Goal: Task Accomplishment & Management: Use online tool/utility

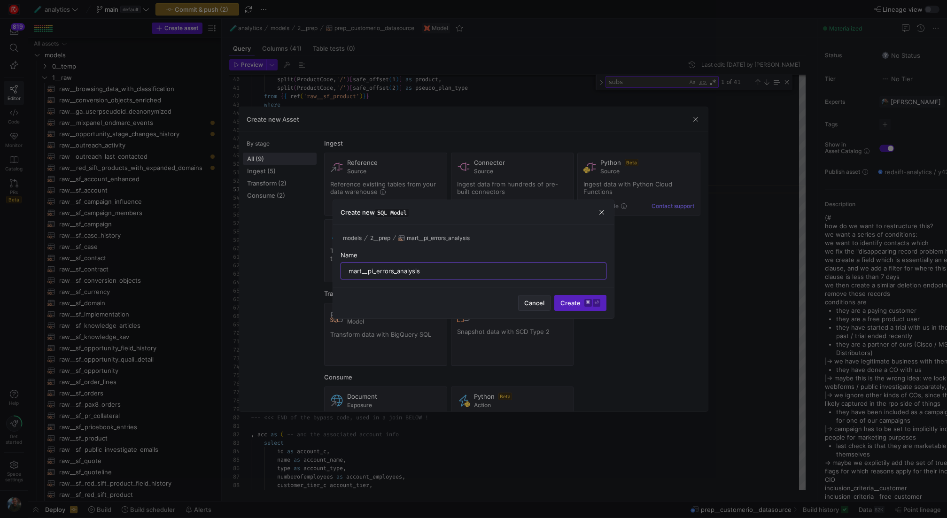
scroll to position [17, 95]
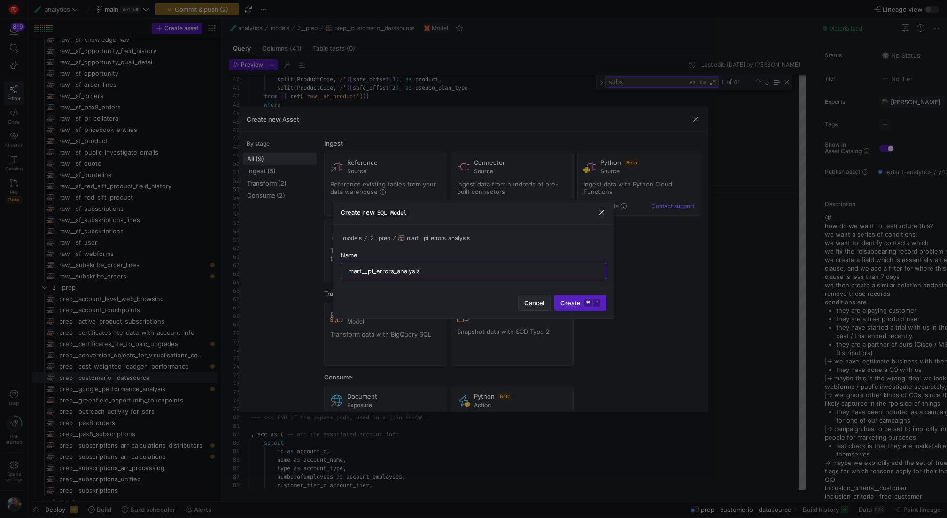
click at [531, 302] on span "Cancel" at bounding box center [534, 303] width 20 height 8
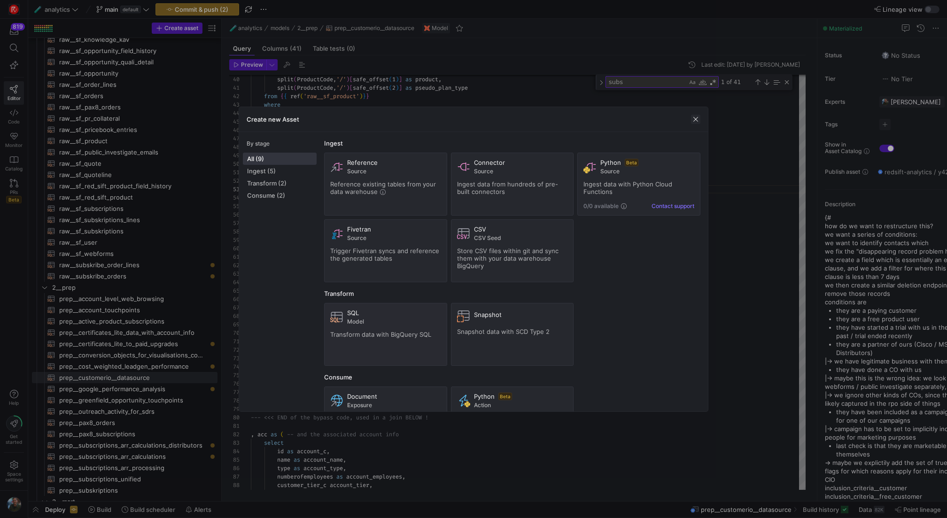
click at [695, 118] on span "button" at bounding box center [695, 119] width 9 height 9
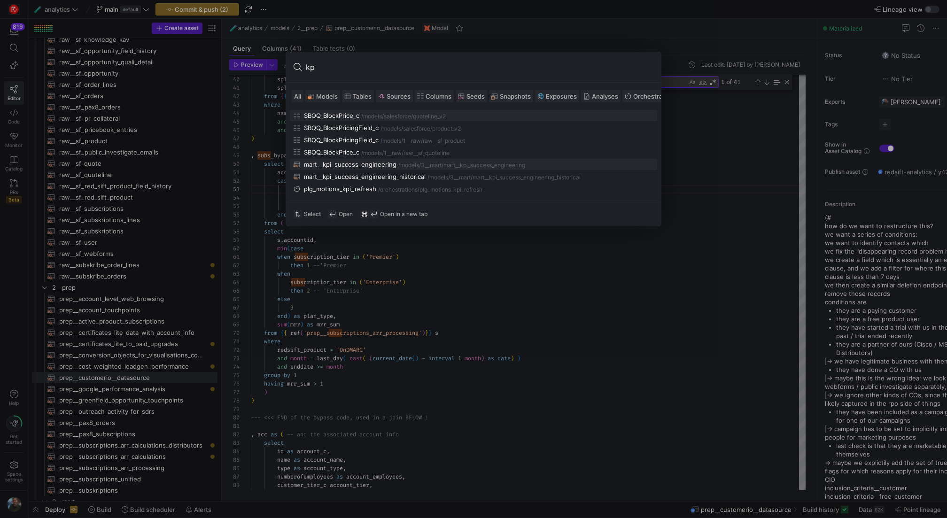
type input "k"
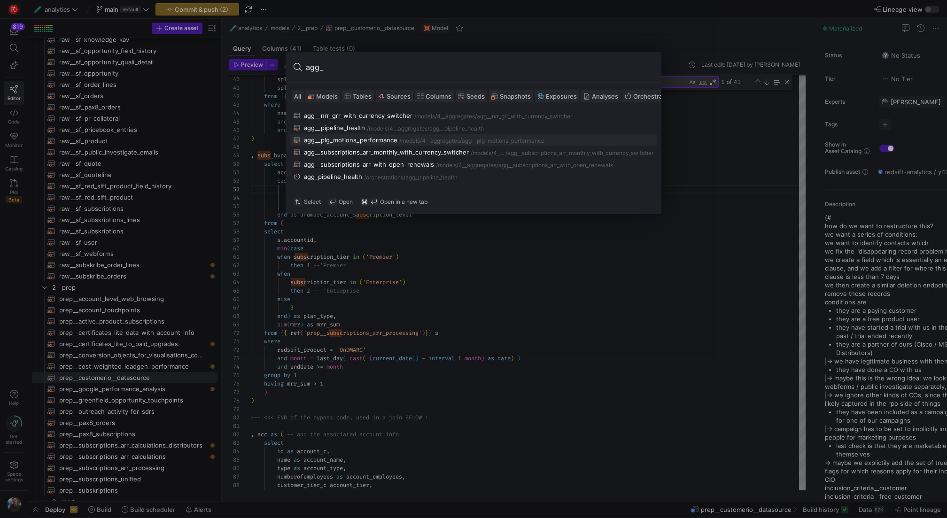
type input "agg_"
click at [351, 139] on div "agg__plg_motions_performance" at bounding box center [351, 140] width 94 height 8
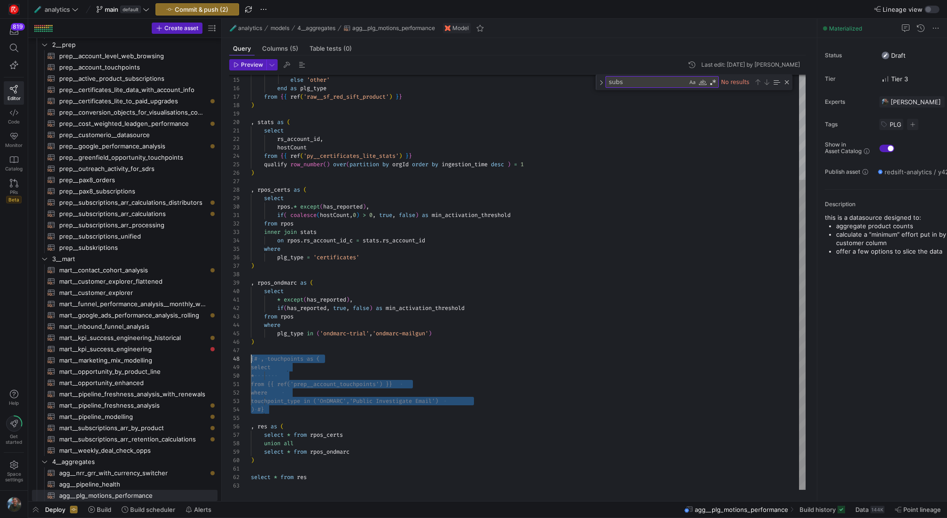
scroll to position [59, 0]
drag, startPoint x: 280, startPoint y: 410, endPoint x: 187, endPoint y: 358, distance: 105.8
click at [251, 358] on div "when ` Product_Name_c ` = 'Certificates' then 'certificates' else 'other' end a…" at bounding box center [528, 212] width 555 height 556
click at [340, 406] on div "when ` Product_Name_c ` = 'Certificates' then 'certificates' else 'other' end a…" at bounding box center [528, 212] width 555 height 556
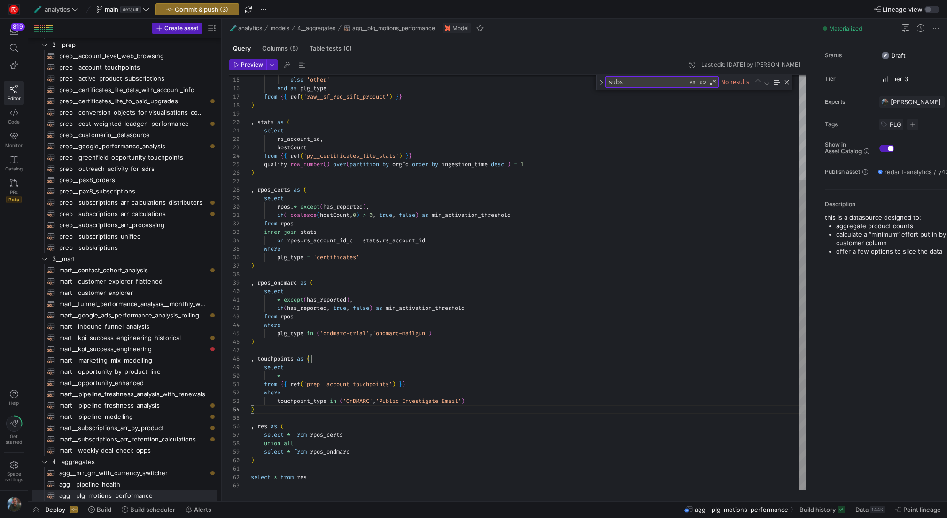
scroll to position [0, 159]
click at [448, 383] on div "when ` Product_Name_c ` = 'Certificates' then 'certificates' else 'other' end a…" at bounding box center [528, 212] width 555 height 556
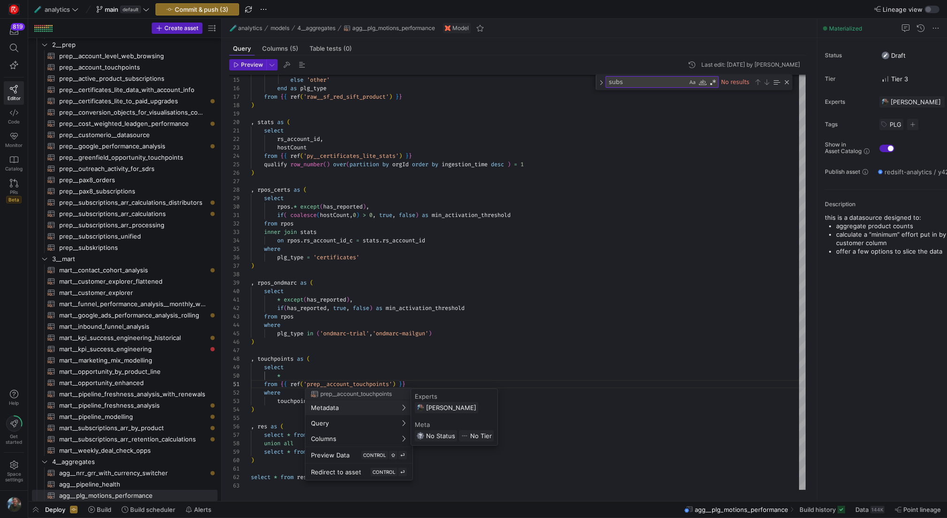
click at [383, 358] on div at bounding box center [473, 259] width 947 height 518
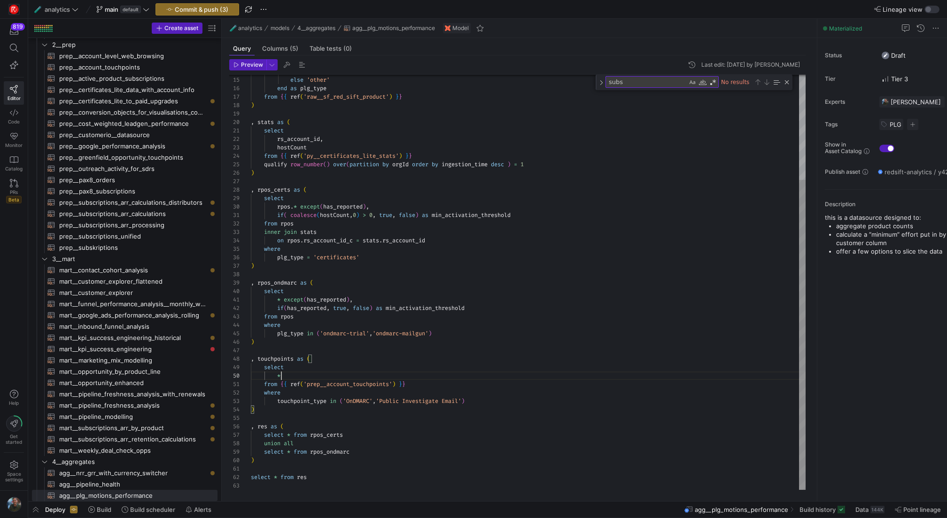
scroll to position [76, 31]
click at [367, 373] on div "when ` Product_Name_c ` = 'Certificates' then 'certificates' else 'other' end a…" at bounding box center [528, 212] width 555 height 556
click at [489, 399] on div "when ` Product_Name_c ` = 'Certificates' then 'certificates' else 'other' end a…" at bounding box center [528, 212] width 555 height 556
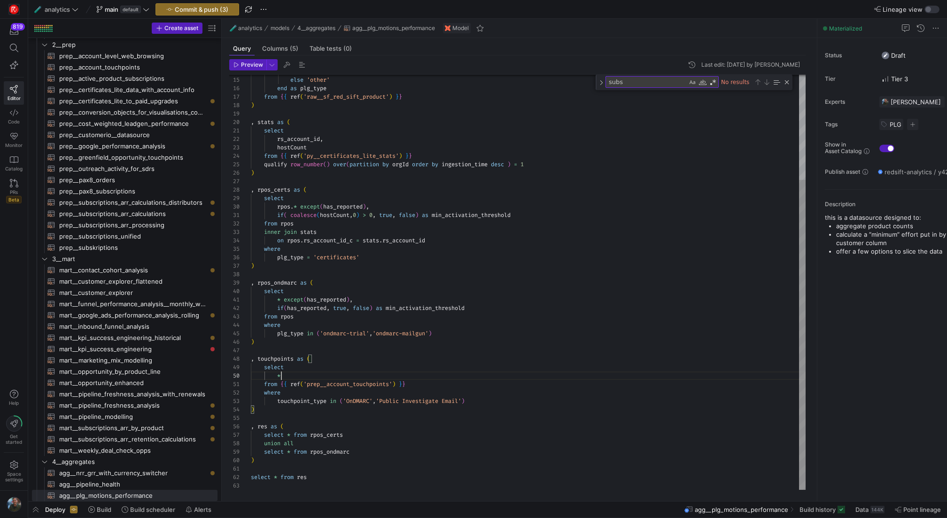
click at [292, 373] on div "when ` Product_Name_c ` = 'Certificates' then 'certificates' else 'other' end a…" at bounding box center [528, 212] width 555 height 556
click at [494, 403] on div "when ` Product_Name_c ` = 'Certificates' then 'certificates' else 'other' end a…" at bounding box center [528, 212] width 555 height 556
click at [515, 403] on div "when ` Product_Name_c ` = 'Certificates' then 'certificates' else 'other' end a…" at bounding box center [528, 220] width 555 height 573
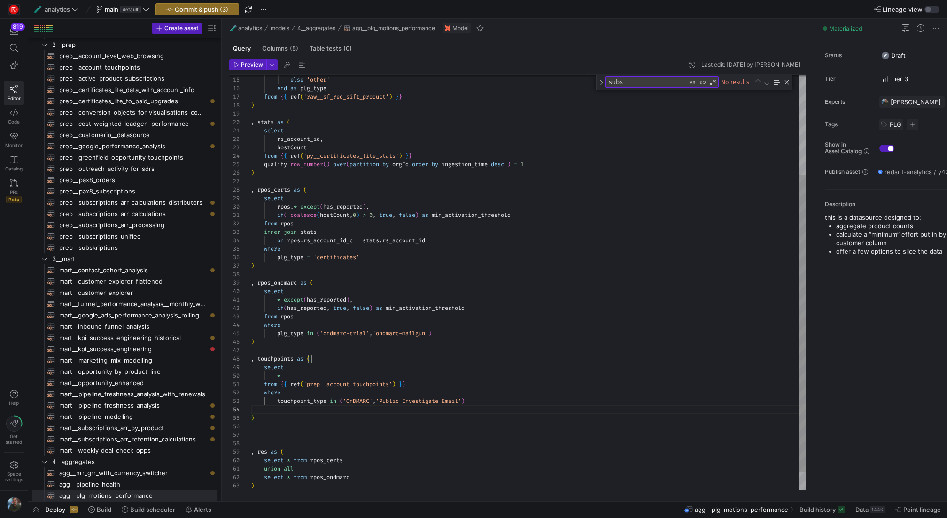
scroll to position [76, 31]
click at [288, 372] on div "when ` Product_Name_c ` = 'Certificates' then 'certificates' else 'other' end a…" at bounding box center [528, 224] width 555 height 581
click at [312, 409] on div "when ` Product_Name_c ` = 'Certificates' then 'certificates' else 'other' end a…" at bounding box center [528, 229] width 555 height 590
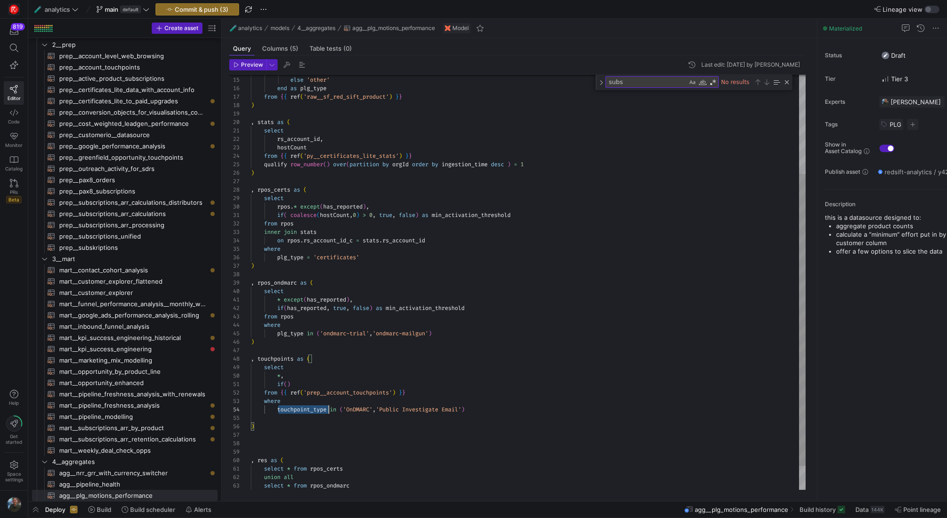
scroll to position [25, 78]
type textarea "if() from {{ ref('prep__account_touchpoints') }} where touchpoint_type in ('OnD…"
click at [286, 379] on div at bounding box center [473, 259] width 947 height 518
click at [288, 385] on div "when ` Product_Name_c ` = 'Certificates' then 'certificates' else 'other' end a…" at bounding box center [528, 229] width 555 height 590
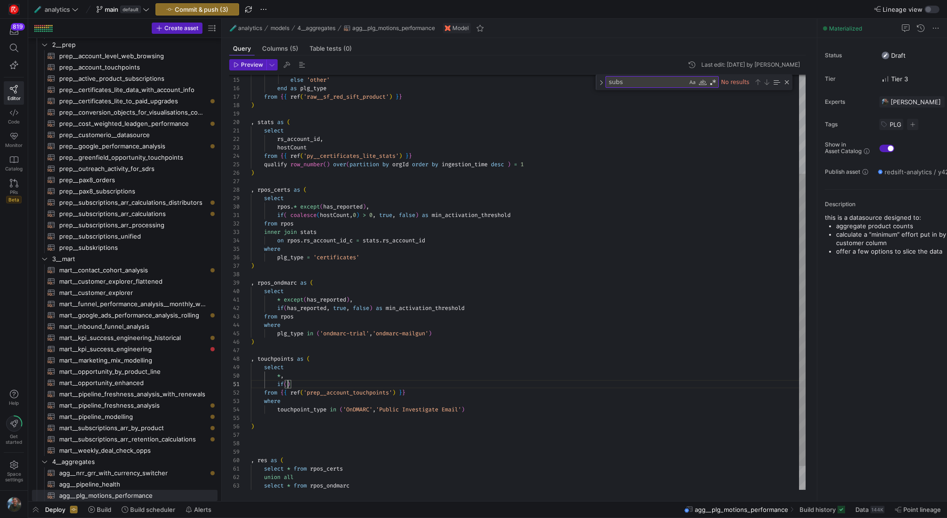
scroll to position [0, 288]
click at [320, 409] on div "when ` Product_Name_c ` = 'Certificates' then 'certificates' else 'other' end a…" at bounding box center [528, 229] width 555 height 590
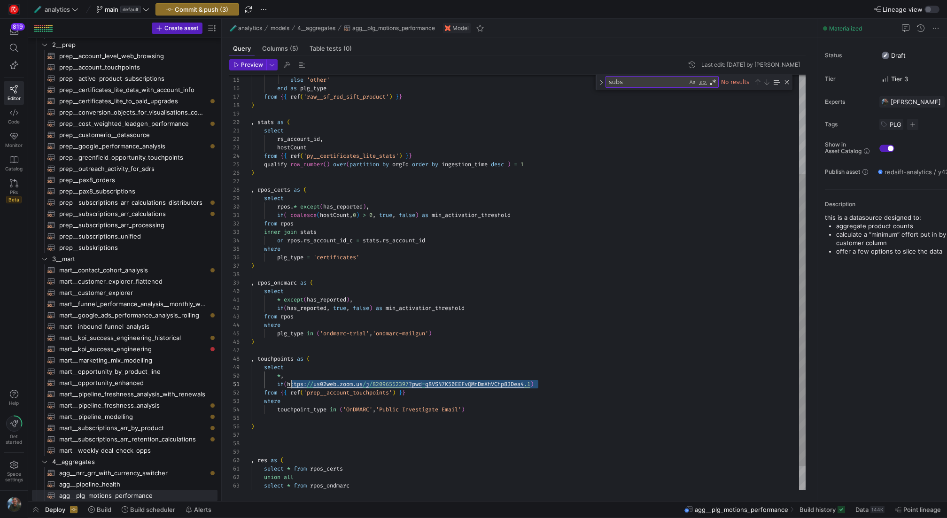
drag, startPoint x: 540, startPoint y: 385, endPoint x: 290, endPoint y: 382, distance: 250.0
click at [290, 382] on div "when ` Product_Name_c ` = 'Certificates' then 'certificates' else 'other' end a…" at bounding box center [528, 229] width 555 height 590
type textarea "if(touchpoint_type) from {{ ref('prep__account_touchpoints') }} where touchpoin…"
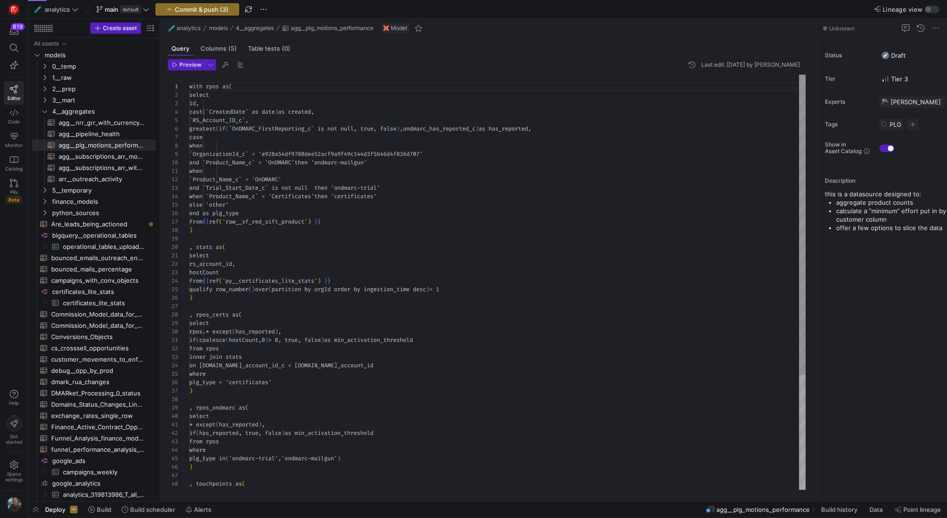
scroll to position [85, 0]
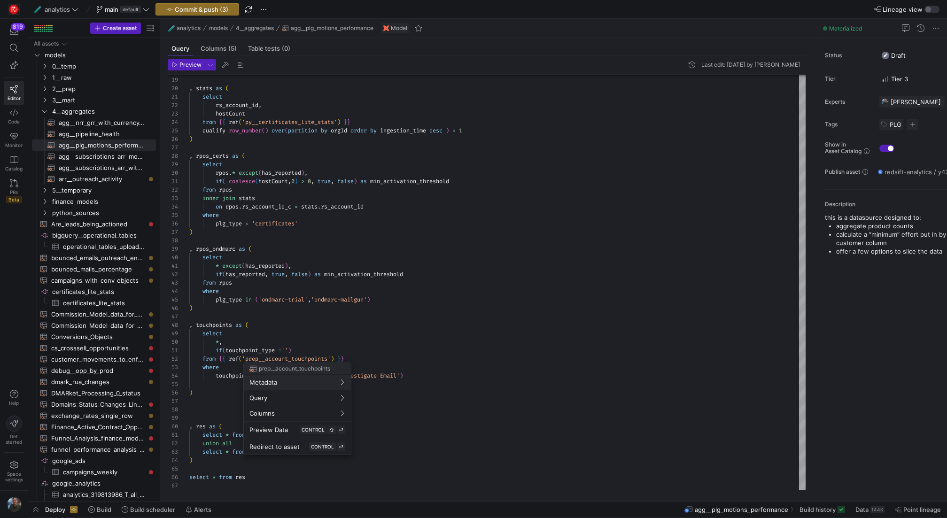
click at [313, 310] on div at bounding box center [473, 259] width 947 height 518
click at [299, 375] on div ") , stats as ( select rs_account_id , hostCount from { { ref ( 'py__certificate…" at bounding box center [497, 203] width 616 height 574
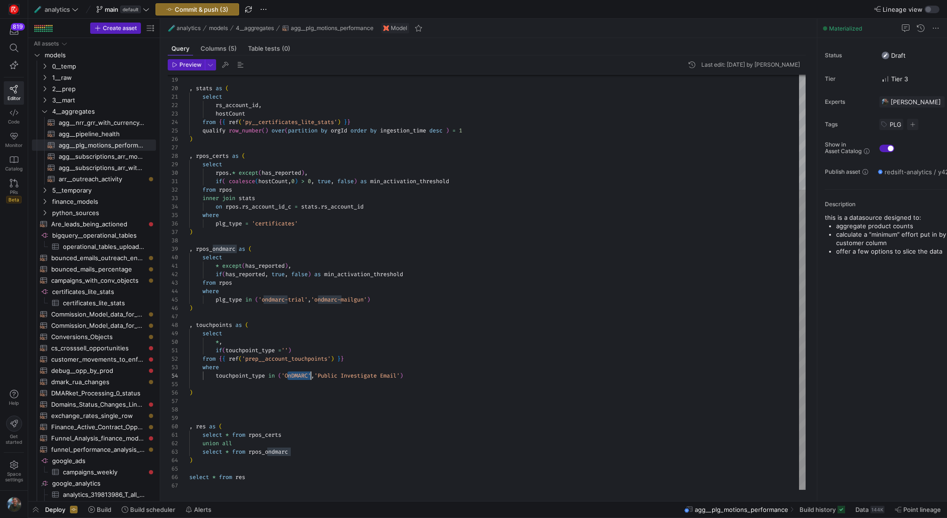
click at [288, 350] on div ") , stats as ( select rs_account_id , hostCount from { { ref ( 'py__certificate…" at bounding box center [497, 203] width 616 height 574
click at [338, 349] on div ") , stats as ( select rs_account_id , hostCount from { { ref ( 'py__certificate…" at bounding box center [497, 203] width 616 height 574
click at [324, 350] on div ") , stats as ( select rs_account_id , hostCount from { { ref ( 'py__certificate…" at bounding box center [497, 203] width 616 height 574
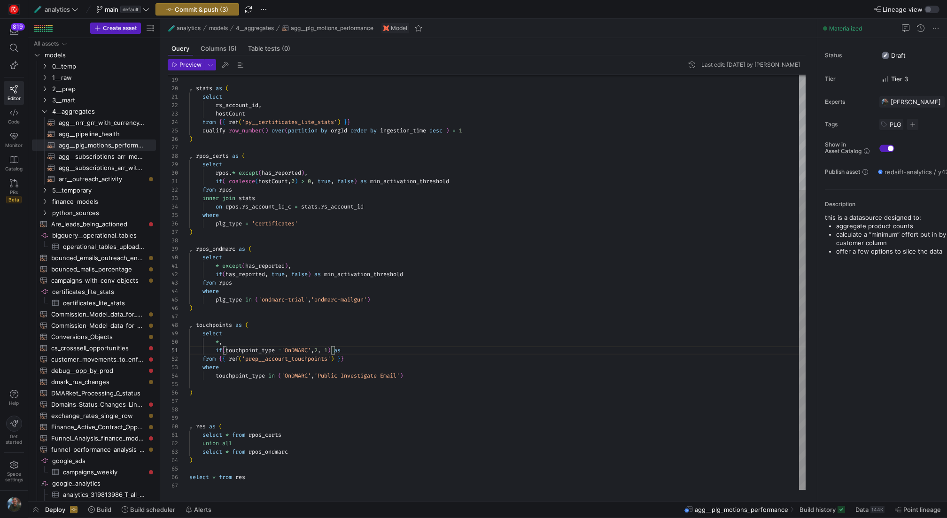
click at [362, 349] on div ") , stats as ( select rs_account_id , hostCount from { { ref ( 'py__certificate…" at bounding box center [497, 203] width 616 height 574
click at [394, 395] on div ") , stats as ( select rs_account_id , hostCount from { { ref ( 'py__certificate…" at bounding box center [497, 203] width 616 height 574
click at [218, 390] on div ") , stats as ( select rs_account_id , hostCount from { { ref ( 'py__certificate…" at bounding box center [497, 203] width 616 height 574
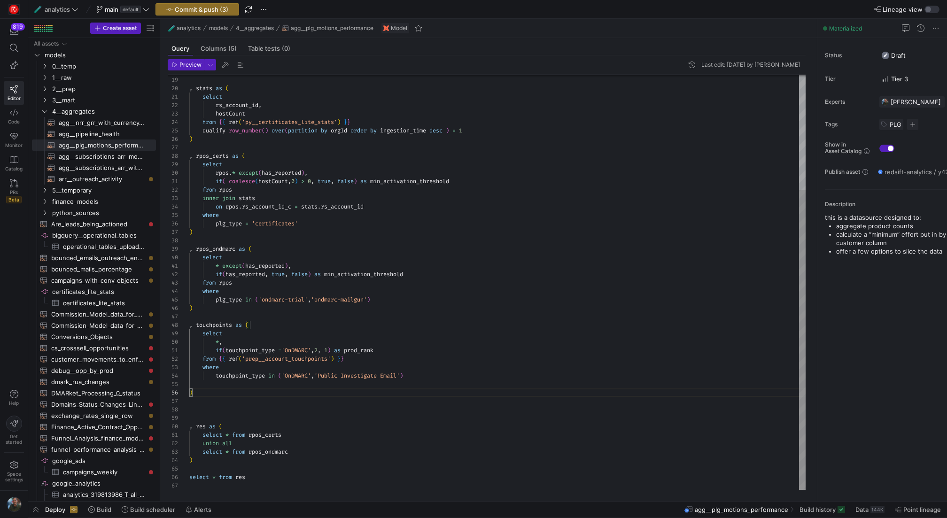
click at [221, 342] on div ") , stats as ( select rs_account_id , hostCount from { { ref ( 'py__certificate…" at bounding box center [497, 203] width 616 height 574
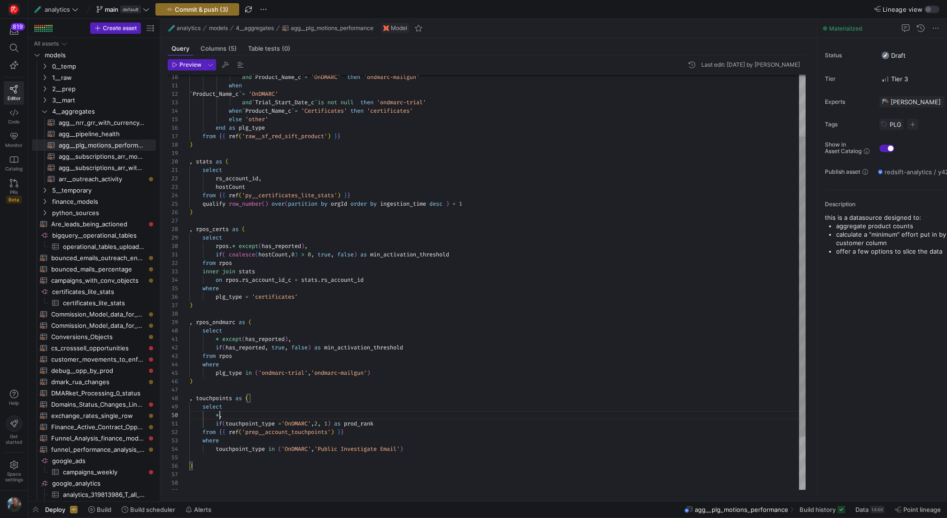
click at [246, 180] on div ") , stats as ( select rs_account_id , hostCount from { { ref ( 'py__certificate…" at bounding box center [497, 276] width 616 height 574
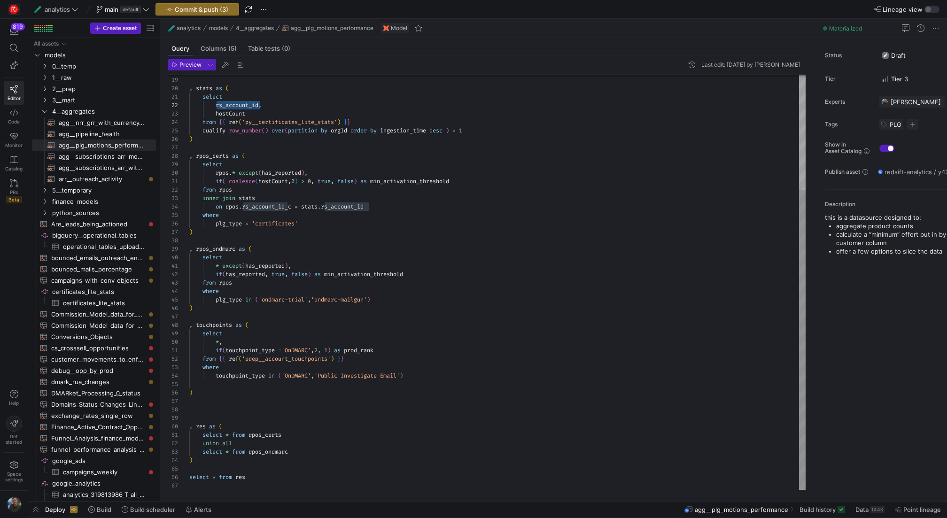
click at [220, 341] on div ") , stats as ( select rs_account_id , hostCount from { { ref ( 'py__certificate…" at bounding box center [497, 203] width 616 height 574
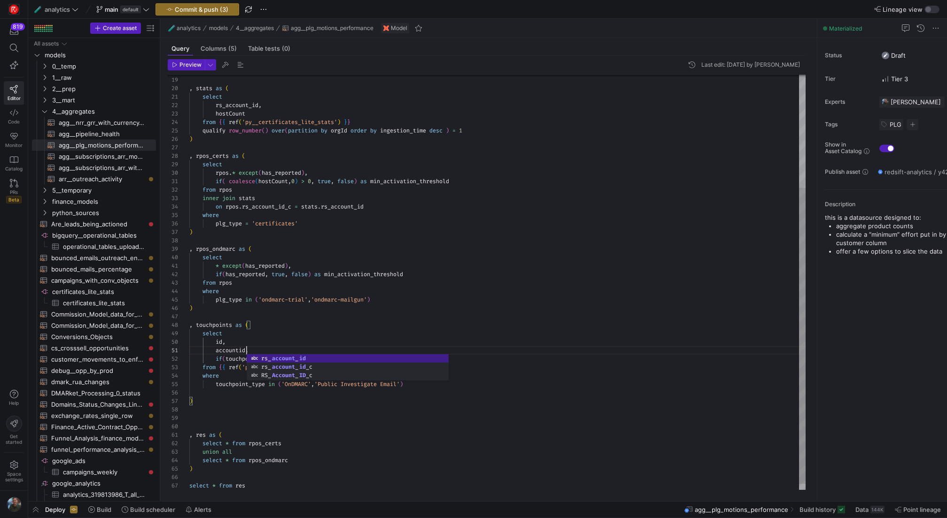
scroll to position [0, 57]
click at [323, 335] on div ") , stats as ( select rs_account_id , hostCount from { { ref ( 'py__certificate…" at bounding box center [497, 207] width 616 height 583
click at [323, 367] on div ") , stats as ( select rs_account_id , hostCount from { { ref ( 'py__certificate…" at bounding box center [497, 207] width 616 height 583
click at [311, 352] on div ") , stats as ( select rs_account_id , hostCount from { { ref ( 'py__certificate…" at bounding box center [497, 207] width 616 height 583
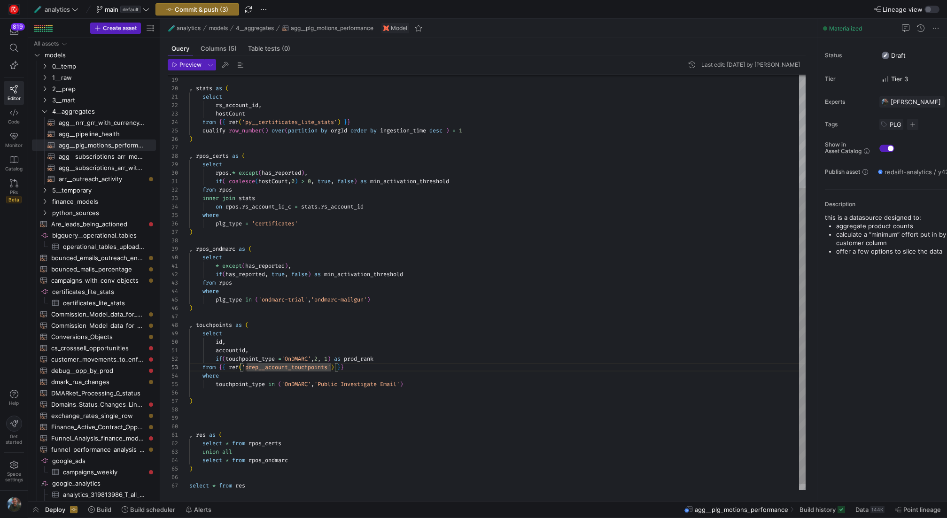
scroll to position [0, 61]
click at [304, 339] on div ") , stats as ( select rs_account_id , hostCount from { { ref ( 'py__certificate…" at bounding box center [497, 207] width 616 height 583
click at [297, 334] on div ") , stats as ( select rs_account_id , hostCount from { { ref ( 'py__certificate…" at bounding box center [497, 207] width 616 height 583
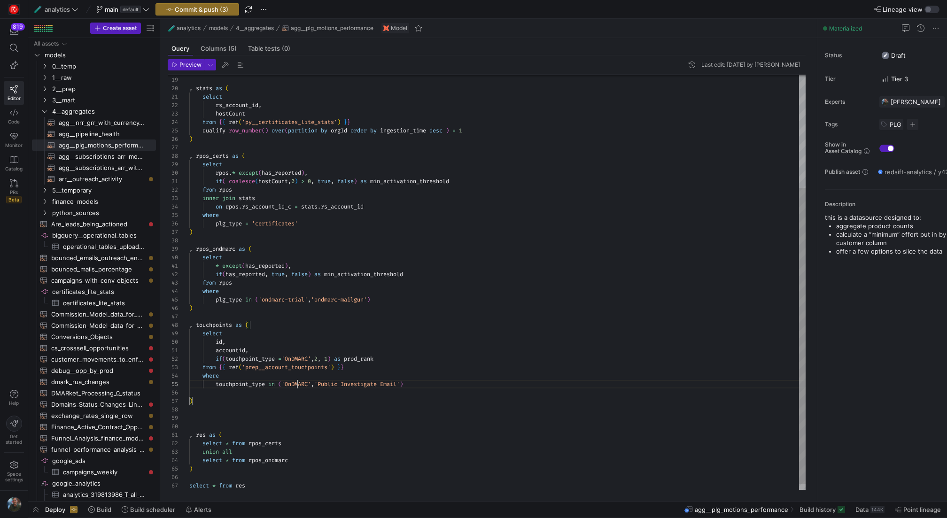
click at [299, 385] on div ") , stats as ( select rs_account_id , hostCount from { { ref ( 'py__certificate…" at bounding box center [497, 207] width 616 height 583
click at [262, 405] on div ") , stats as ( select rs_account_id , hostCount from { { ref ( 'py__certificate…" at bounding box center [497, 207] width 616 height 583
click at [221, 323] on div ") , stats as ( select rs_account_id , hostCount from { { ref ( 'py__certificate…" at bounding box center [497, 232] width 616 height 633
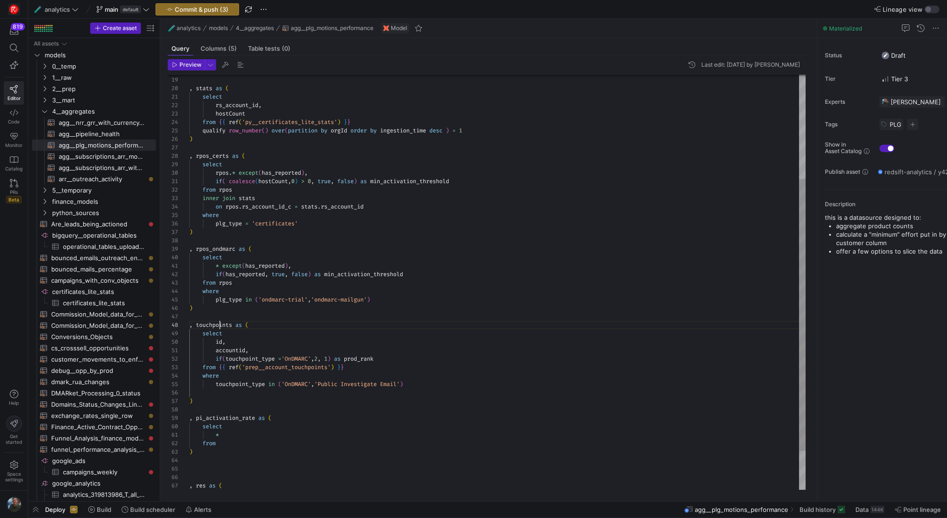
click at [221, 323] on div ") , stats as ( select rs_account_id , hostCount from { { ref ( 'py__certificate…" at bounding box center [497, 232] width 616 height 633
click at [239, 445] on div ") , stats as ( select rs_account_id , hostCount from { { ref ( 'py__certificate…" at bounding box center [497, 232] width 616 height 633
click at [258, 434] on div ") , stats as ( select rs_account_id , hostCount from { { ref ( 'py__certificate…" at bounding box center [497, 232] width 616 height 633
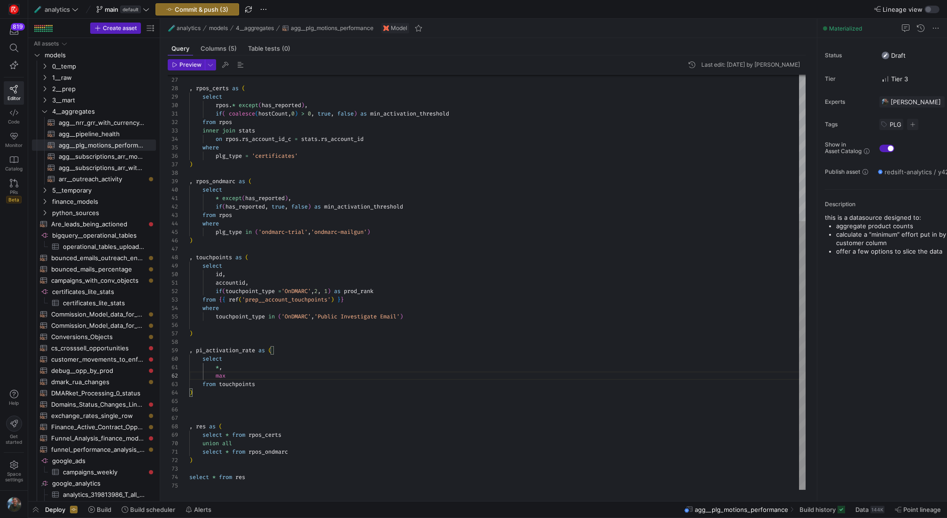
scroll to position [8, 40]
click at [374, 292] on div ") , rpos_certs as ( select rpos . * except ( has_reported ) , if ( coalesce ( h…" at bounding box center [497, 169] width 616 height 642
click at [230, 374] on div ") , rpos_certs as ( select rpos . * except ( has_reported ) , if ( coalesce ( h…" at bounding box center [497, 169] width 616 height 642
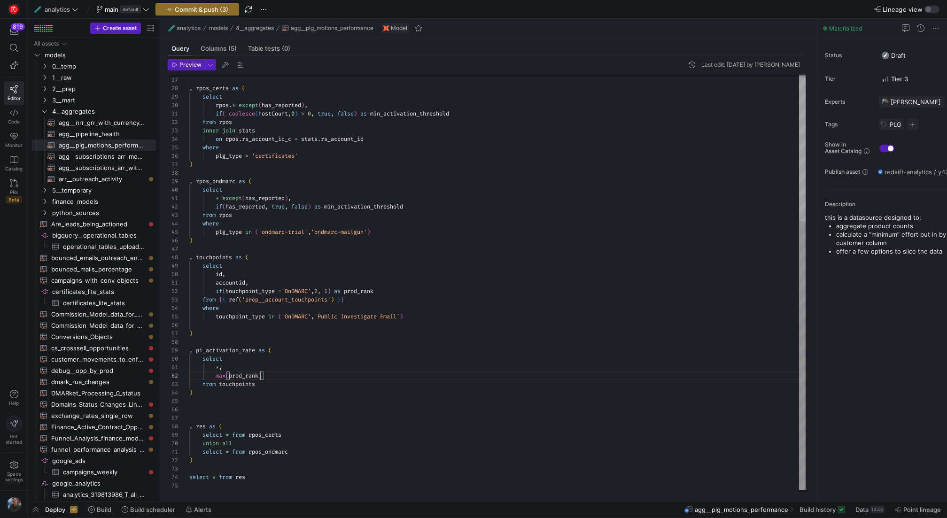
click at [279, 378] on div ") , rpos_certs as ( select rpos . * except ( has_reported ) , if ( coalesce ( h…" at bounding box center [497, 169] width 616 height 642
click at [280, 342] on div ") , rpos_certs as ( select rpos . * except ( has_reported ) , if ( coalesce ( h…" at bounding box center [497, 169] width 616 height 642
click at [403, 380] on div ") , rpos_certs as ( select rpos . * except ( has_reported ) , if ( coalesce ( h…" at bounding box center [497, 169] width 616 height 642
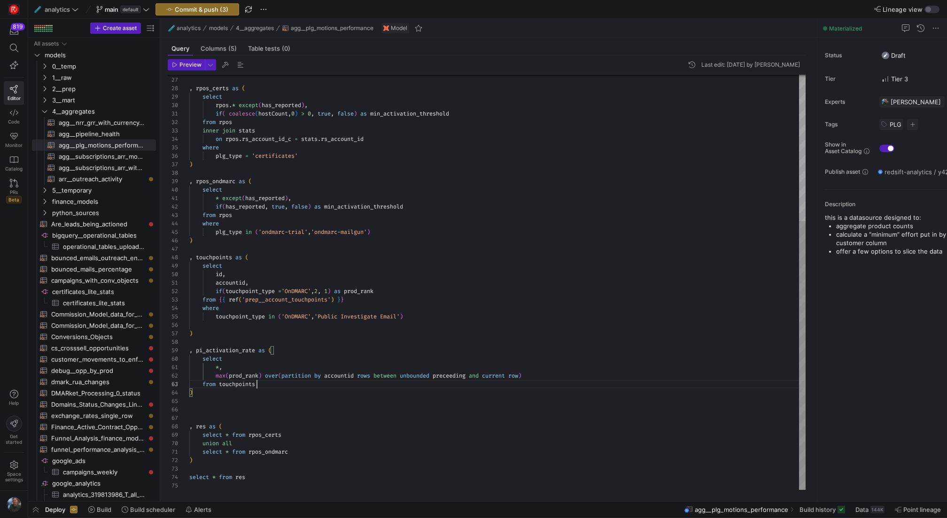
scroll to position [34, 0]
click at [403, 404] on div ") , rpos_certs as ( select rpos . * except ( has_reported ) , if ( coalesce ( h…" at bounding box center [497, 169] width 616 height 642
click at [528, 374] on div ") , rpos_certs as ( select rpos . * except ( has_reported ) , if ( coalesce ( h…" at bounding box center [497, 169] width 616 height 642
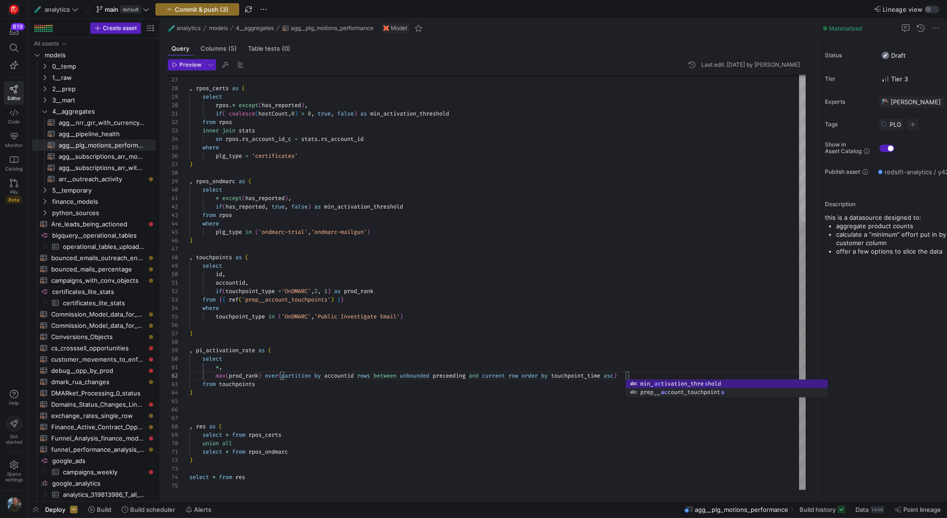
click at [593, 376] on div ") , rpos_certs as ( select rpos . * except ( has_reported ) , if ( coalesce ( h…" at bounding box center [497, 169] width 616 height 642
click at [269, 281] on div ") , rpos_certs as ( select rpos . * except ( has_reported ) , if ( coalesce ( h…" at bounding box center [497, 169] width 616 height 642
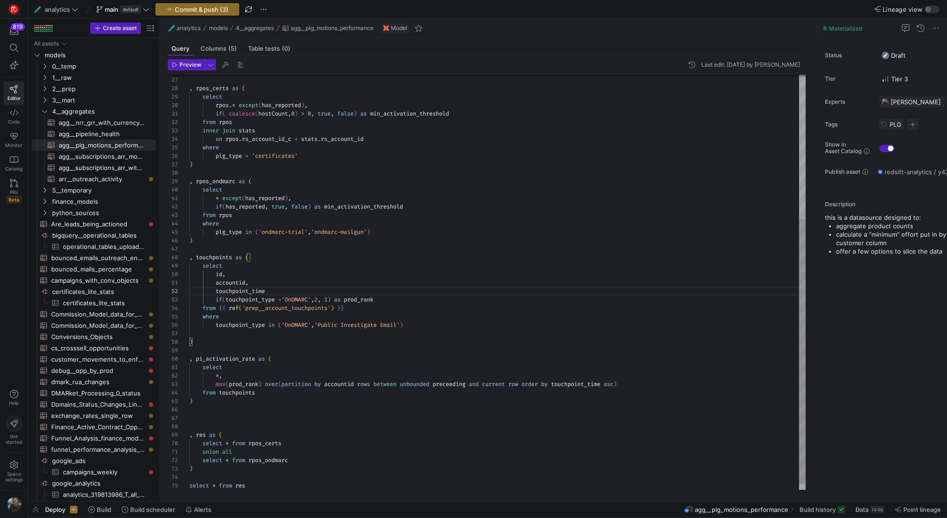
scroll to position [8, 81]
click at [218, 272] on div ") , rpos_certs as ( select rpos . * except ( has_reported ) , if ( coalesce ( h…" at bounding box center [497, 173] width 616 height 650
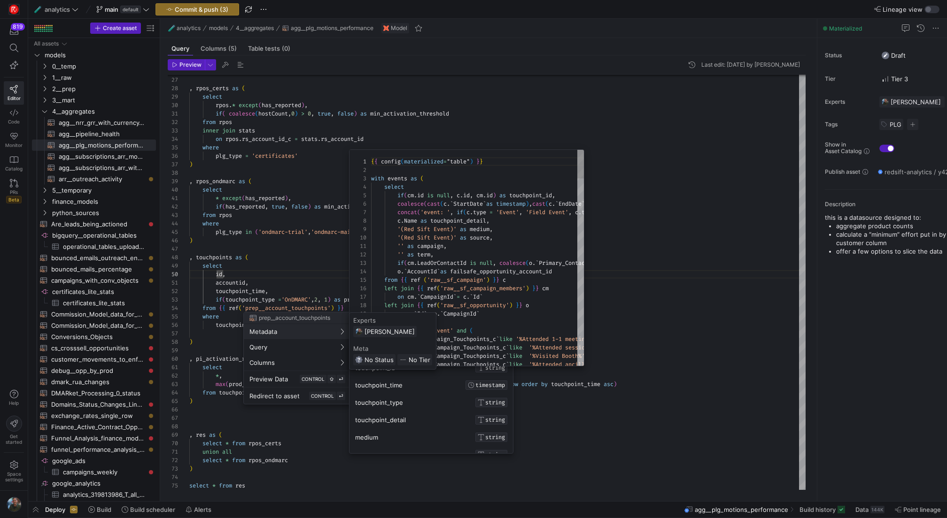
scroll to position [0, 0]
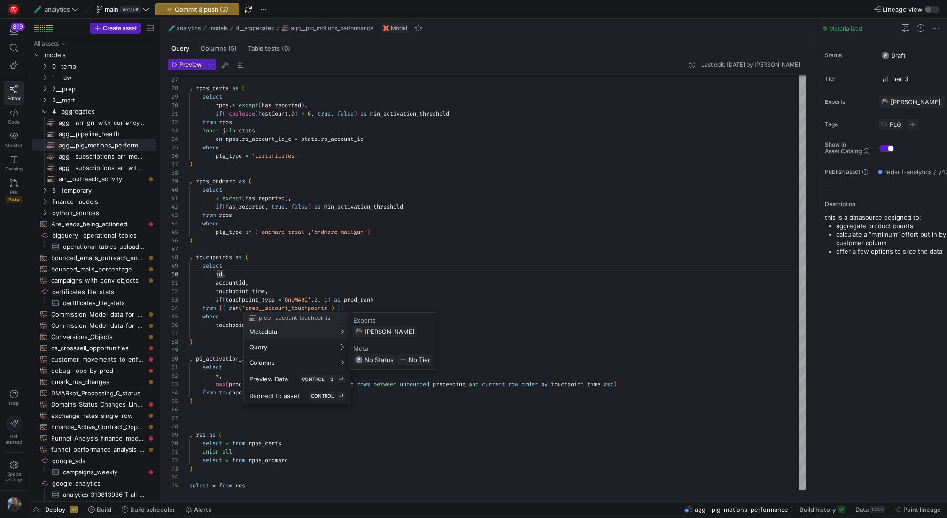
click at [213, 272] on div at bounding box center [473, 259] width 947 height 518
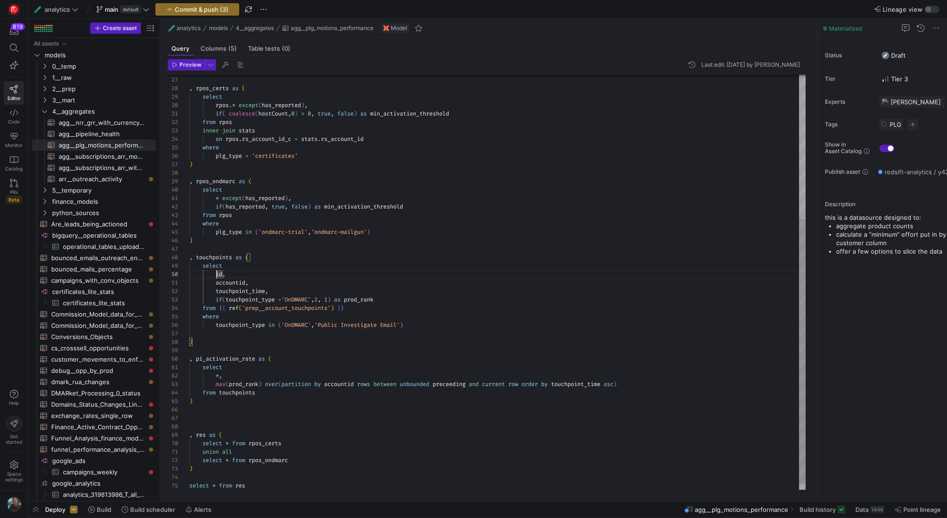
click at [217, 274] on div ") , rpos_certs as ( select rpos . * except ( has_reported ) , if ( coalesce ( h…" at bounding box center [497, 173] width 616 height 650
click at [289, 233] on div ") , rpos_certs as ( select rpos . * except ( has_reported ) , if ( coalesce ( h…" at bounding box center [497, 173] width 616 height 650
drag, startPoint x: 260, startPoint y: 283, endPoint x: 128, endPoint y: 283, distance: 131.6
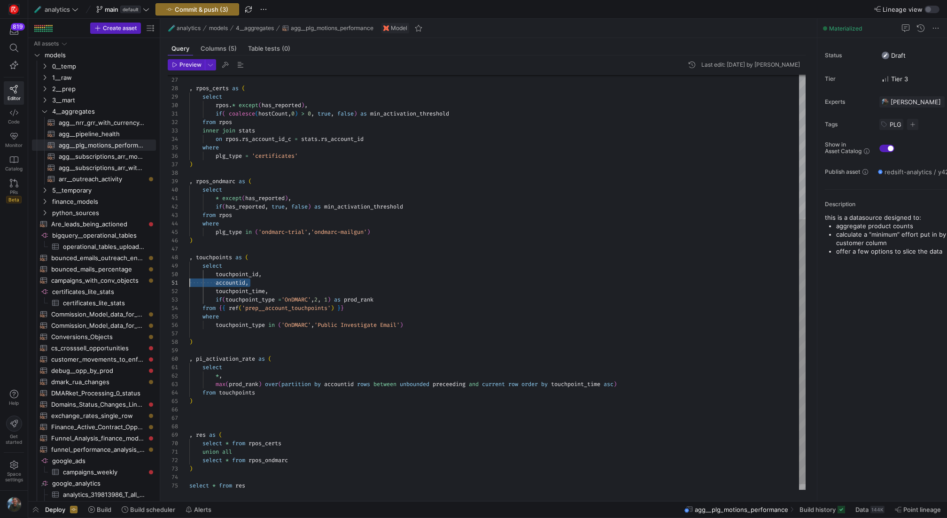
click at [189, 283] on div ") , rpos_certs as ( select rpos . * except ( has_reported ) , if ( coalesce ( h…" at bounding box center [497, 173] width 616 height 650
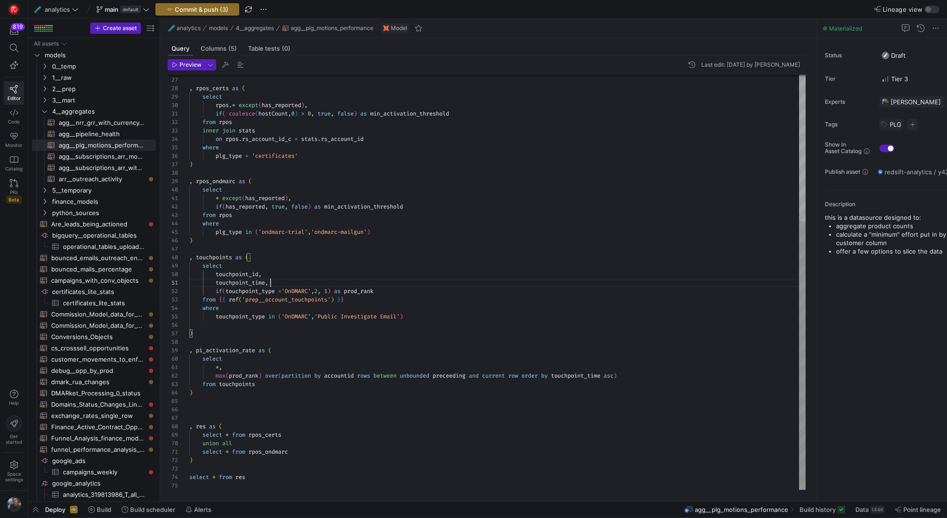
click at [278, 281] on div ") , rpos_certs as ( select rpos . * except ( has_reported ) , if ( coalesce ( h…" at bounding box center [497, 169] width 616 height 642
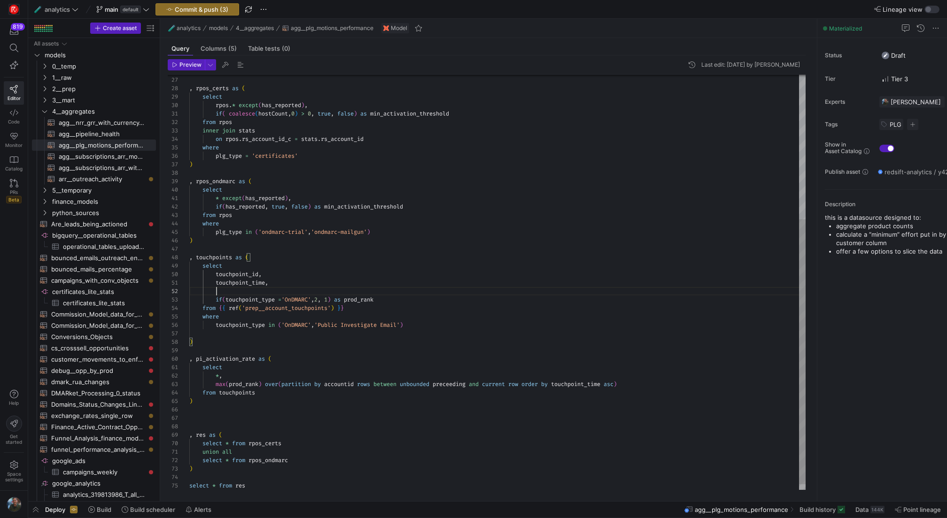
scroll to position [8, 88]
click at [325, 290] on div ") , rpos_certs as ( select rpos . * except ( has_reported ) , if ( coalesce ( h…" at bounding box center [497, 173] width 616 height 650
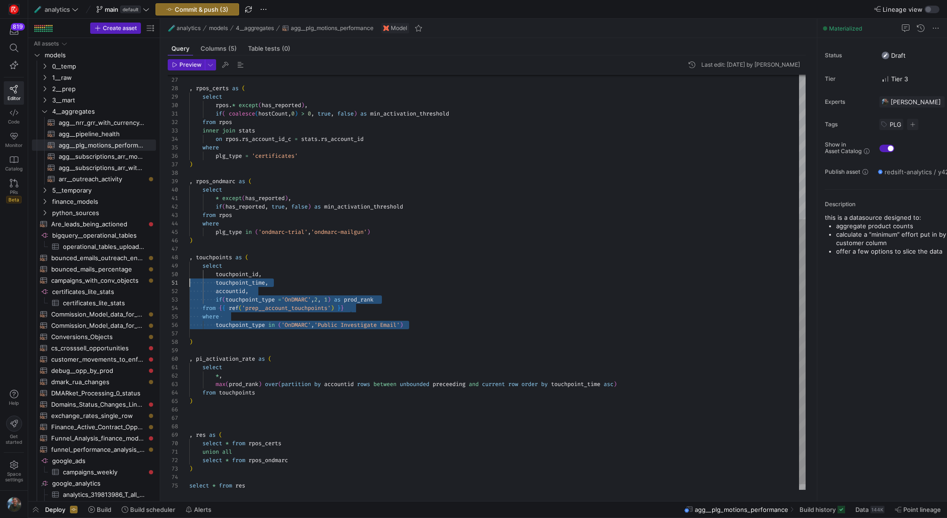
scroll to position [76, 0]
drag, startPoint x: 417, startPoint y: 322, endPoint x: 181, endPoint y: 273, distance: 240.4
click at [189, 273] on div ") , rpos_certs as ( select rpos . * except ( has_reported ) , if ( coalesce ( h…" at bounding box center [497, 173] width 616 height 650
click at [415, 327] on div ") , rpos_certs as ( select rpos . * except ( has_reported ) , if ( coalesce ( h…" at bounding box center [497, 173] width 616 height 650
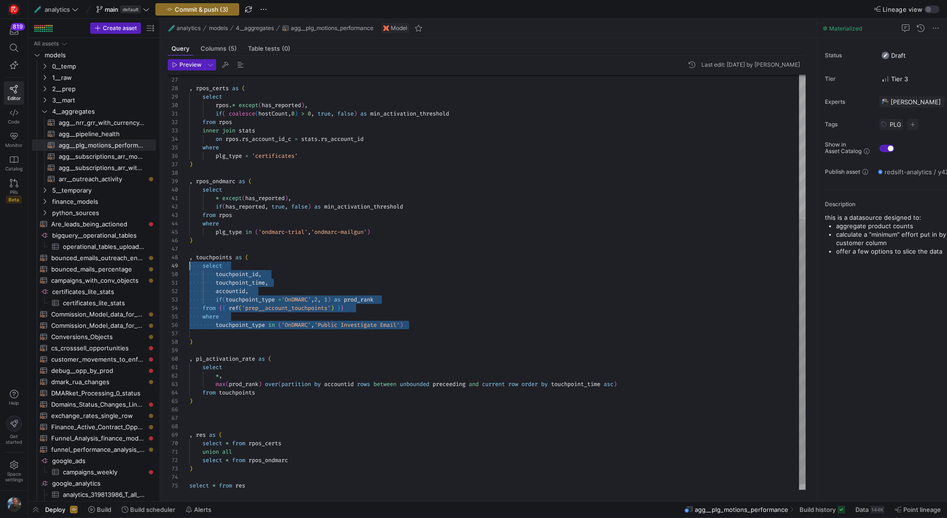
drag, startPoint x: 420, startPoint y: 326, endPoint x: 176, endPoint y: 266, distance: 251.5
click at [189, 266] on div ") , rpos_certs as ( select rpos . * except ( has_reported ) , if ( coalesce ( h…" at bounding box center [497, 173] width 616 height 650
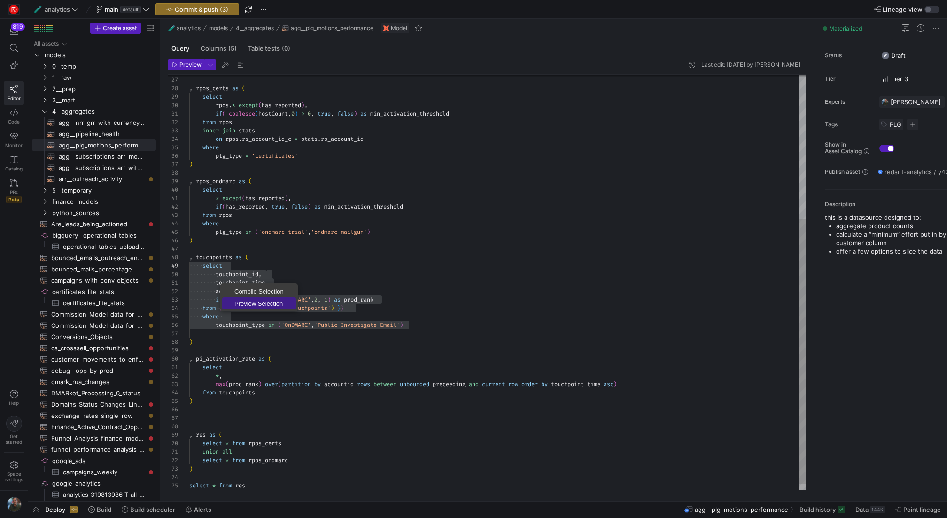
click at [243, 301] on span "Preview Selection" at bounding box center [259, 304] width 74 height 6
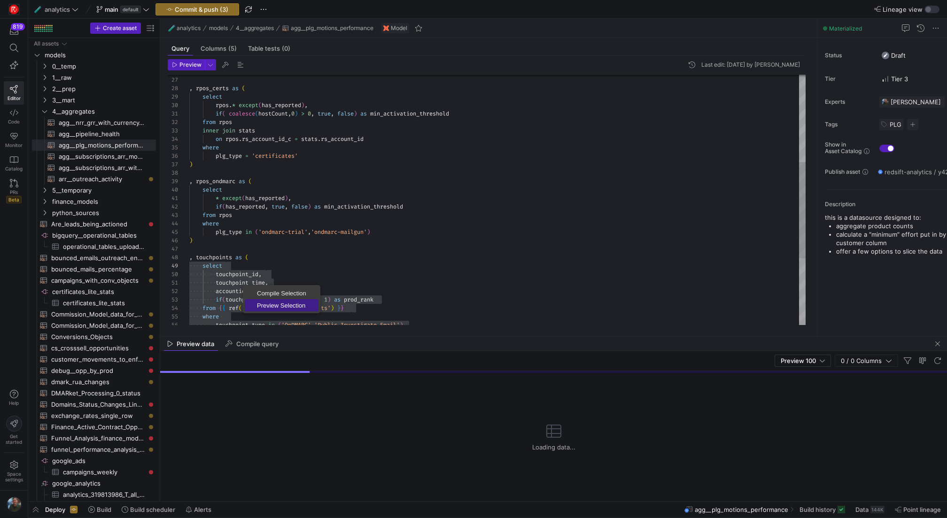
click at [268, 303] on span "Preview Selection" at bounding box center [282, 306] width 74 height 6
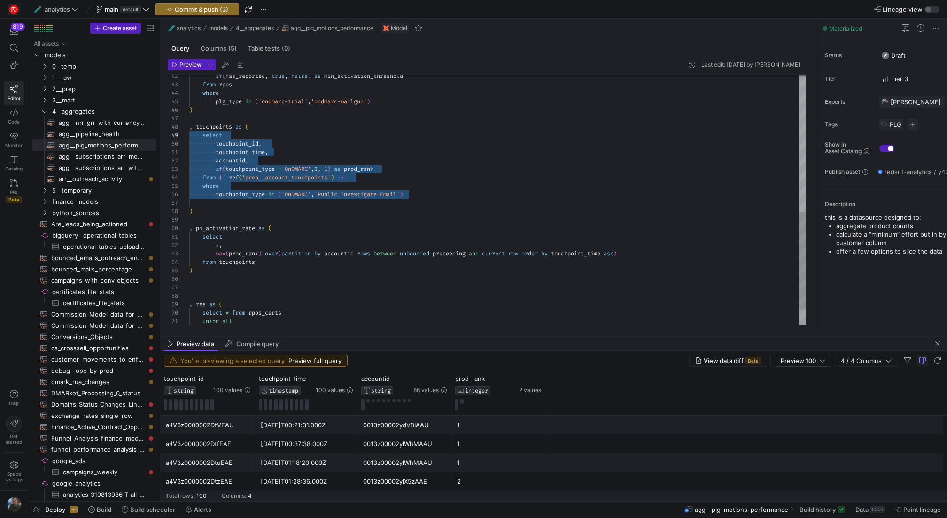
scroll to position [76, 74]
click at [278, 141] on div "if ( has_reported , true , false ) as min_activation_threshold from rpos where …" at bounding box center [497, 43] width 616 height 650
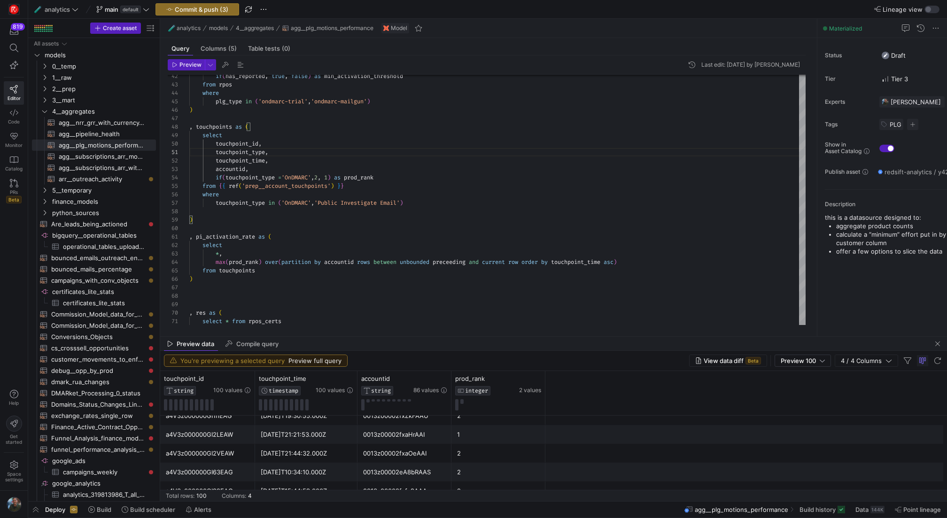
scroll to position [0, 0]
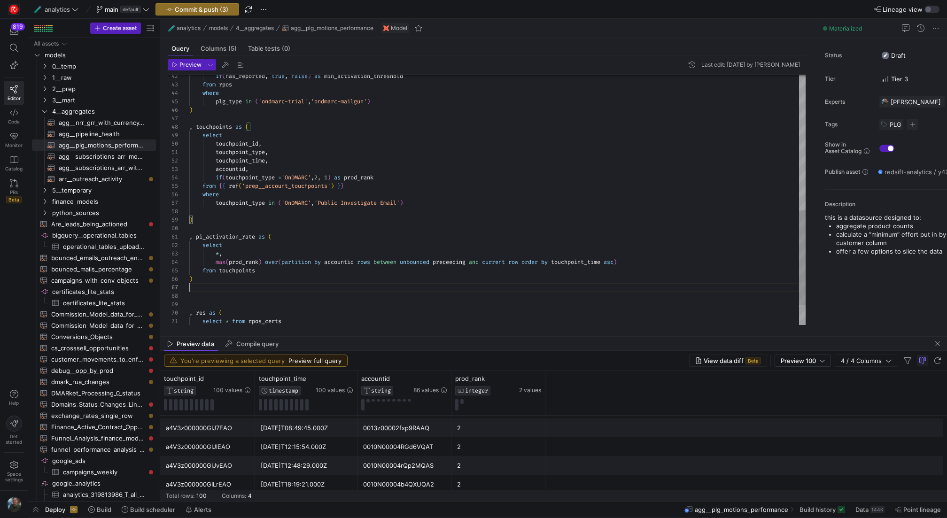
click at [235, 289] on div "if ( has_reported , true , false ) as min_activation_threshold from rpos where …" at bounding box center [497, 47] width 616 height 659
click at [645, 264] on div "if ( has_reported , true , false ) as min_activation_threshold from rpos where …" at bounding box center [497, 47] width 616 height 659
click at [225, 283] on div "if ( has_reported , true , false ) as min_activation_threshold from rpos where …" at bounding box center [497, 47] width 616 height 659
click at [225, 234] on div "if ( has_reported , true , false ) as min_activation_threshold from rpos where …" at bounding box center [497, 56] width 616 height 676
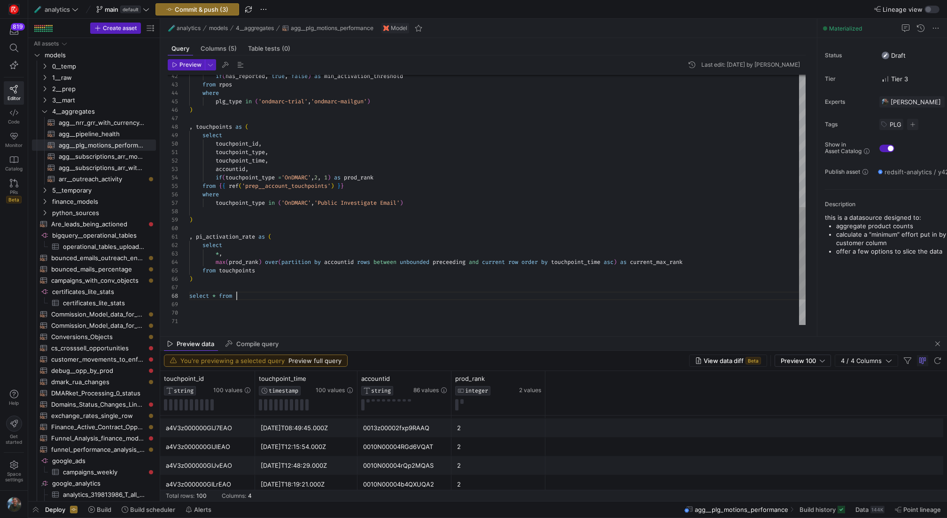
click at [265, 299] on div "if ( has_reported , true , false ) as min_activation_threshold from rpos where …" at bounding box center [497, 56] width 616 height 676
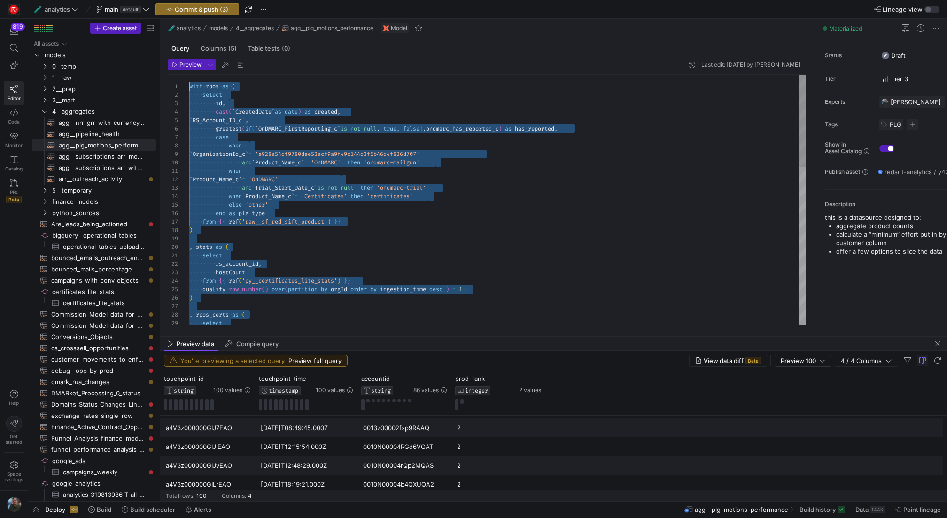
drag, startPoint x: 333, startPoint y: 299, endPoint x: 151, endPoint y: -97, distance: 435.9
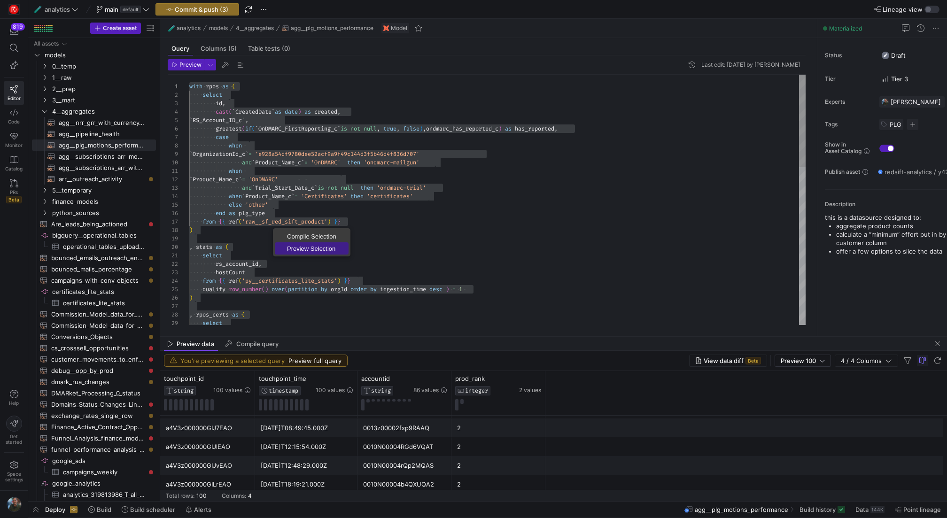
click at [296, 247] on span "Preview Selection" at bounding box center [312, 249] width 74 height 6
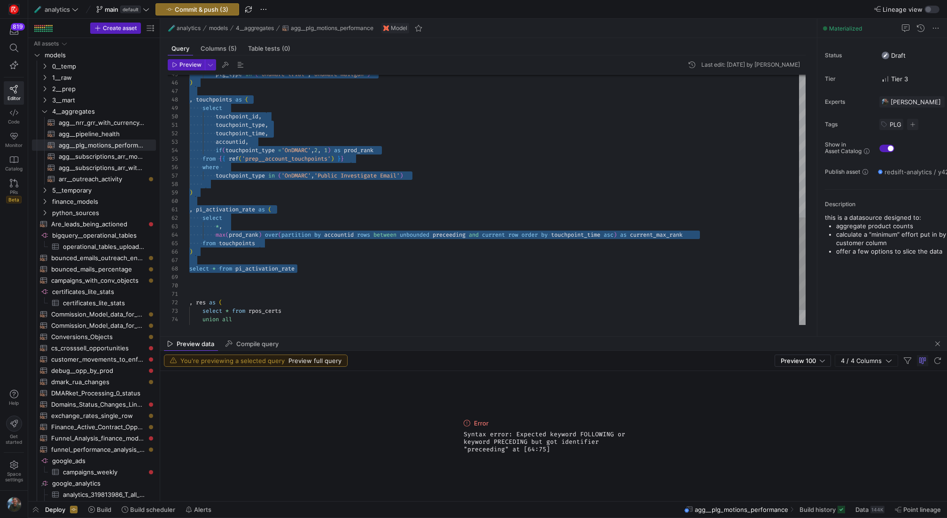
click at [453, 239] on div "touchpoint_id , touchpoint_type , touchpoint_time , accountid , if ( touchpoint…" at bounding box center [497, 28] width 616 height 676
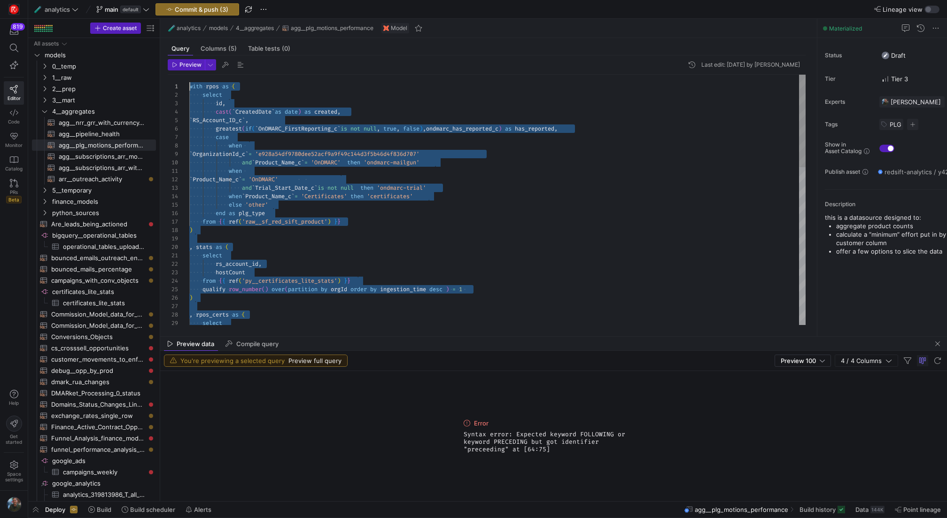
drag, startPoint x: 324, startPoint y: 267, endPoint x: 247, endPoint y: -8, distance: 286.1
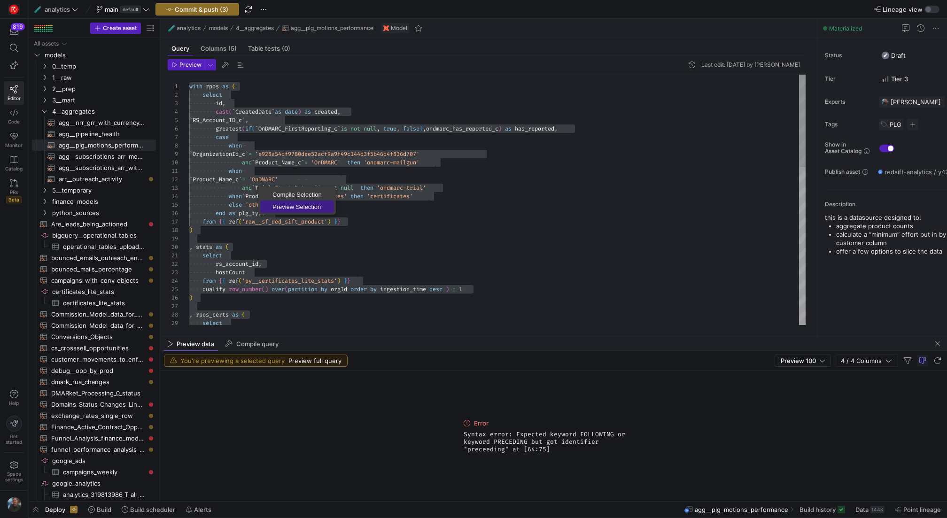
click at [278, 204] on span "Preview Selection" at bounding box center [297, 207] width 74 height 6
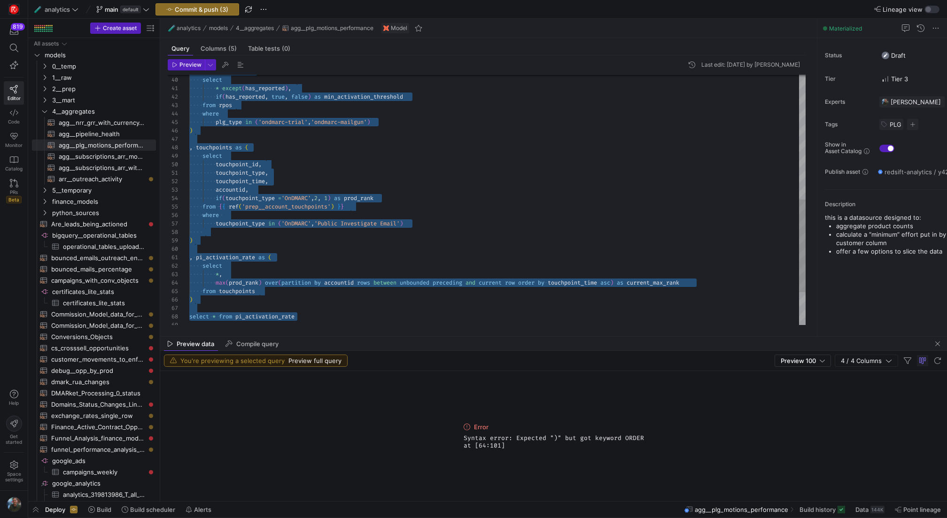
click at [608, 281] on div "select touchpoint_id , touchpoint_type , touchpoint_time , accountid , if ( tou…" at bounding box center [497, 76] width 616 height 676
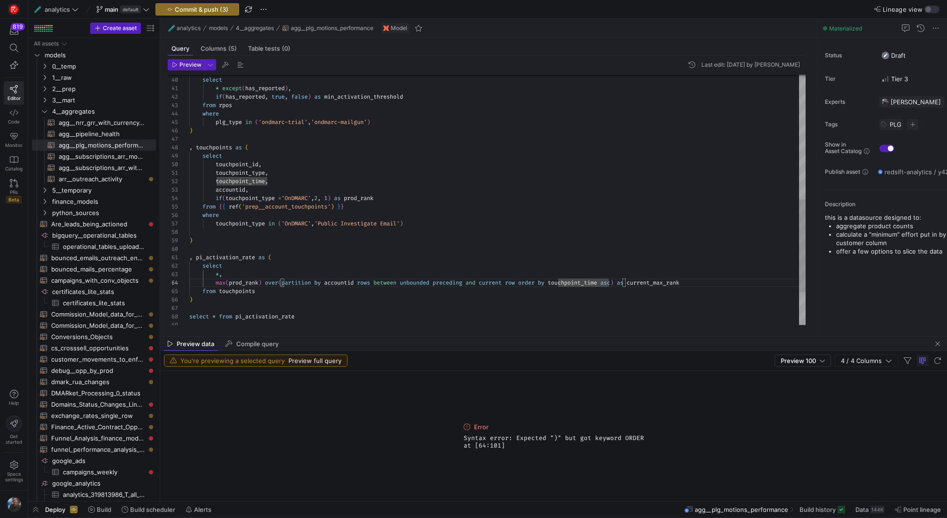
click at [623, 281] on div "select touchpoint_id , touchpoint_type , touchpoint_time , accountid , if ( tou…" at bounding box center [497, 76] width 616 height 676
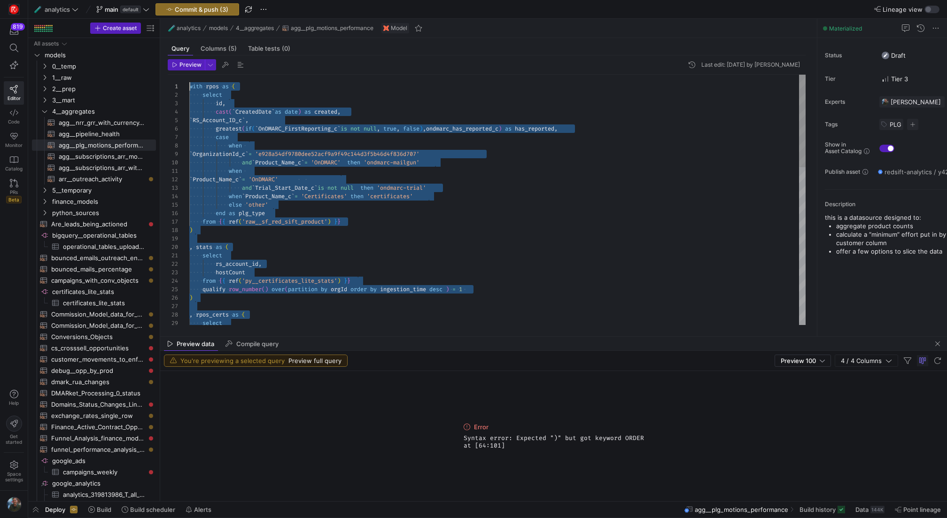
drag, startPoint x: 306, startPoint y: 318, endPoint x: 236, endPoint y: -97, distance: 420.9
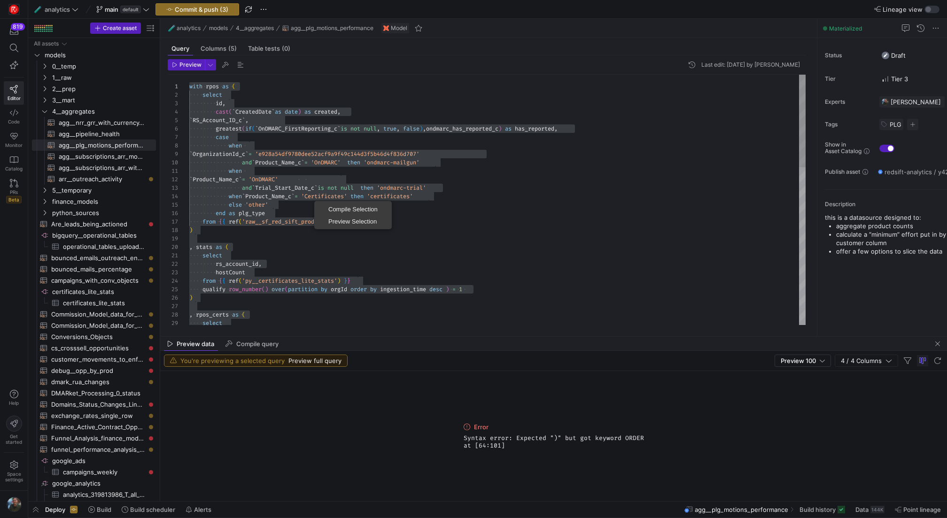
click at [356, 219] on span "Preview Selection" at bounding box center [353, 221] width 74 height 6
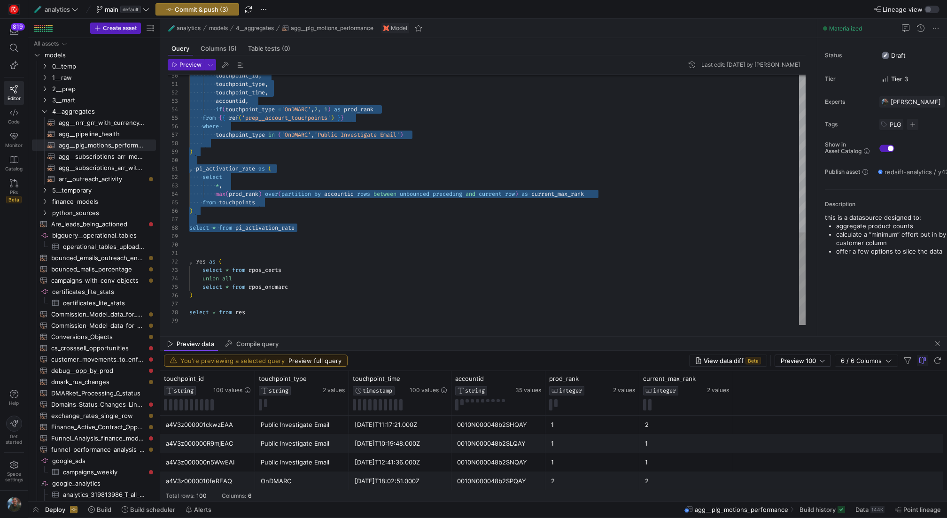
scroll to position [68, 0]
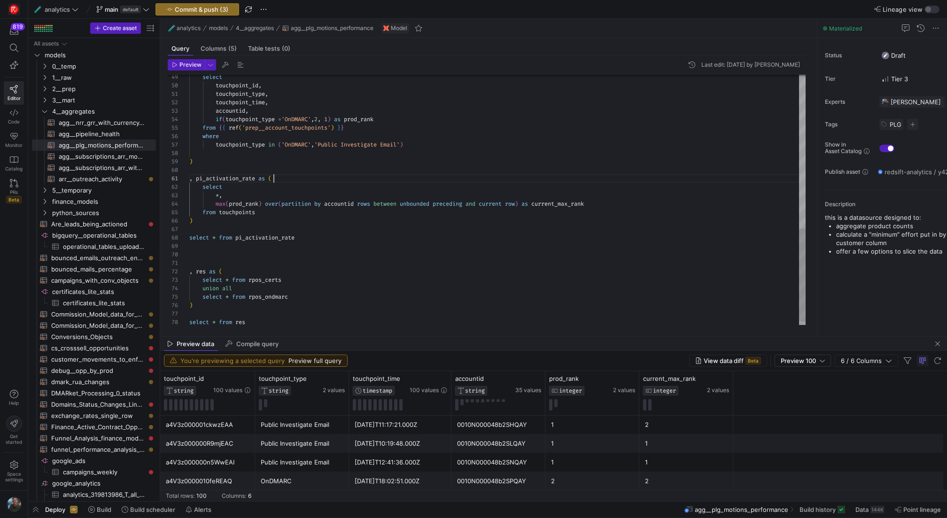
scroll to position [0, 85]
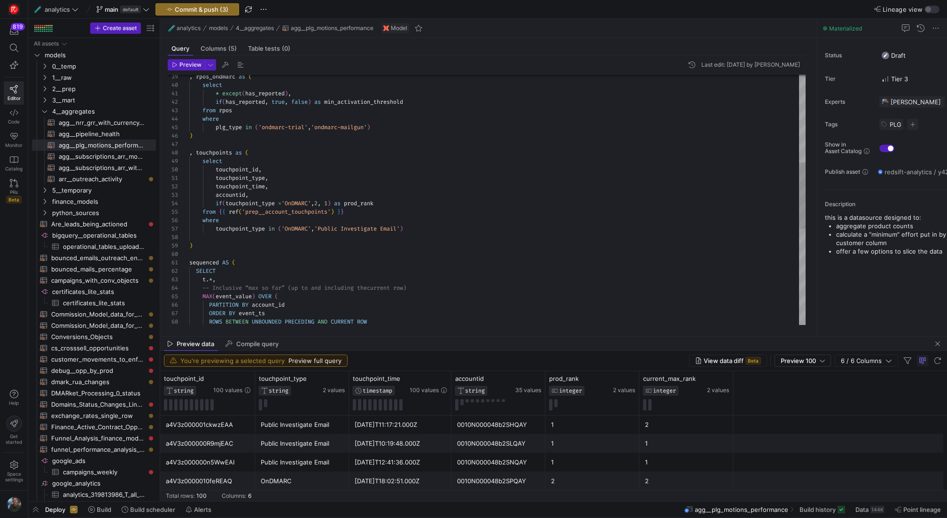
scroll to position [0, 0]
click at [190, 263] on div "SELECT t . * , -- Inclusive “max so far” (up to and including the current row) …" at bounding box center [497, 216] width 616 height 946
click at [353, 264] on div "SELECT t . * , -- Inclusive “max so far” (up to and including the current row) …" at bounding box center [497, 216] width 616 height 946
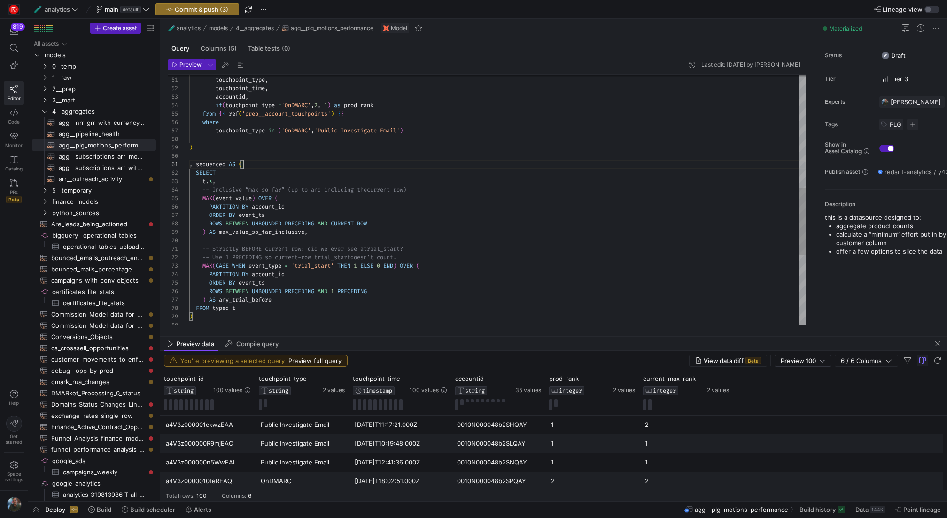
click at [222, 308] on div "SELECT t . * , -- Inclusive “max so far” (up to and including the current row) …" at bounding box center [497, 118] width 616 height 946
click at [262, 260] on div "SELECT t . * , -- Inclusive “max so far” (up to and including the current row) …" at bounding box center [497, 118] width 616 height 946
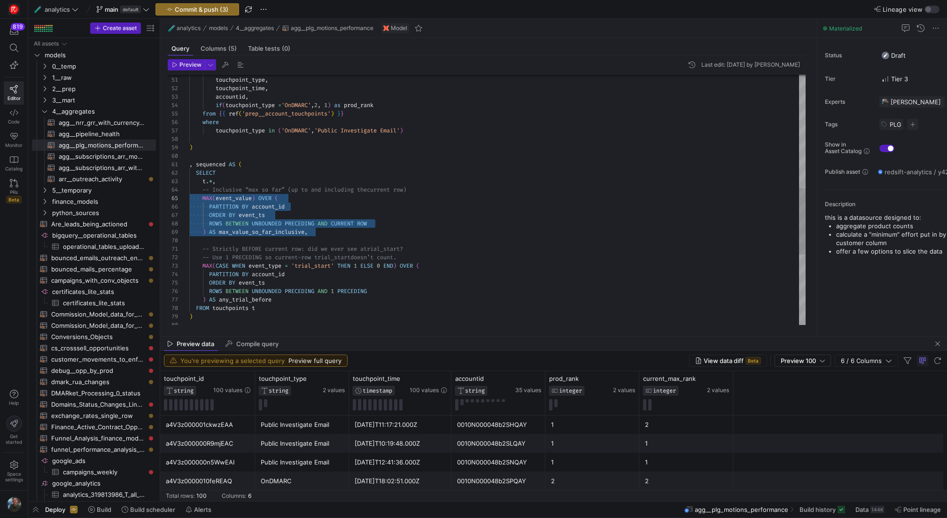
scroll to position [25, 0]
drag, startPoint x: 346, startPoint y: 235, endPoint x: 170, endPoint y: 192, distance: 180.9
click at [189, 192] on div "SELECT t . * , -- Inclusive “max so far” (up to and including the current row) …" at bounding box center [497, 118] width 616 height 946
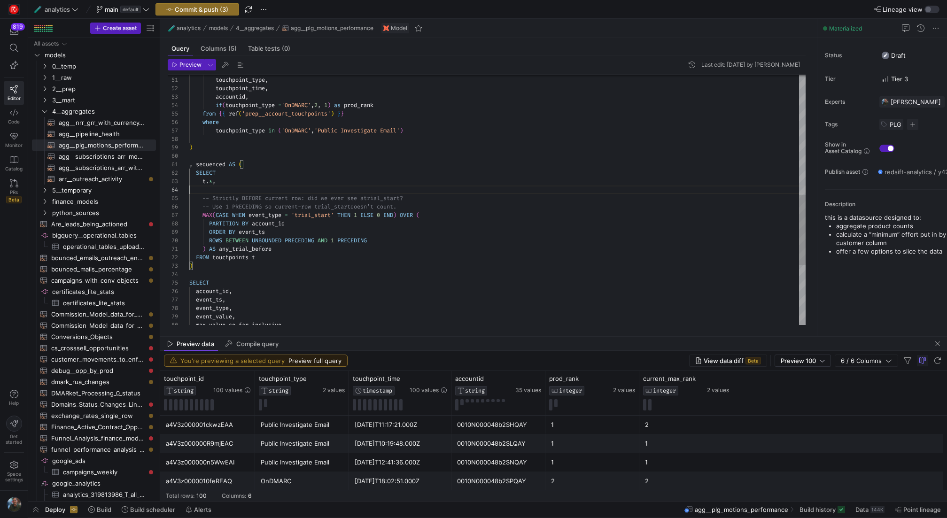
scroll to position [17, 27]
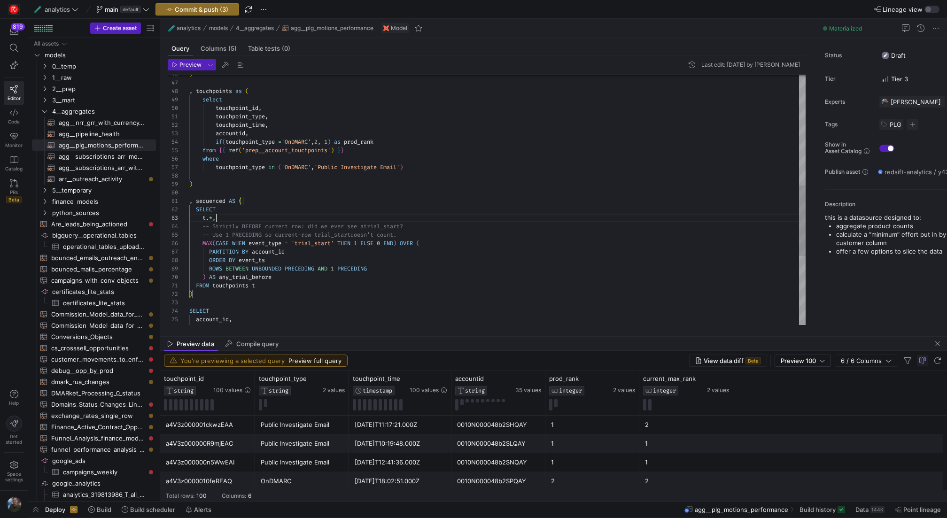
click at [240, 115] on div "SELECT t . * , , sequenced AS ( ) touchpoint_type in ( 'OnDMARC' , 'Public Inve…" at bounding box center [497, 125] width 616 height 887
click at [269, 242] on div "SELECT t . * , , sequenced AS ( ) touchpoint_type in ( 'OnDMARC' , 'Public Inve…" at bounding box center [497, 125] width 616 height 887
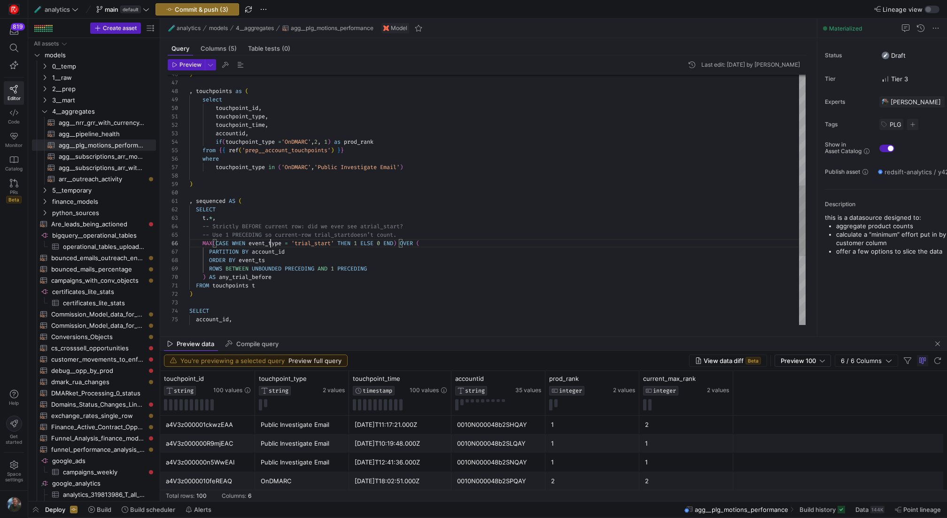
click at [269, 242] on div "SELECT t . * , , sequenced AS ( ) touchpoint_type in ( 'OnDMARC' , 'Public Inve…" at bounding box center [497, 125] width 616 height 887
click at [239, 121] on div "SELECT t . * , , sequenced AS ( ) touchpoint_type in ( 'OnDMARC' , 'Public Inve…" at bounding box center [497, 125] width 616 height 887
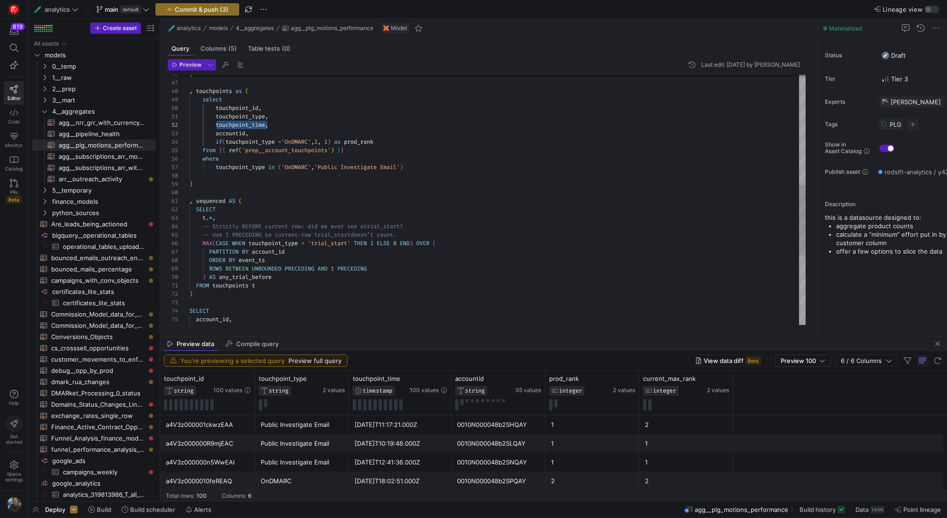
click at [256, 259] on div "SELECT t . * , , sequenced AS ( ) touchpoint_type in ( 'OnDMARC' , 'Public Inve…" at bounding box center [497, 125] width 616 height 887
click at [238, 133] on div "SELECT t . * , , sequenced AS ( ) touchpoint_type in ( 'OnDMARC' , 'Public Inve…" at bounding box center [497, 125] width 616 height 887
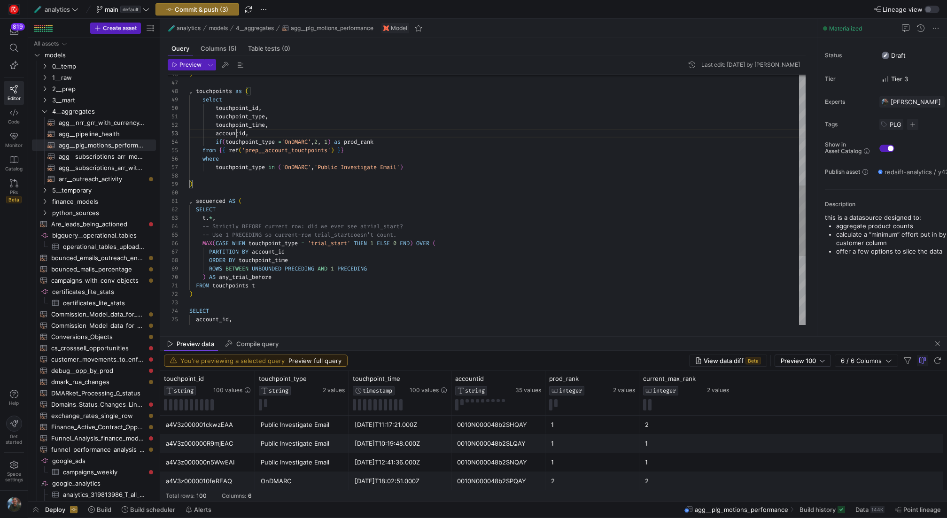
click at [238, 133] on div "SELECT t . * , , sequenced AS ( ) touchpoint_type in ( 'OnDMARC' , 'Public Inve…" at bounding box center [497, 125] width 616 height 887
click at [267, 251] on div "SELECT t . * , , sequenced AS ( ) touchpoint_type in ( 'OnDMARC' , 'Public Inve…" at bounding box center [497, 125] width 616 height 887
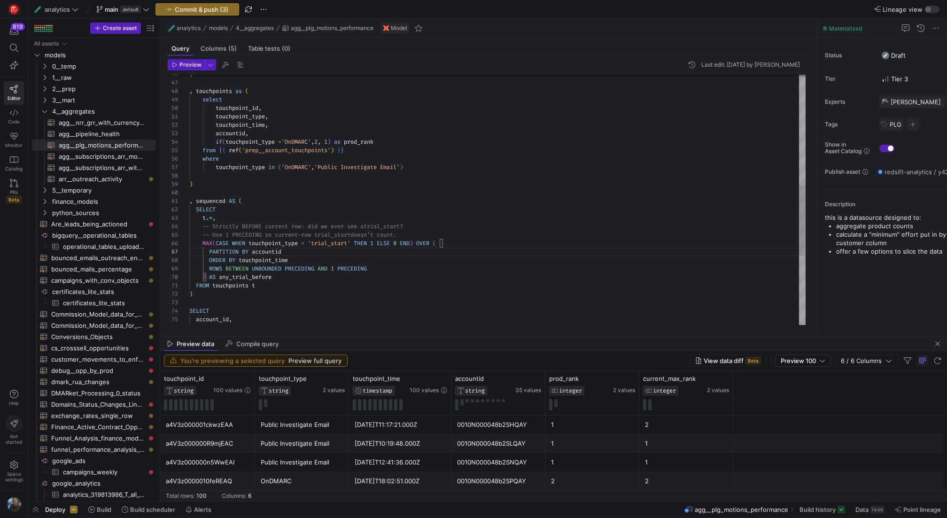
click at [320, 290] on div "SELECT t . * , , sequenced AS ( ) touchpoint_type in ( 'OnDMARC' , 'Public Inve…" at bounding box center [497, 125] width 616 height 887
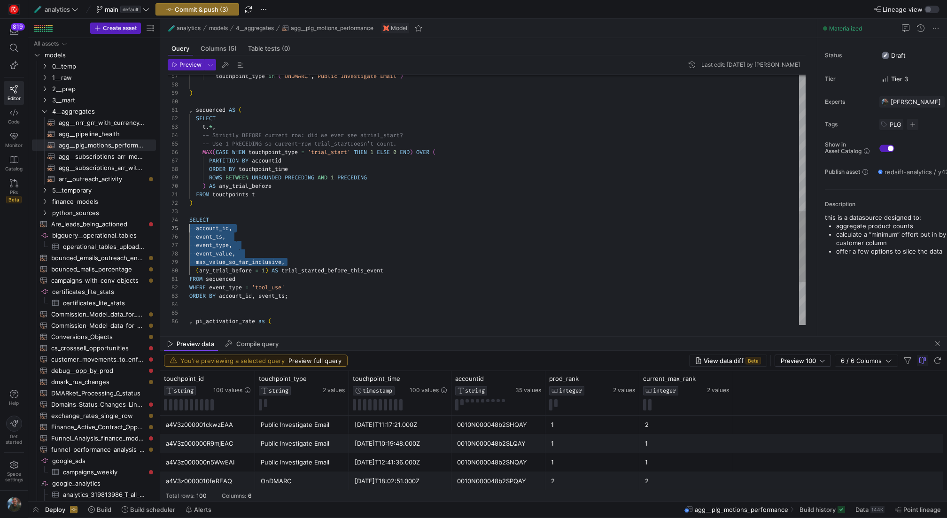
scroll to position [34, 0]
drag, startPoint x: 294, startPoint y: 262, endPoint x: 172, endPoint y: 228, distance: 126.3
click at [189, 228] on div "SELECT t . * , , sequenced AS ( ) touchpoint_type in ( 'OnDMARC' , 'Public Inve…" at bounding box center [497, 34] width 616 height 887
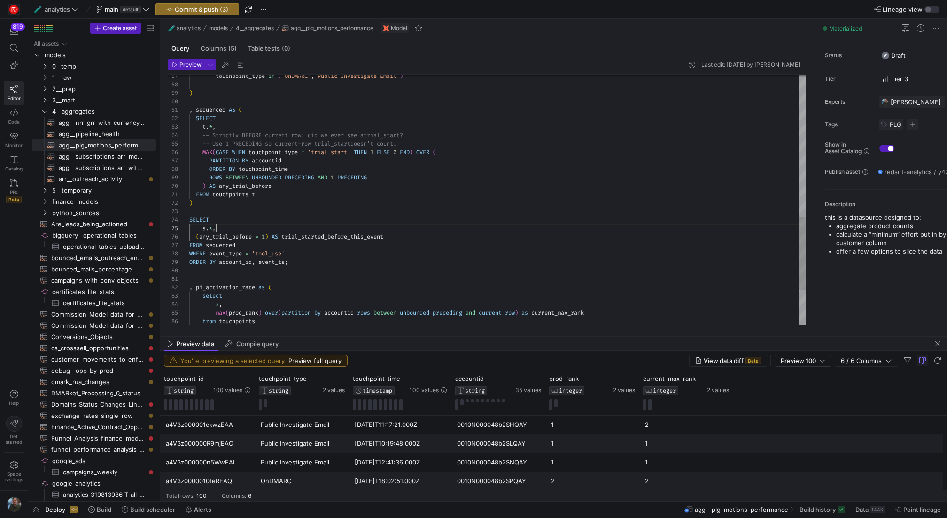
scroll to position [34, 27]
click at [196, 237] on div "SELECT t . * , , sequenced AS ( ) touchpoint_type in ( 'OnDMARC' , 'Public Inve…" at bounding box center [497, 17] width 616 height 853
click at [290, 250] on div "SELECT t . * , , sequenced AS ( ) touchpoint_type in ( 'OnDMARC' , 'Public Inve…" at bounding box center [497, 17] width 616 height 853
click at [276, 151] on div "SELECT t . * , , sequenced AS ( ) touchpoint_type in ( 'OnDMARC' , 'Public Inve…" at bounding box center [497, 17] width 616 height 853
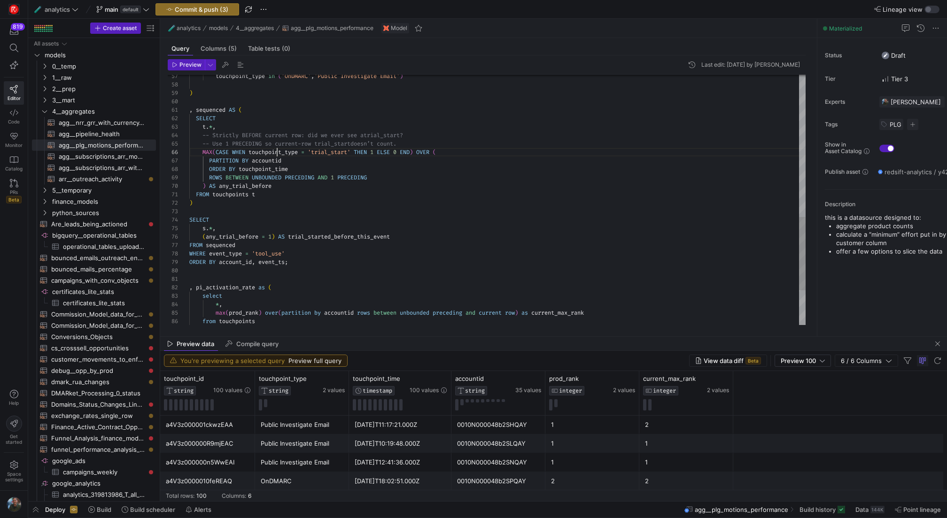
click at [276, 151] on div "SELECT t . * , , sequenced AS ( ) touchpoint_type in ( 'OnDMARC' , 'Public Inve…" at bounding box center [497, 17] width 616 height 853
click at [229, 254] on div "SELECT t . * , , sequenced AS ( ) touchpoint_type in ( 'OnDMARC' , 'Public Inve…" at bounding box center [497, 17] width 616 height 853
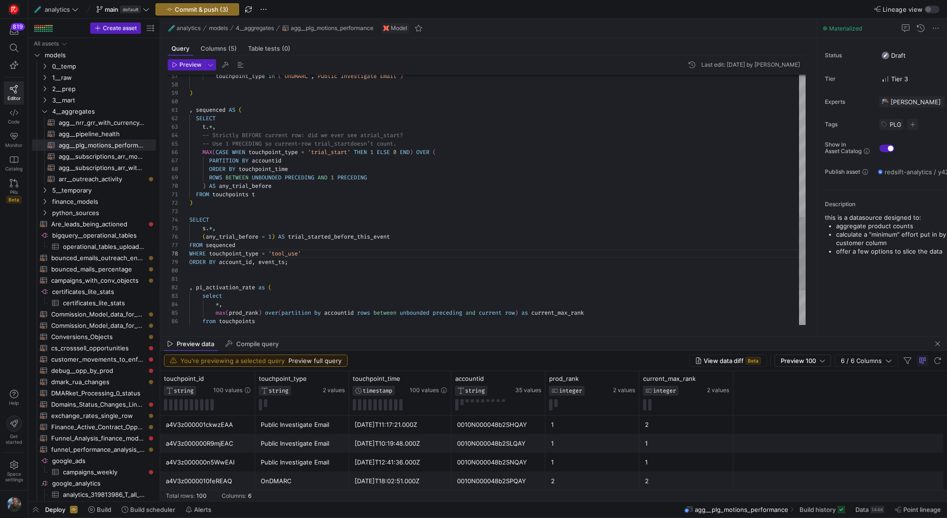
click at [288, 252] on div "SELECT t . * , , sequenced AS ( ) touchpoint_type in ( 'OnDMARC' , 'Public Inve…" at bounding box center [497, 17] width 616 height 853
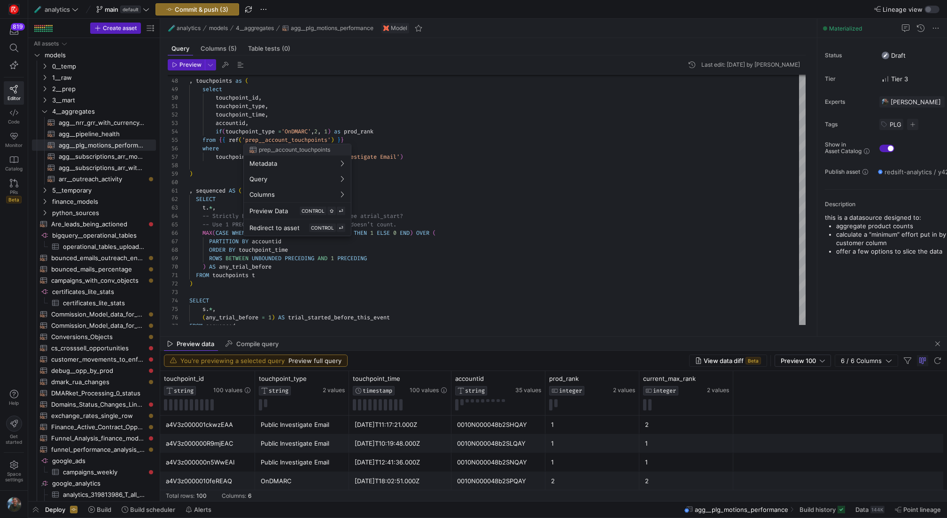
click at [389, 157] on div at bounding box center [473, 259] width 947 height 518
drag, startPoint x: 320, startPoint y: 158, endPoint x: 403, endPoint y: 156, distance: 82.3
click at [403, 156] on div "SELECT t . * , , sequenced AS ( ) touchpoint_type in ( 'OnDMARC' , 'Public Inve…" at bounding box center [497, 98] width 616 height 853
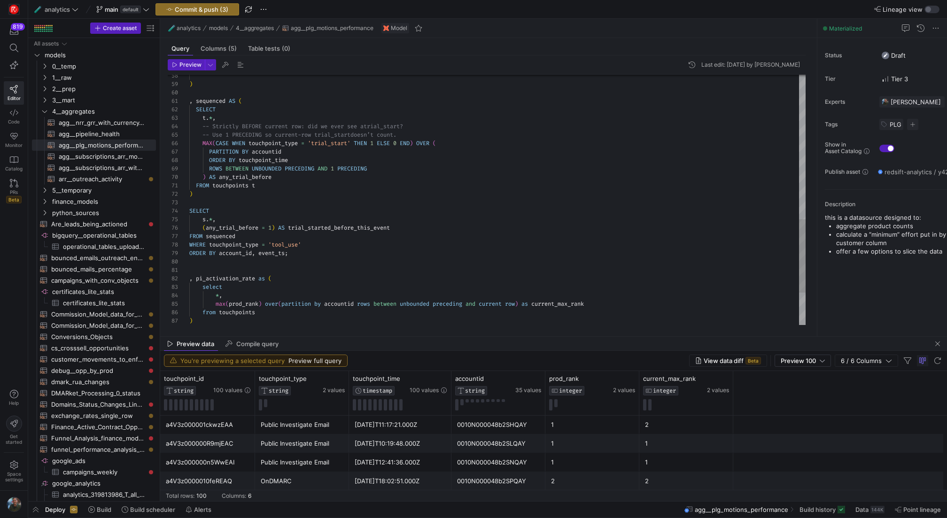
click at [284, 245] on div "SELECT t . * , , sequenced AS ( ) -- Strictly BEFORE current row: did we ever s…" at bounding box center [497, 8] width 616 height 853
click at [270, 153] on div "SELECT t . * , , sequenced AS ( ) -- Strictly BEFORE current row: did we ever s…" at bounding box center [497, 8] width 616 height 853
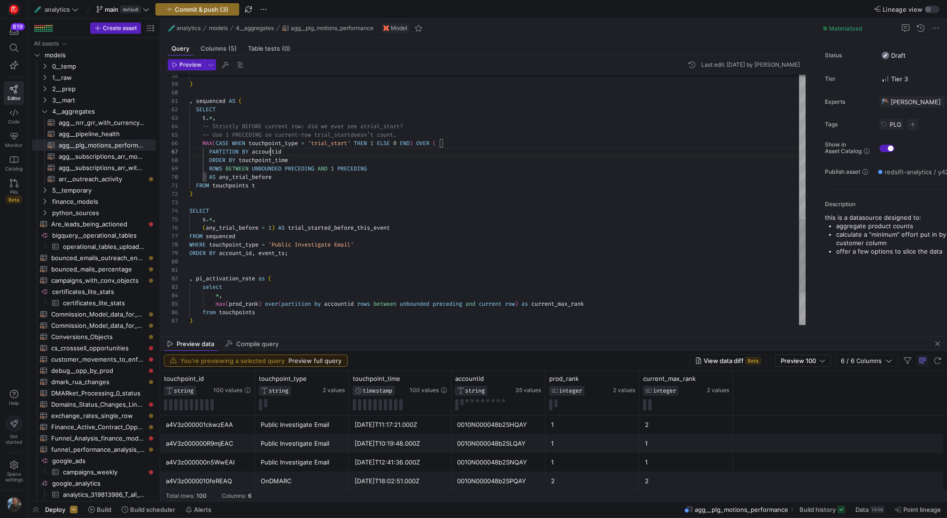
scroll to position [51, 95]
click at [239, 254] on div "SELECT t . * , , sequenced AS ( ) -- Strictly BEFORE current row: did we ever s…" at bounding box center [497, 8] width 616 height 853
click at [268, 160] on div "SELECT t . * , , sequenced AS ( ) -- Strictly BEFORE current row: did we ever s…" at bounding box center [497, 8] width 616 height 853
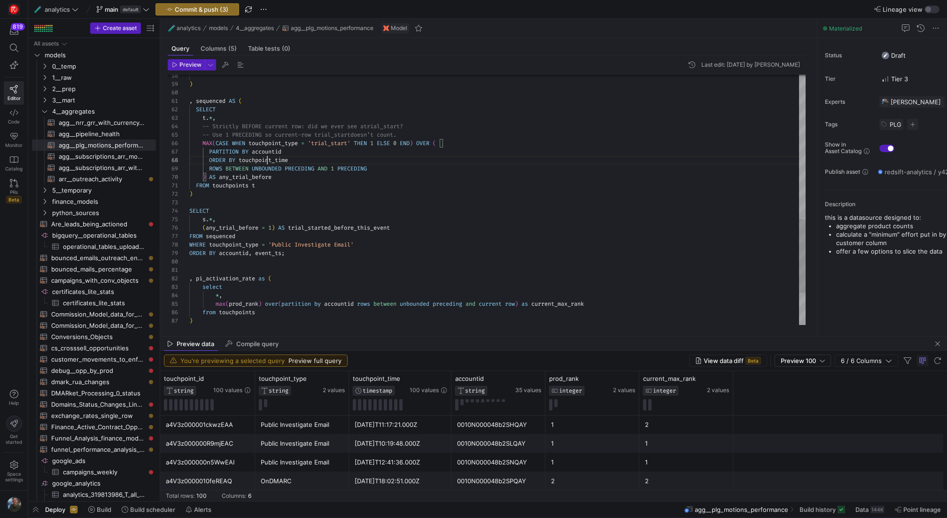
click at [268, 160] on div "SELECT t . * , , sequenced AS ( ) -- Strictly BEFORE current row: did we ever s…" at bounding box center [497, 8] width 616 height 853
click at [268, 252] on div "SELECT t . * , , sequenced AS ( ) -- Strictly BEFORE current row: did we ever s…" at bounding box center [497, 8] width 616 height 853
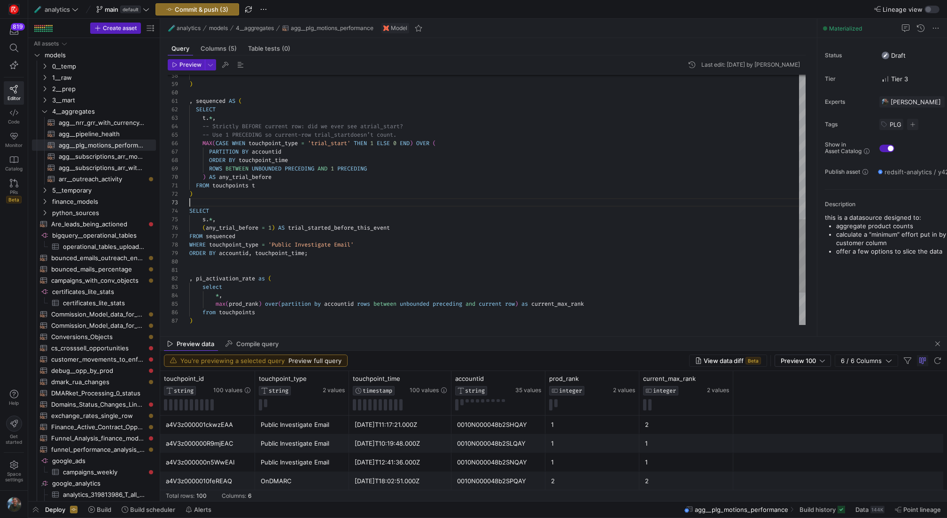
click at [251, 202] on div "SELECT t . * , , sequenced AS ( ) -- Strictly BEFORE current row: did we ever s…" at bounding box center [497, 8] width 616 height 853
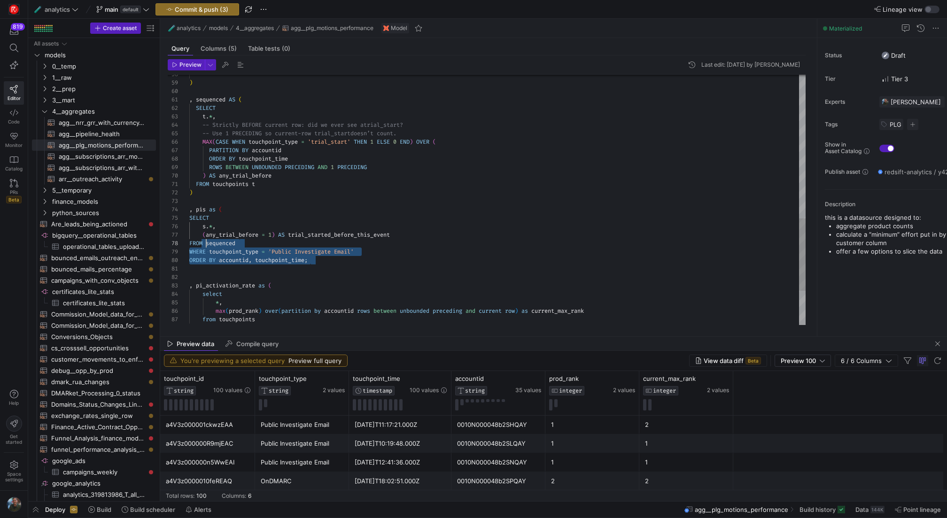
scroll to position [34, 0]
drag, startPoint x: 332, startPoint y: 263, endPoint x: 129, endPoint y: 217, distance: 208.7
click at [189, 217] on div "SELECT t . * , , sequenced AS ( ) -- Strictly BEFORE current row: did we ever s…" at bounding box center [497, 11] width 616 height 862
click at [354, 262] on div "SELECT t . * , , sequenced AS ( ) -- Strictly BEFORE current row: did we ever s…" at bounding box center [497, 11] width 616 height 862
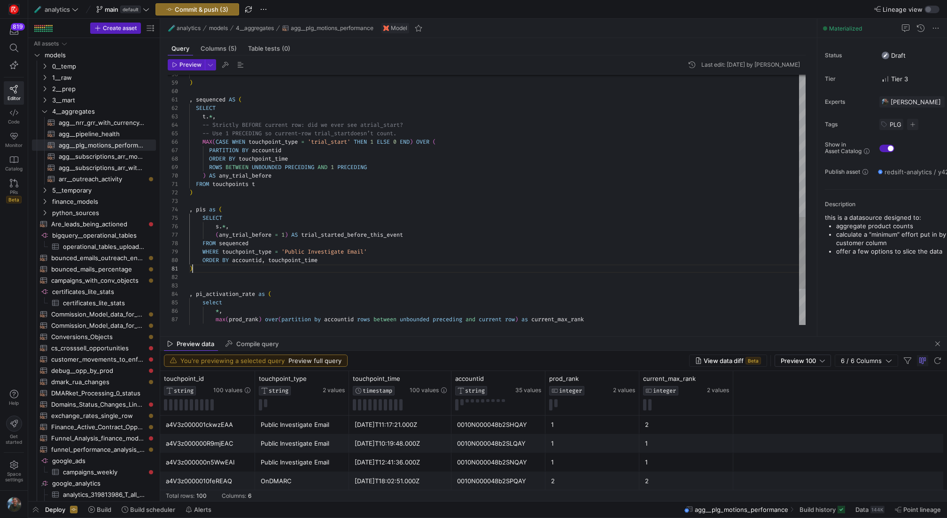
scroll to position [0, 3]
click at [231, 284] on div "SELECT t . * , , sequenced AS ( ) -- Strictly BEFORE current row: did we ever s…" at bounding box center [497, 15] width 616 height 870
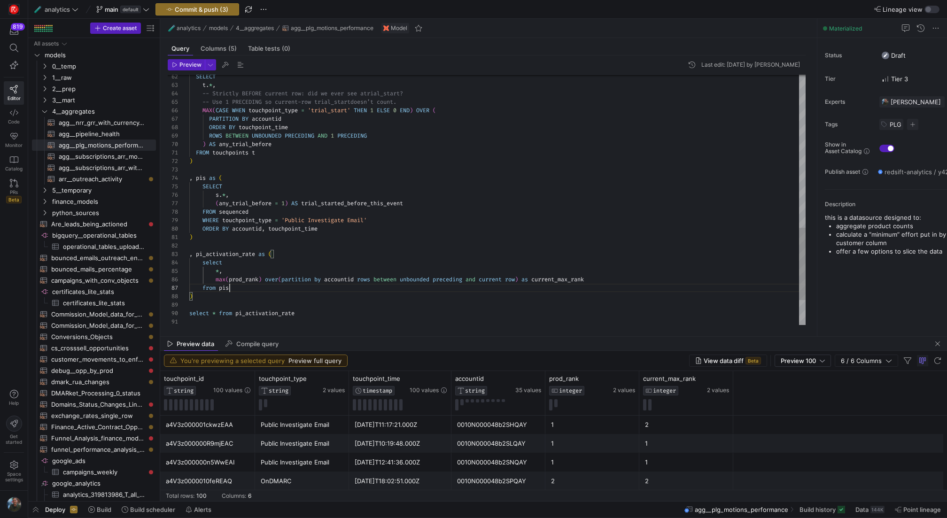
scroll to position [68, 0]
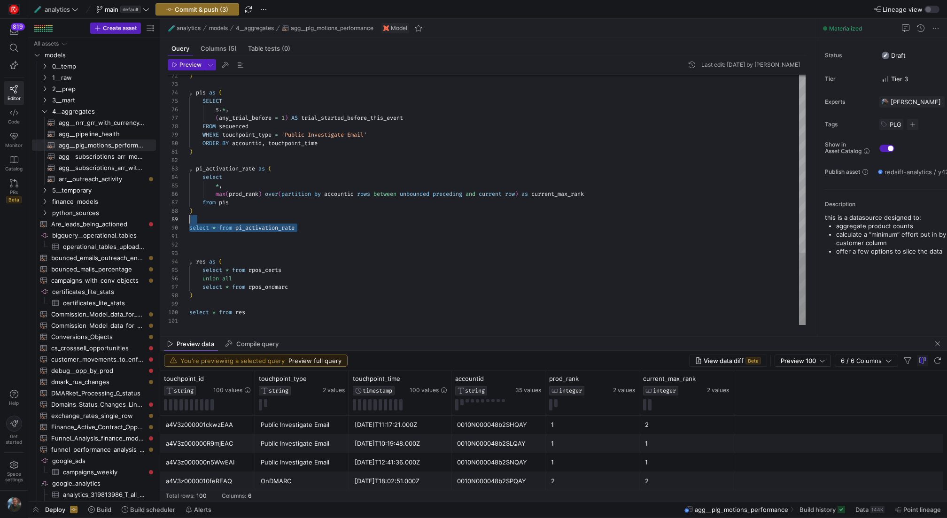
scroll to position [76, 0]
drag, startPoint x: 307, startPoint y: 229, endPoint x: 175, endPoint y: 227, distance: 131.6
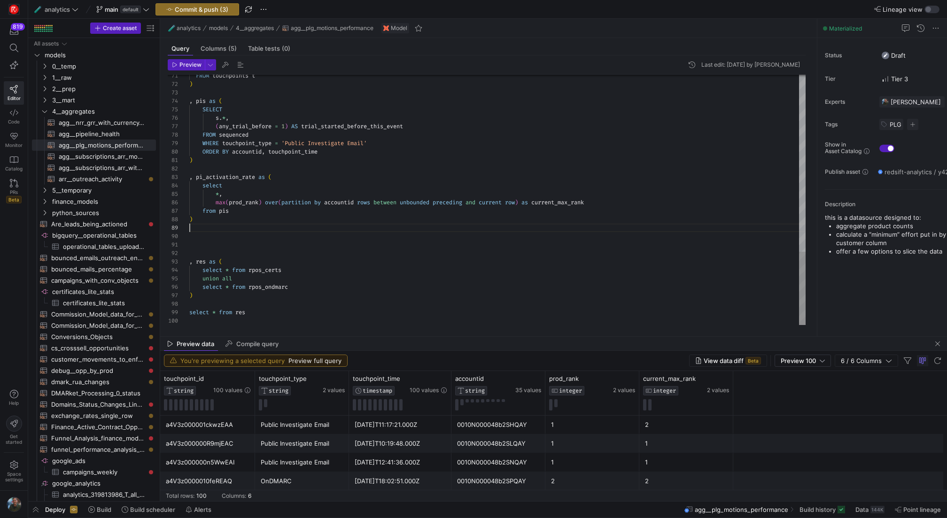
scroll to position [68, 0]
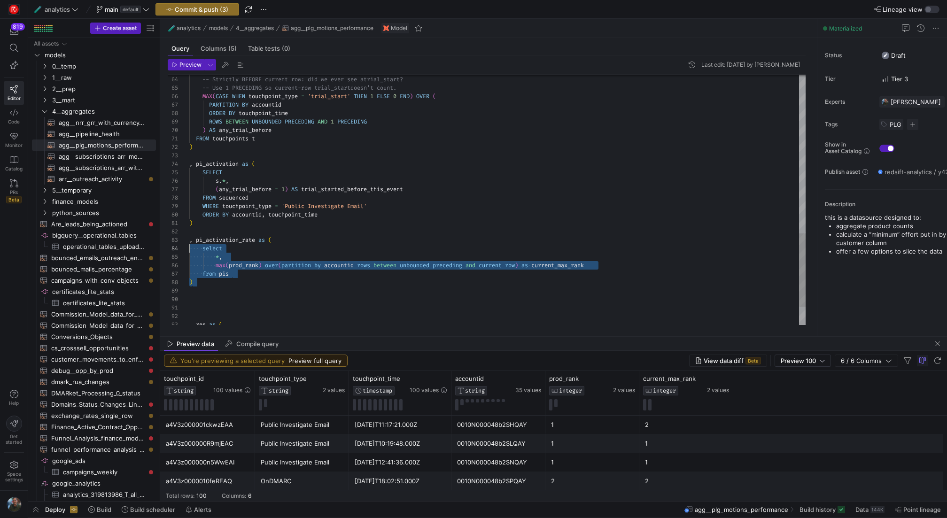
scroll to position [17, 0]
drag, startPoint x: 206, startPoint y: 282, endPoint x: 165, endPoint y: 239, distance: 59.2
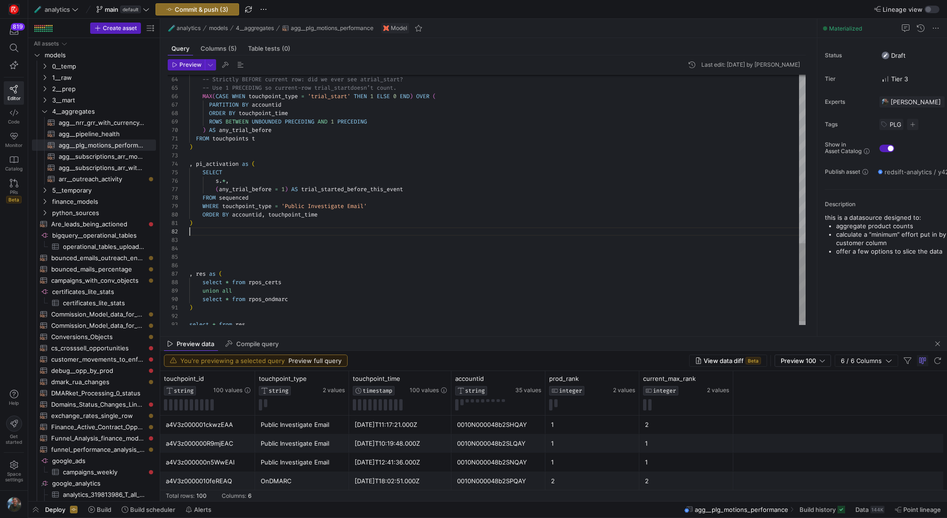
scroll to position [8, 0]
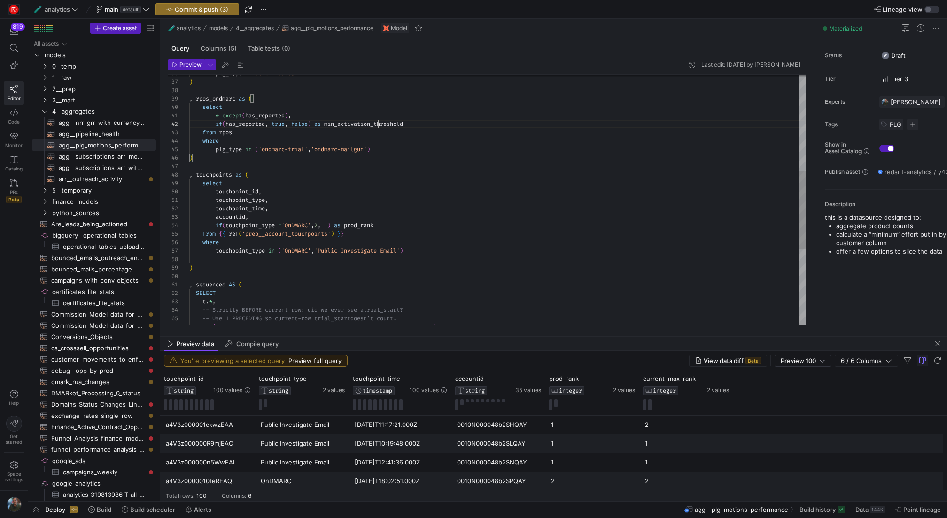
click at [379, 123] on div "-- Use 1 PRECEDING so current-row trial_start doesn’t count. MAX ( CASE WHEN to…" at bounding box center [497, 167] width 616 height 803
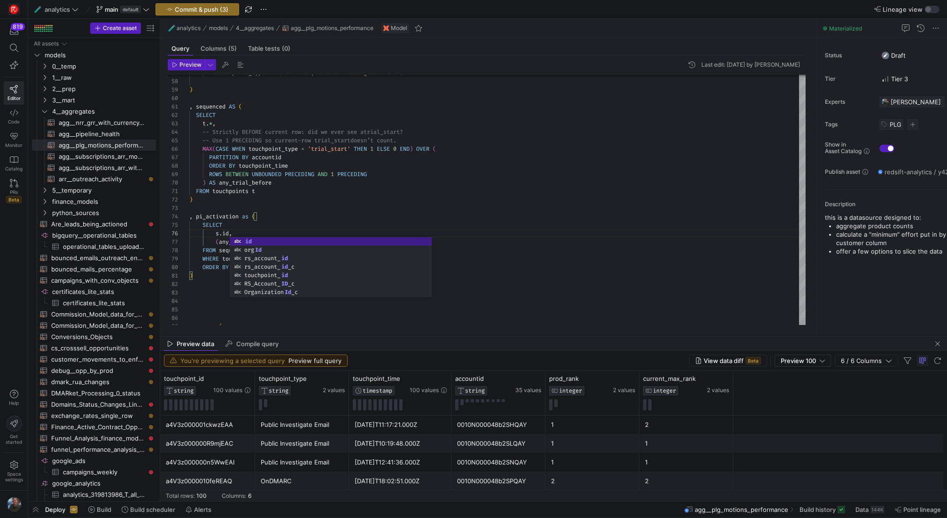
scroll to position [17, 0]
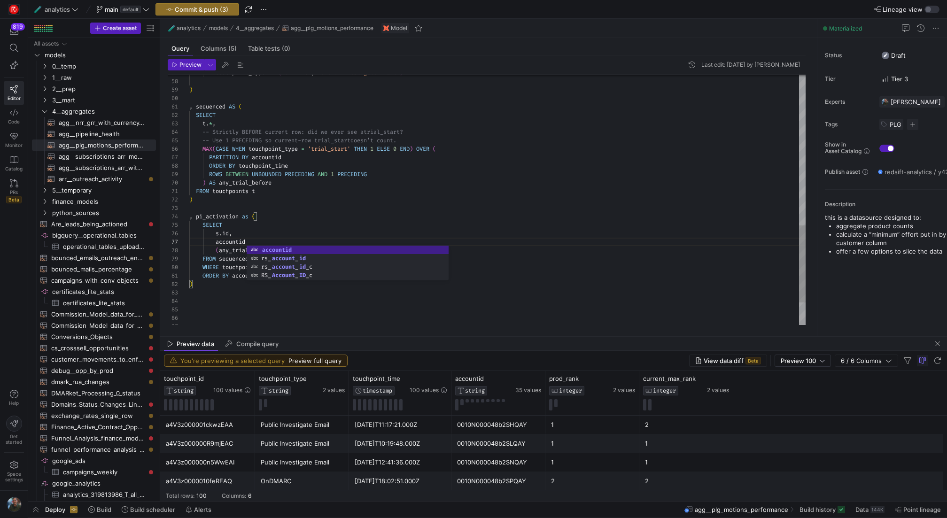
scroll to position [42, 0]
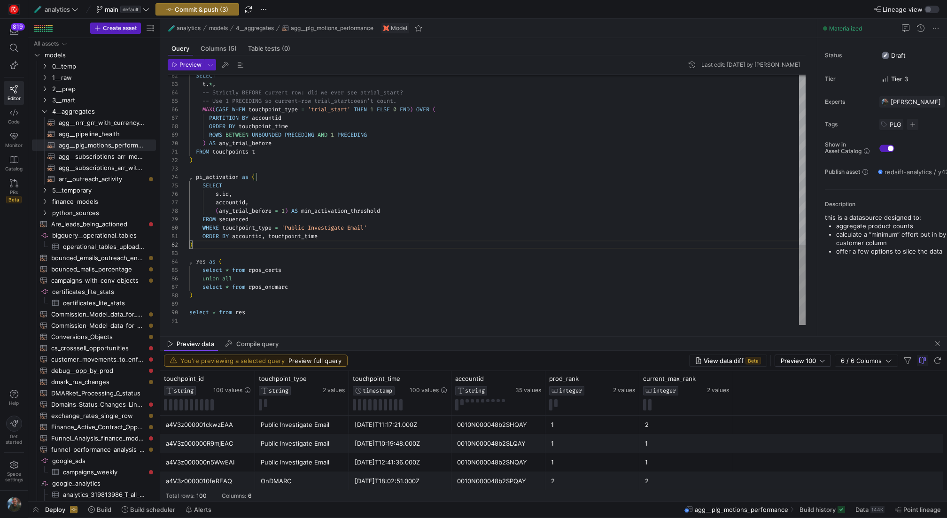
scroll to position [76, 57]
click at [179, 63] on span "Preview" at bounding box center [190, 65] width 22 height 7
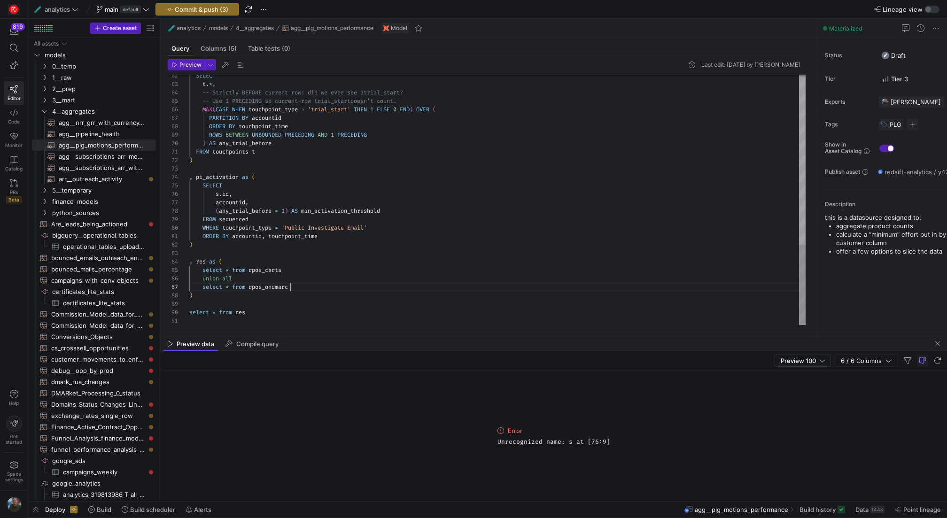
scroll to position [51, 101]
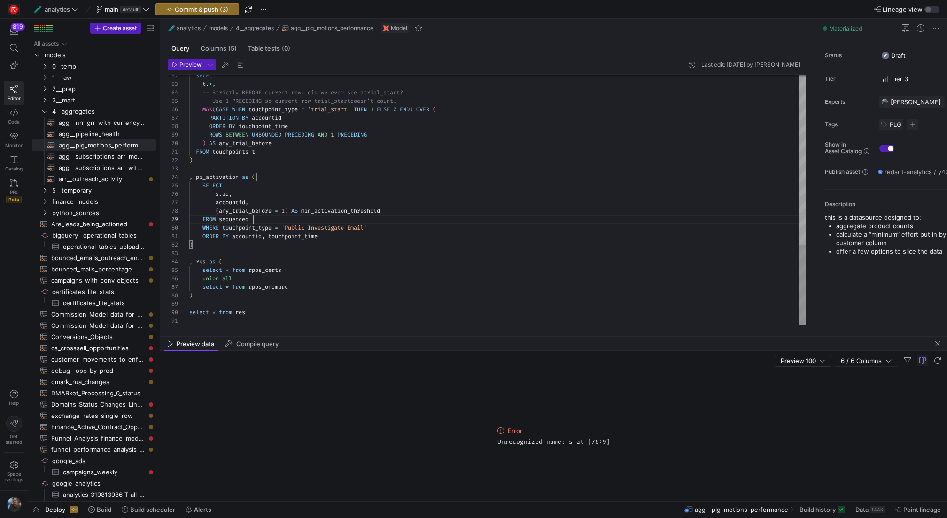
scroll to position [68, 68]
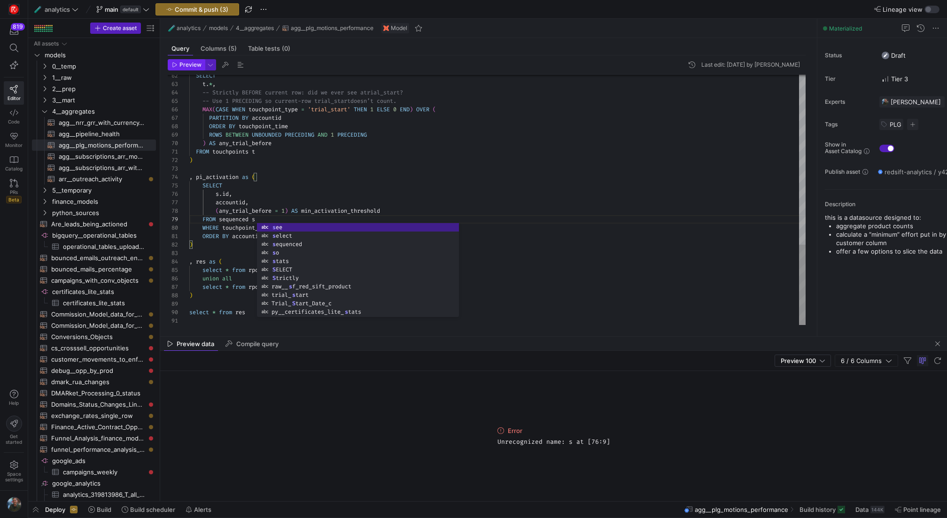
click at [191, 69] on span "button" at bounding box center [186, 65] width 36 height 10
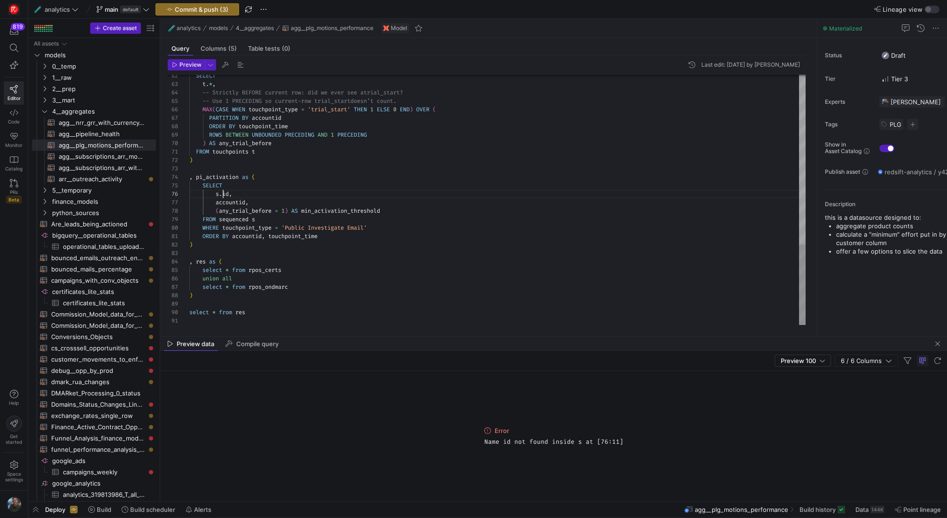
click at [340, 338] on div "Preview data Compile query" at bounding box center [553, 344] width 787 height 14
click at [191, 71] on header "Preview Last edit: Monday 16 June 2025 by Eliott Sacau" at bounding box center [487, 67] width 638 height 16
click at [191, 65] on span "Preview" at bounding box center [190, 65] width 22 height 7
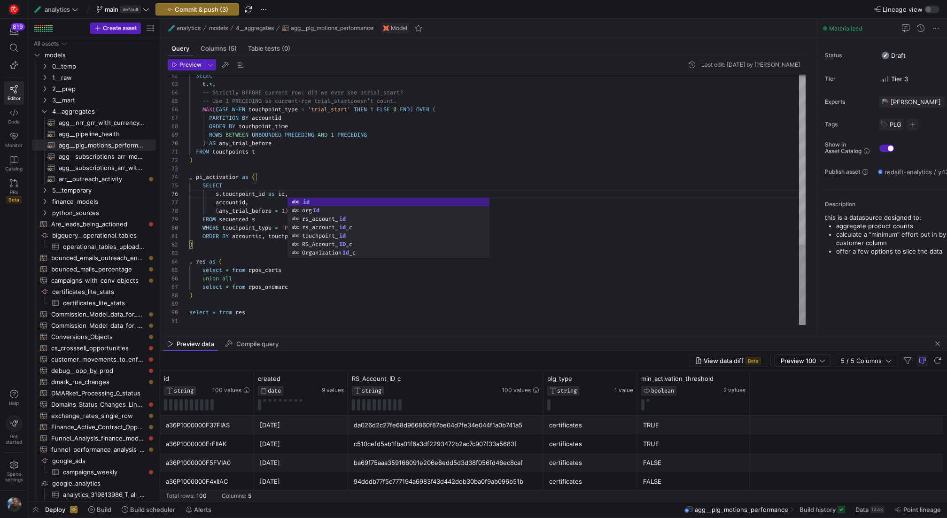
scroll to position [0, 68]
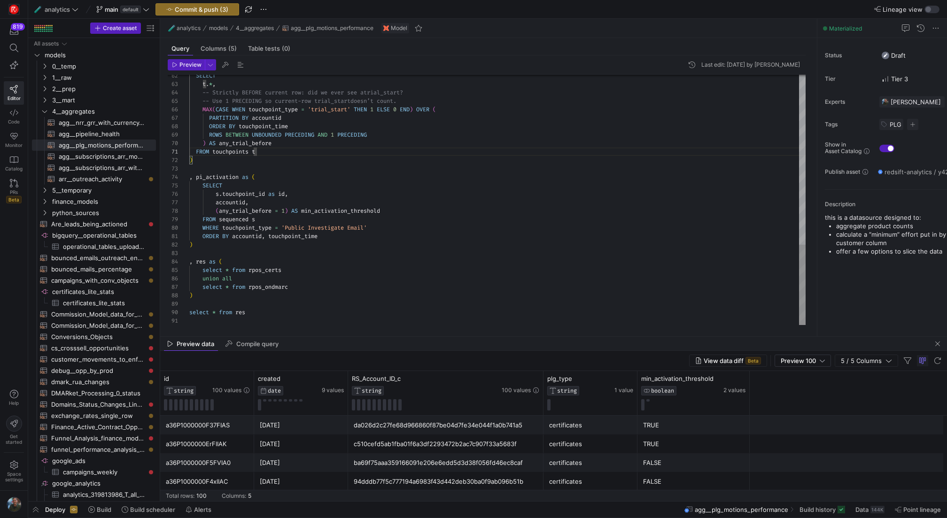
scroll to position [42, 101]
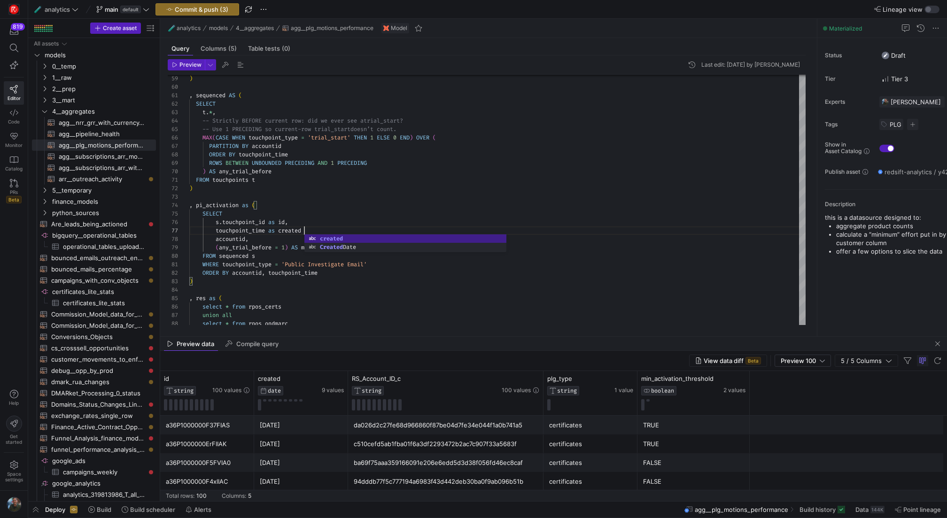
scroll to position [51, 118]
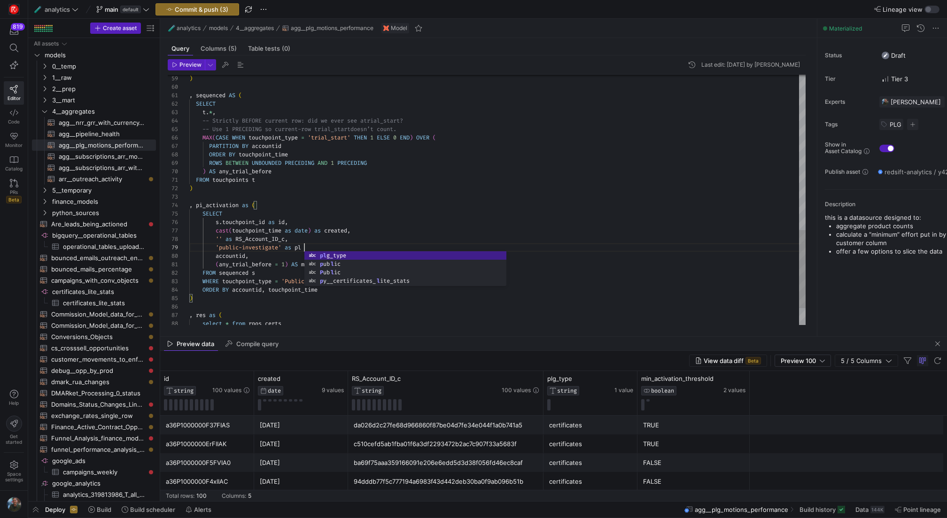
scroll to position [68, 118]
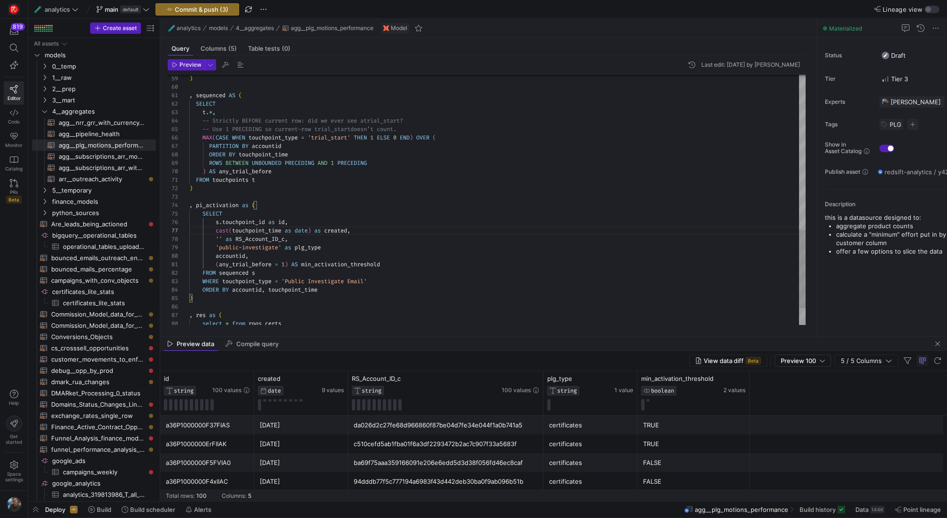
scroll to position [68, 135]
drag, startPoint x: 266, startPoint y: 256, endPoint x: 192, endPoint y: 258, distance: 74.3
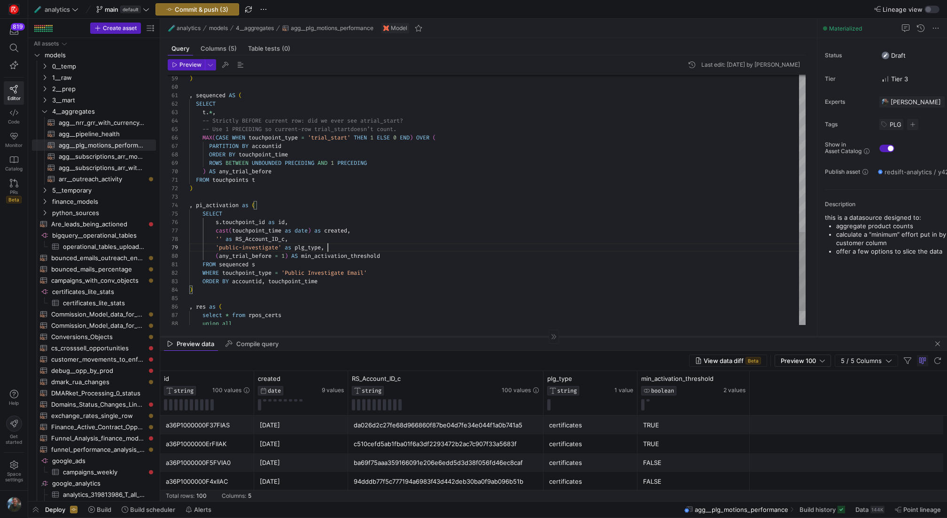
scroll to position [68, 139]
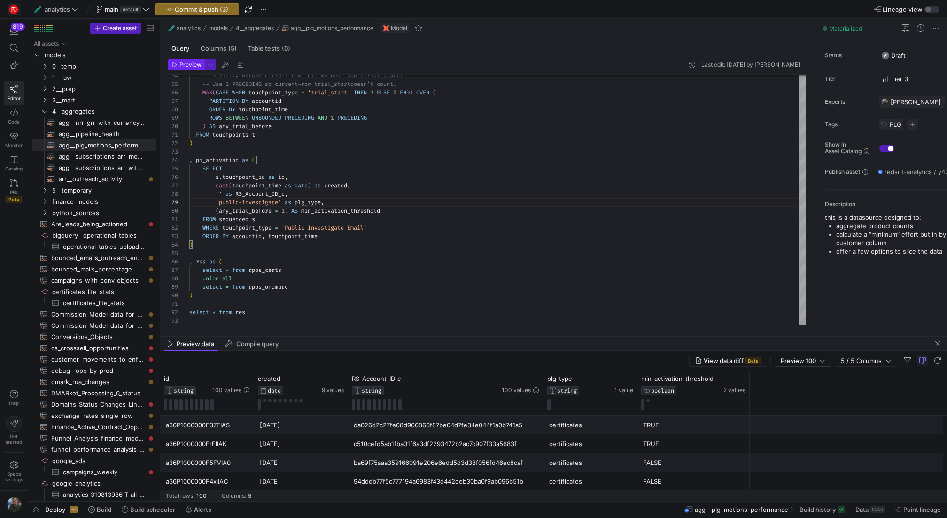
click at [175, 62] on icon "button" at bounding box center [175, 65] width 6 height 6
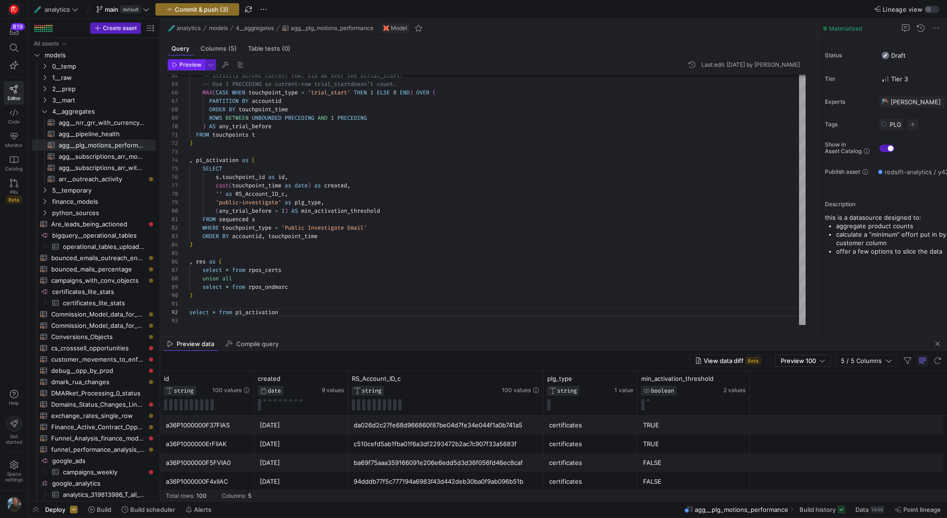
click at [194, 66] on span "Preview" at bounding box center [190, 65] width 22 height 7
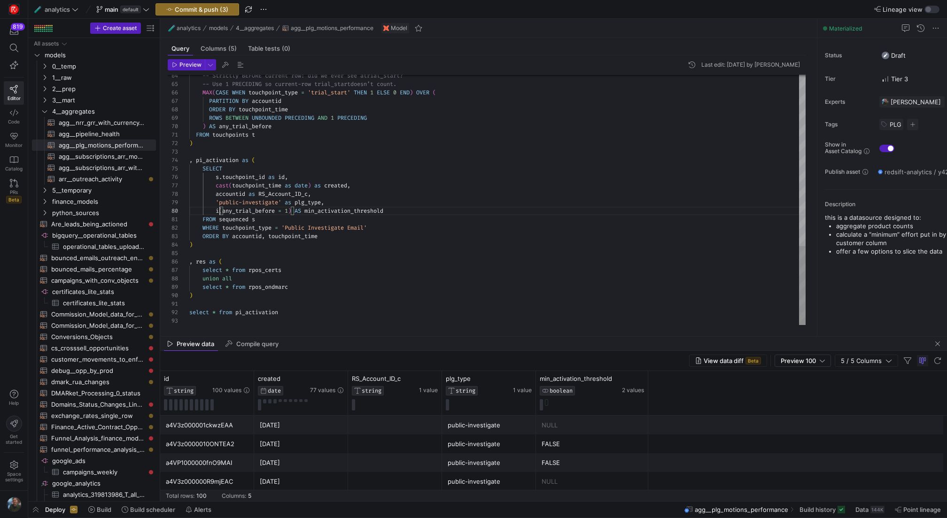
scroll to position [76, 34]
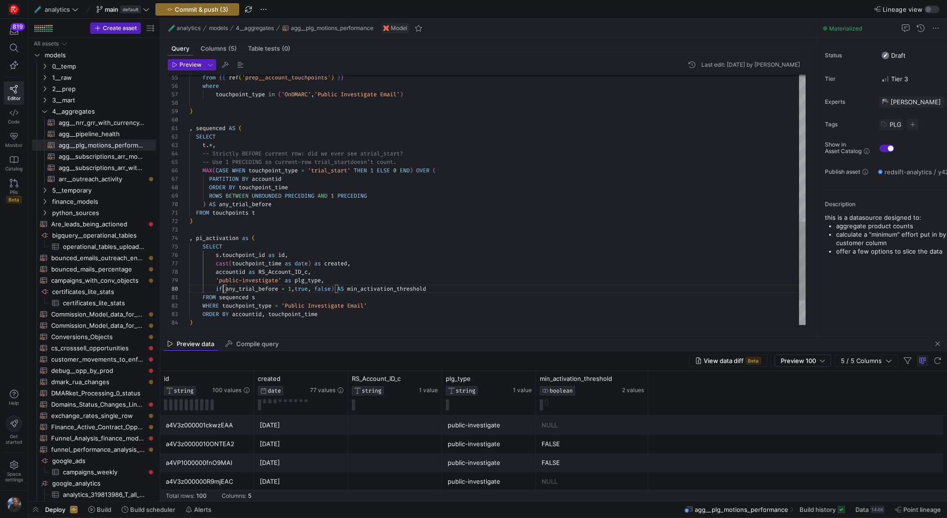
click at [223, 289] on div "MAX ( CASE WHEN touchpoint_type = 'trial_start' THEN 1 ELSE 0 END ) OVER ( PART…" at bounding box center [497, 6] width 616 height 794
drag, startPoint x: 289, startPoint y: 289, endPoint x: 406, endPoint y: 282, distance: 117.7
click at [407, 282] on div "MAX ( CASE WHEN touchpoint_type = 'trial_start' THEN 1 ELSE 0 END ) OVER ( PART…" at bounding box center [497, 6] width 616 height 794
click at [352, 278] on div "MAX ( CASE WHEN touchpoint_type = 'trial_start' THEN 1 ELSE 0 END ) OVER ( PART…" at bounding box center [497, 6] width 616 height 794
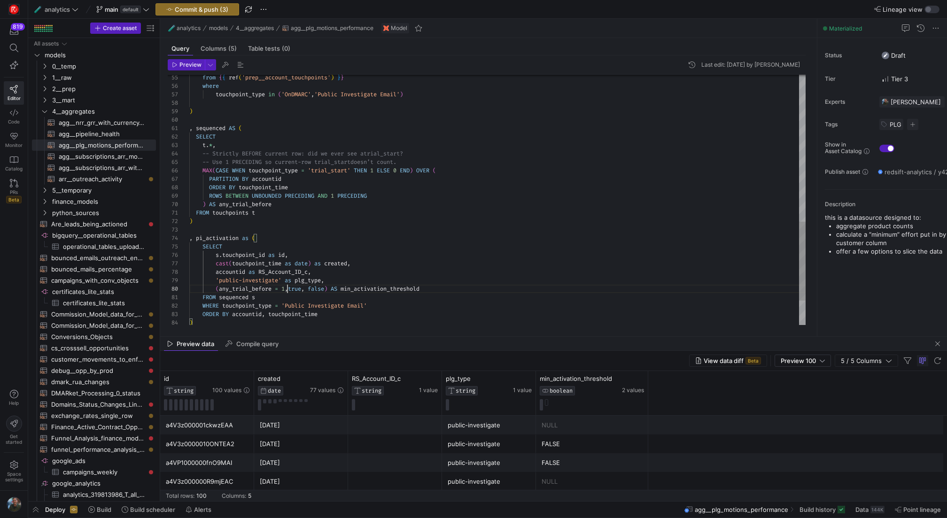
click at [288, 291] on div "MAX ( CASE WHEN touchpoint_type = 'trial_start' THEN 1 ELSE 0 END ) OVER ( PART…" at bounding box center [497, 6] width 616 height 794
drag, startPoint x: 292, startPoint y: 291, endPoint x: 218, endPoint y: 288, distance: 74.8
click at [218, 288] on div "MAX ( CASE WHEN touchpoint_type = 'trial_start' THEN 1 ELSE 0 END ) OVER ( PART…" at bounding box center [497, 6] width 616 height 794
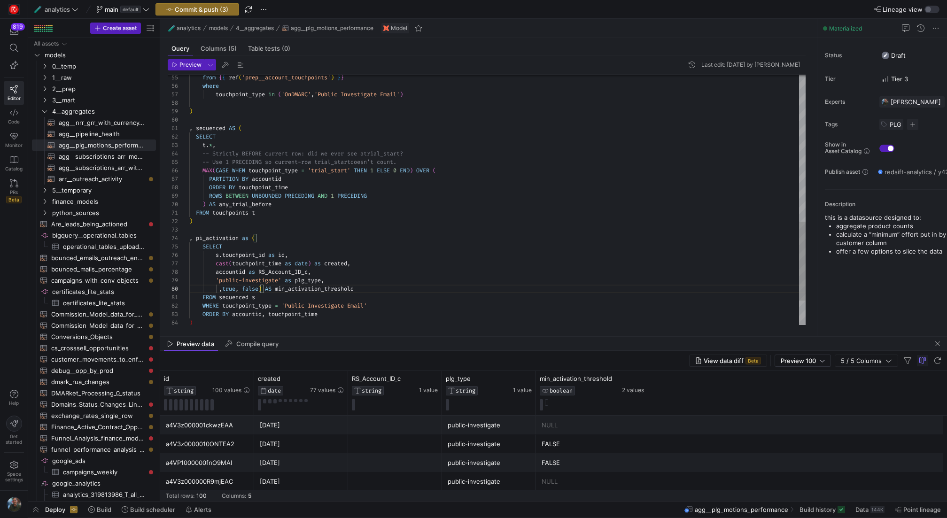
click at [392, 304] on div "MAX ( CASE WHEN touchpoint_type = 'trial_start' THEN 1 ELSE 0 END ) OVER ( PART…" at bounding box center [497, 6] width 616 height 794
click at [224, 308] on div "MAX ( CASE WHEN touchpoint_type = 'trial_start' THEN 1 ELSE 0 END ) OVER ( PART…" at bounding box center [497, 6] width 616 height 794
click at [375, 312] on div "MAX ( CASE WHEN touchpoint_type = 'trial_start' THEN 1 ELSE 0 END ) OVER ( PART…" at bounding box center [497, 8] width 616 height 803
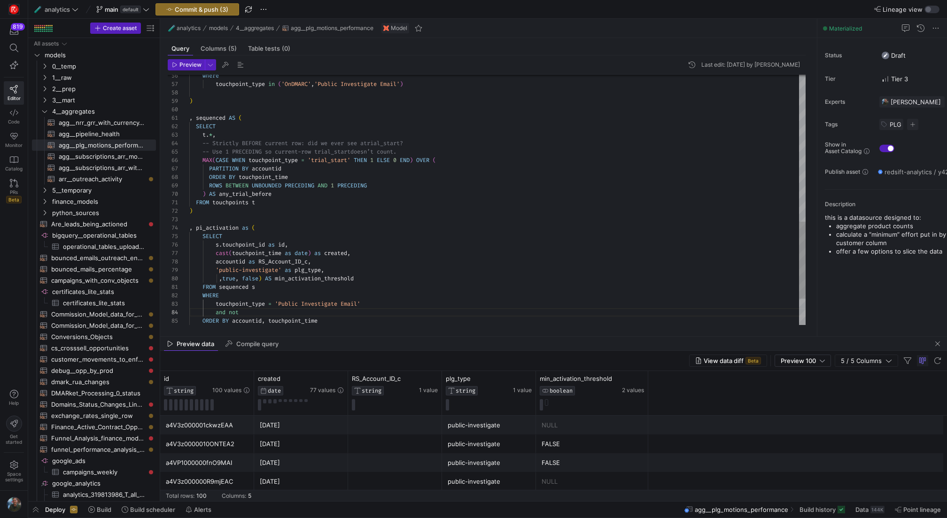
scroll to position [25, 129]
click at [408, 320] on div "MAX ( CASE WHEN touchpoint_type = 'trial_start' THEN 1 ELSE 0 END ) OVER ( PART…" at bounding box center [497, 4] width 616 height 811
click at [392, 297] on div "MAX ( CASE WHEN touchpoint_type = 'trial_start' THEN 1 ELSE 0 END ) OVER ( PART…" at bounding box center [497, 4] width 616 height 811
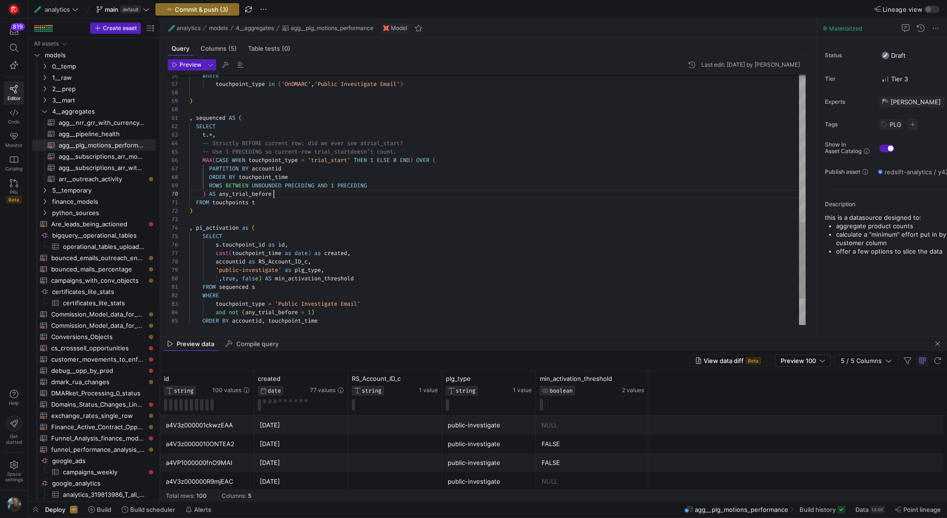
click at [281, 195] on div "MAX ( CASE WHEN touchpoint_type = 'trial_start' THEN 1 ELSE 0 END ) OVER ( PART…" at bounding box center [497, 4] width 616 height 811
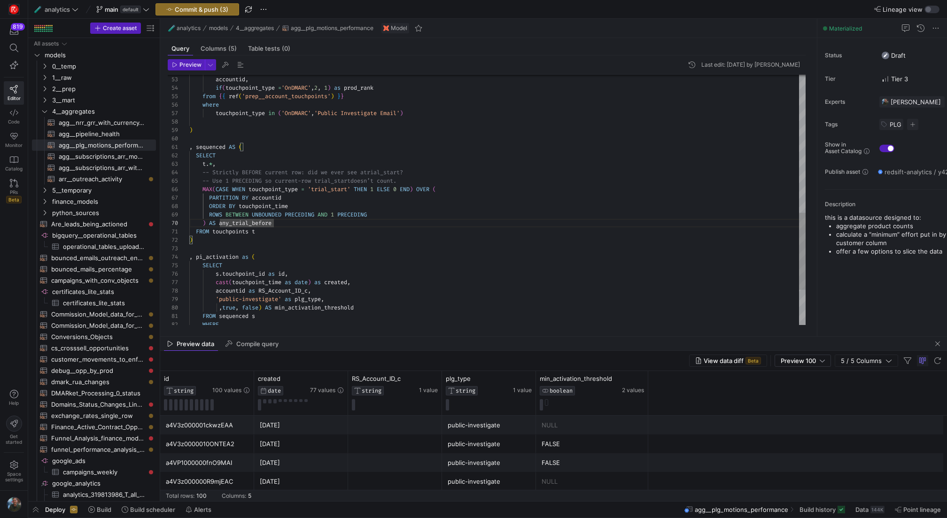
click at [297, 226] on div "MAX ( CASE WHEN touchpoint_type = 'trial_start' THEN 1 ELSE 0 END ) OVER ( PART…" at bounding box center [497, 33] width 616 height 811
click at [297, 223] on div "MAX ( CASE WHEN touchpoint_type = 'trial_start' THEN 1 ELSE 0 END ) OVER ( PART…" at bounding box center [497, 33] width 616 height 811
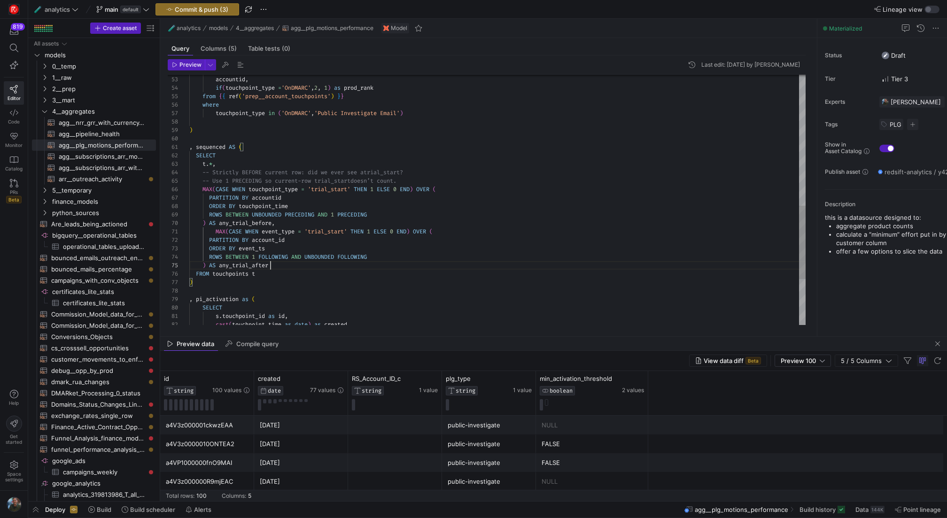
scroll to position [34, 81]
click at [215, 231] on div "MAX ( CASE WHEN touchpoint_type = 'trial_start' THEN 1 ELSE 0 END ) OVER ( PART…" at bounding box center [497, 54] width 616 height 853
click at [285, 189] on div "MAX ( CASE WHEN touchpoint_type = 'trial_start' THEN 1 ELSE 0 END ) OVER ( PART…" at bounding box center [497, 54] width 616 height 853
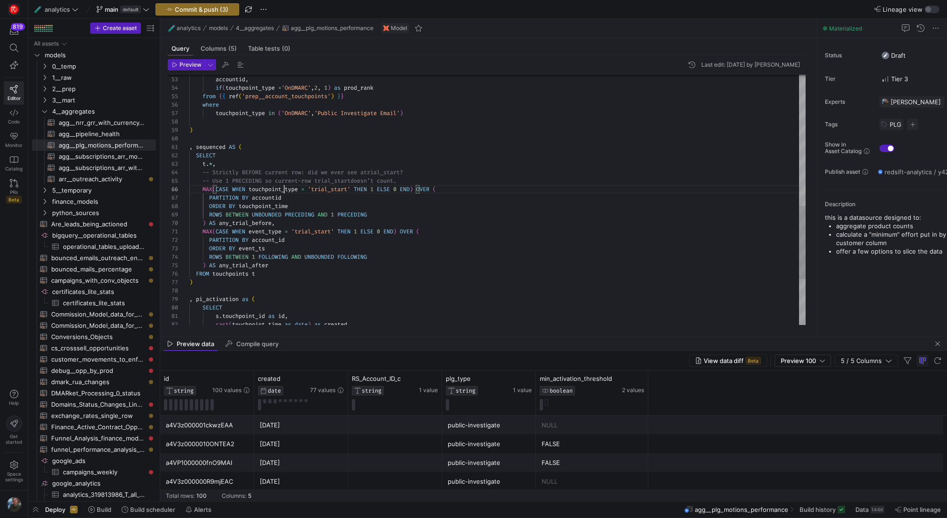
click at [285, 189] on div "MAX ( CASE WHEN touchpoint_type = 'trial_start' THEN 1 ELSE 0 END ) OVER ( PART…" at bounding box center [497, 54] width 616 height 853
click at [270, 231] on div "MAX ( CASE WHEN touchpoint_type = 'trial_start' THEN 1 ELSE 0 END ) OVER ( PART…" at bounding box center [497, 54] width 616 height 853
click at [279, 196] on div "MAX ( CASE WHEN touchpoint_type = 'trial_start' THEN 1 ELSE 0 END ) OVER ( PART…" at bounding box center [497, 54] width 616 height 853
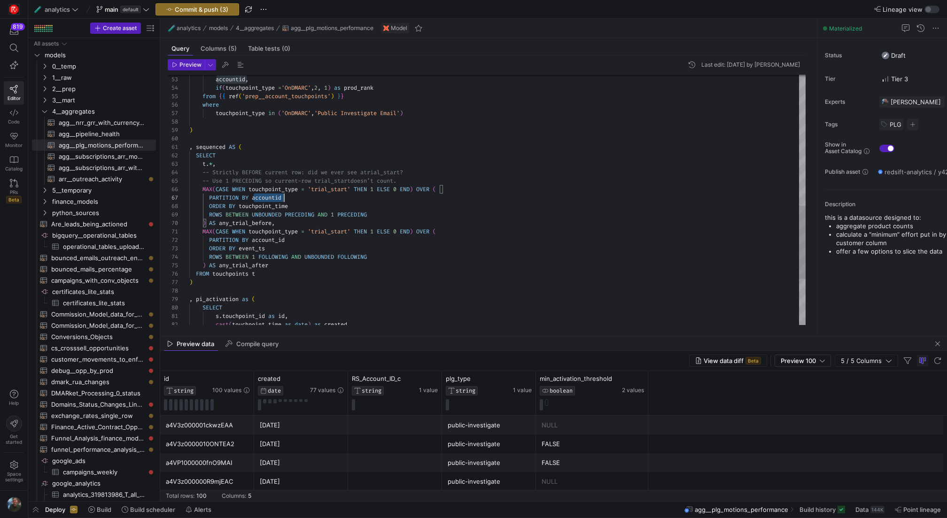
scroll to position [51, 95]
click at [279, 196] on div "MAX ( CASE WHEN touchpoint_type = 'trial_start' THEN 1 ELSE 0 END ) OVER ( PART…" at bounding box center [497, 54] width 616 height 853
click at [269, 241] on div "MAX ( CASE WHEN touchpoint_type = 'trial_start' THEN 1 ELSE 0 END ) OVER ( PART…" at bounding box center [497, 54] width 616 height 853
click at [264, 208] on div "MAX ( CASE WHEN touchpoint_type = 'trial_start' THEN 1 ELSE 0 END ) OVER ( PART…" at bounding box center [497, 54] width 616 height 853
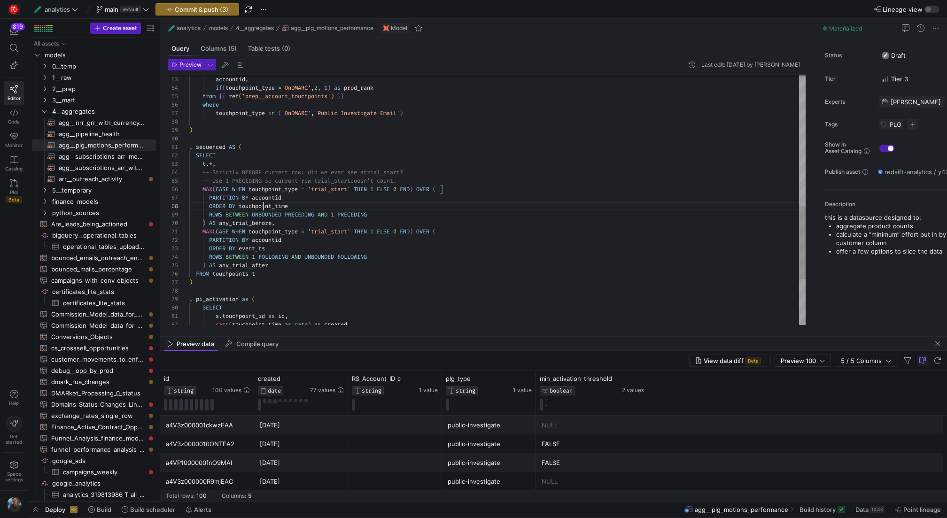
scroll to position [59, 101]
click at [264, 208] on div "MAX ( CASE WHEN touchpoint_type = 'trial_start' THEN 1 ELSE 0 END ) OVER ( PART…" at bounding box center [497, 54] width 616 height 853
click at [257, 248] on div "MAX ( CASE WHEN touchpoint_type = 'trial_start' THEN 1 ELSE 0 END ) OVER ( PART…" at bounding box center [497, 54] width 616 height 853
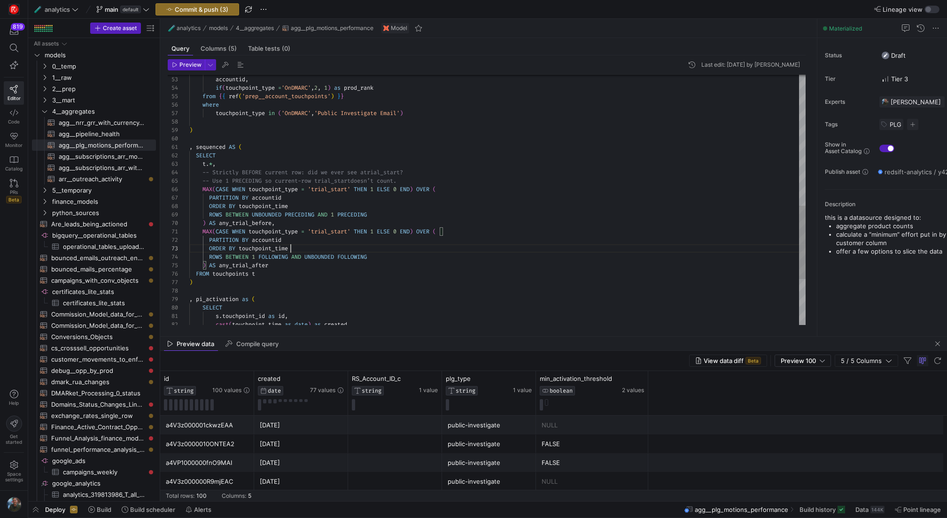
click at [299, 265] on div "MAX ( CASE WHEN touchpoint_type = 'trial_start' THEN 1 ELSE 0 END ) OVER ( PART…" at bounding box center [497, 54] width 616 height 853
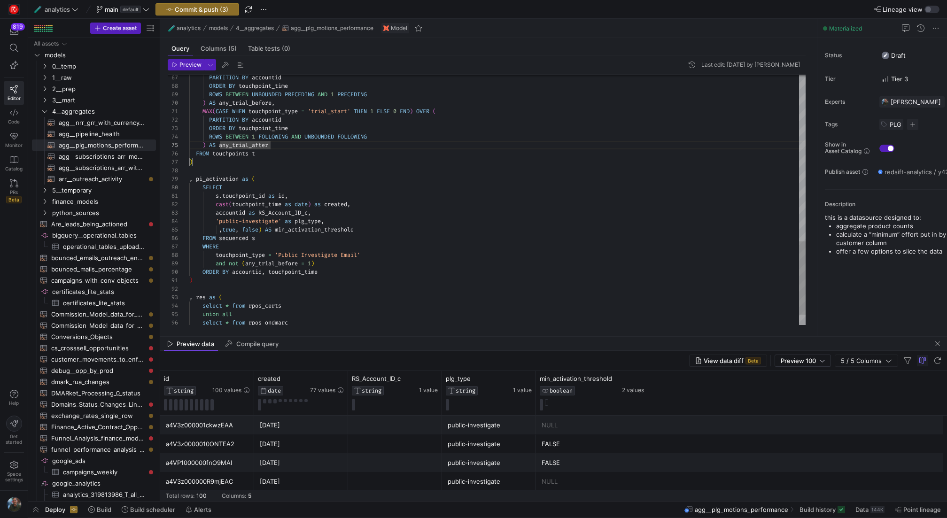
scroll to position [34, 31]
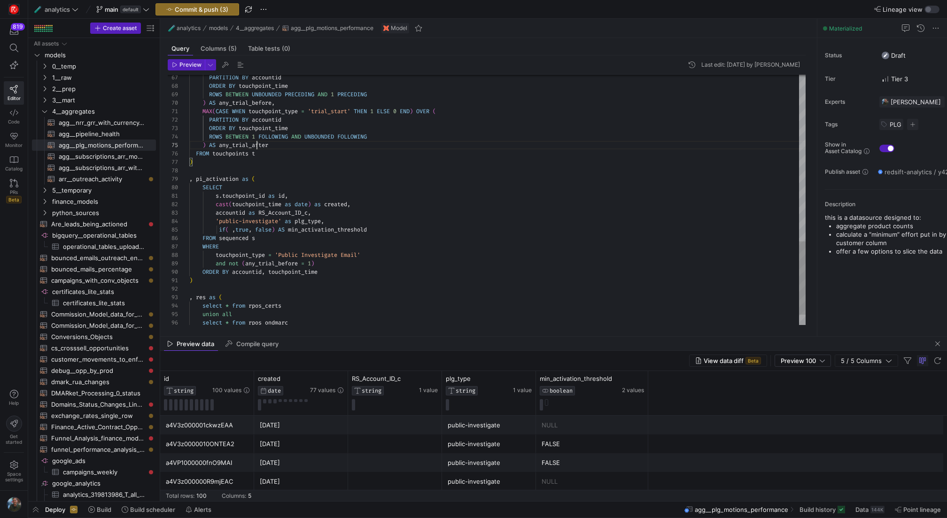
scroll to position [34, 81]
drag, startPoint x: 231, startPoint y: 229, endPoint x: 246, endPoint y: 229, distance: 14.6
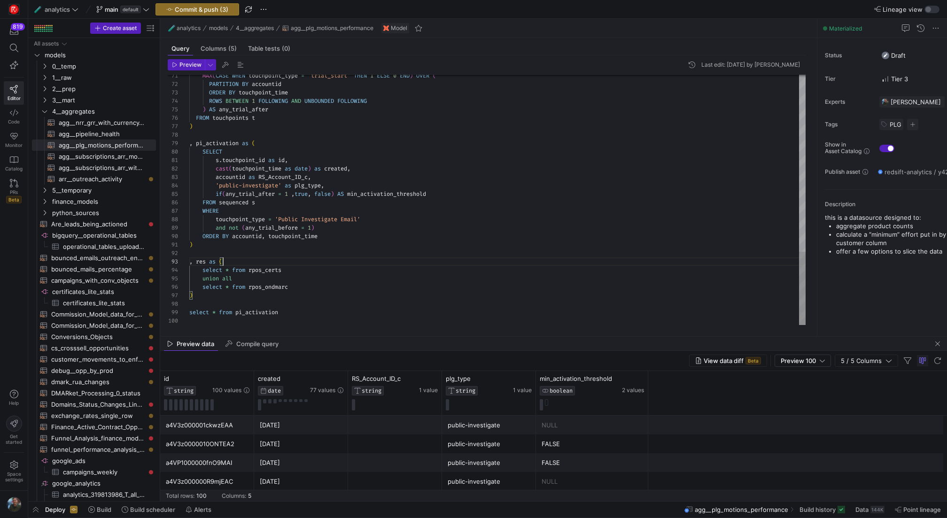
click at [192, 67] on span "Preview" at bounding box center [190, 65] width 22 height 7
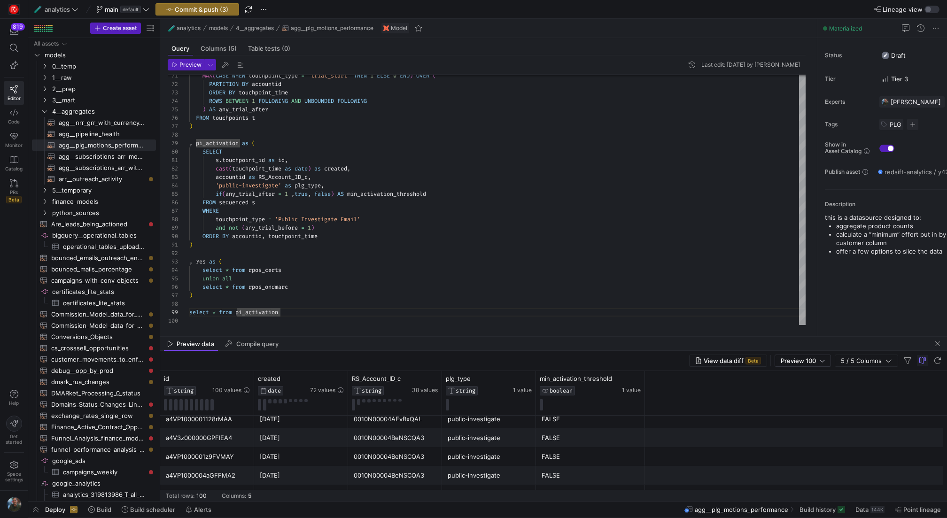
scroll to position [638, 0]
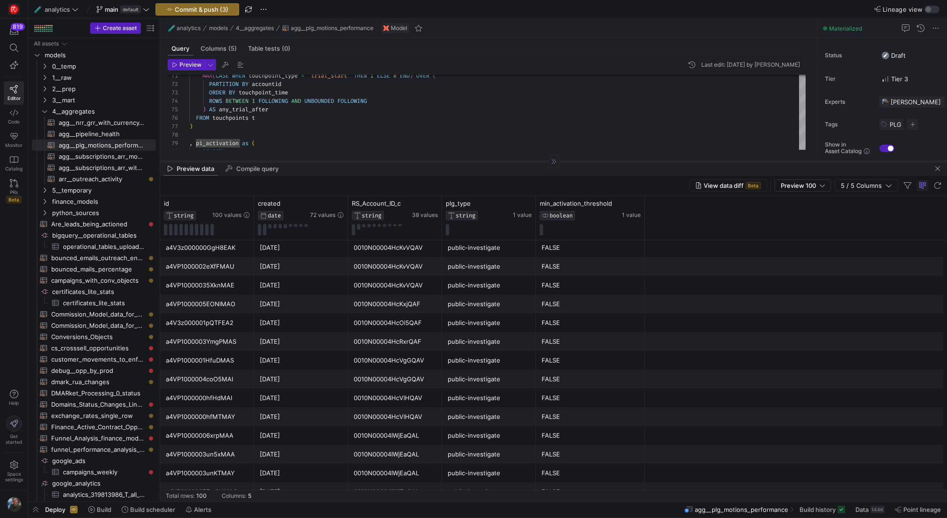
drag, startPoint x: 503, startPoint y: 336, endPoint x: 494, endPoint y: 161, distance: 175.5
click at [494, 161] on div at bounding box center [553, 161] width 787 height 0
click at [816, 188] on span "Preview 100" at bounding box center [798, 186] width 35 height 8
click at [820, 215] on span "Full Preview" at bounding box center [804, 216] width 48 height 8
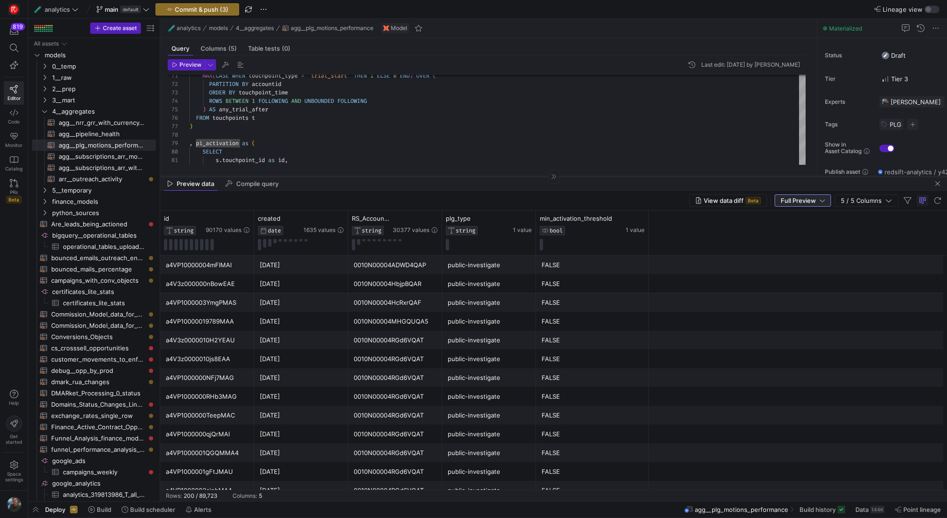
drag, startPoint x: 431, startPoint y: 161, endPoint x: 431, endPoint y: 176, distance: 15.0
click at [431, 176] on div at bounding box center [553, 176] width 787 height 0
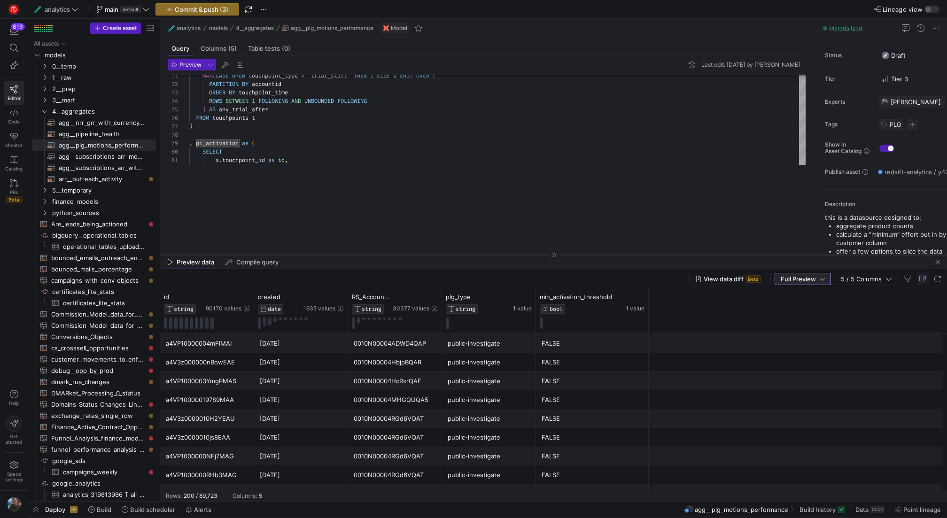
drag, startPoint x: 431, startPoint y: 176, endPoint x: 421, endPoint y: 254, distance: 79.1
click at [421, 255] on div at bounding box center [553, 255] width 787 height 0
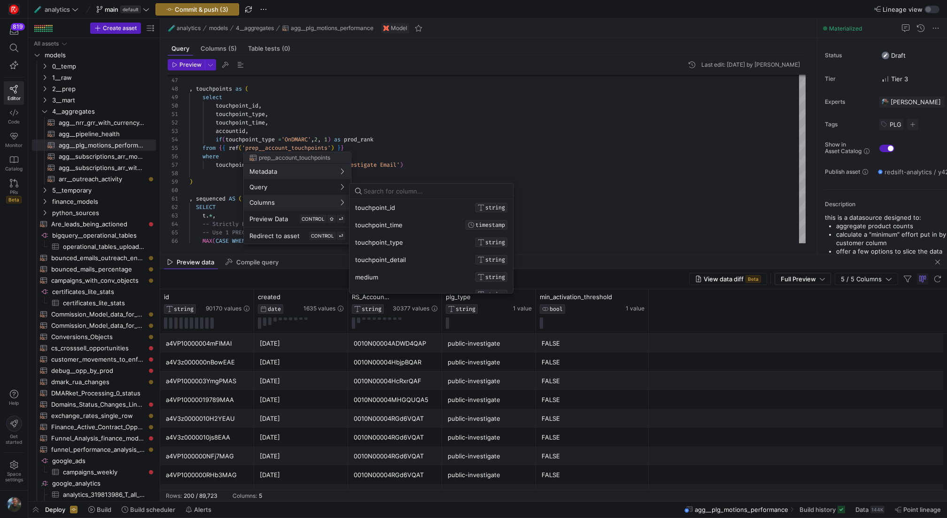
click at [497, 142] on div at bounding box center [473, 259] width 947 height 518
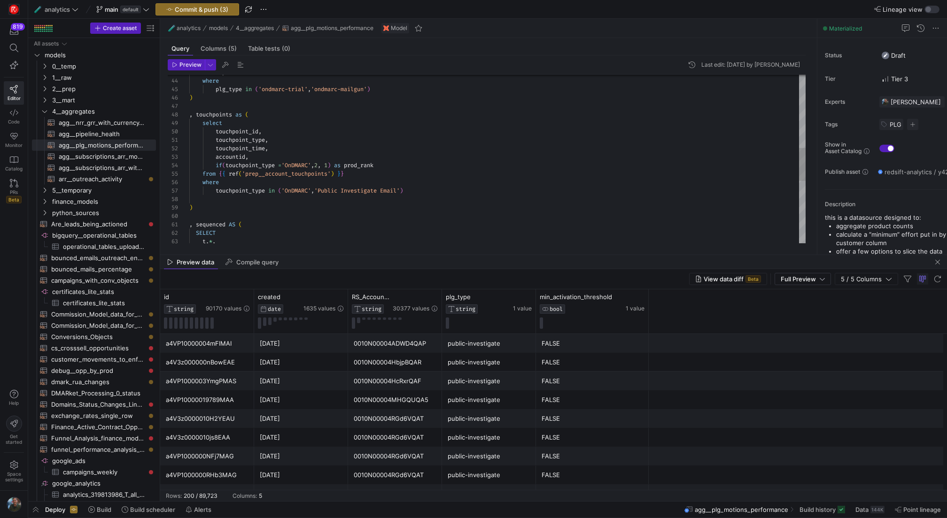
click at [304, 165] on div "t . * , SELECT , sequenced AS ( ) touchpoint_type in ( 'OnDMARC' , 'Public Inve…" at bounding box center [497, 131] width 616 height 853
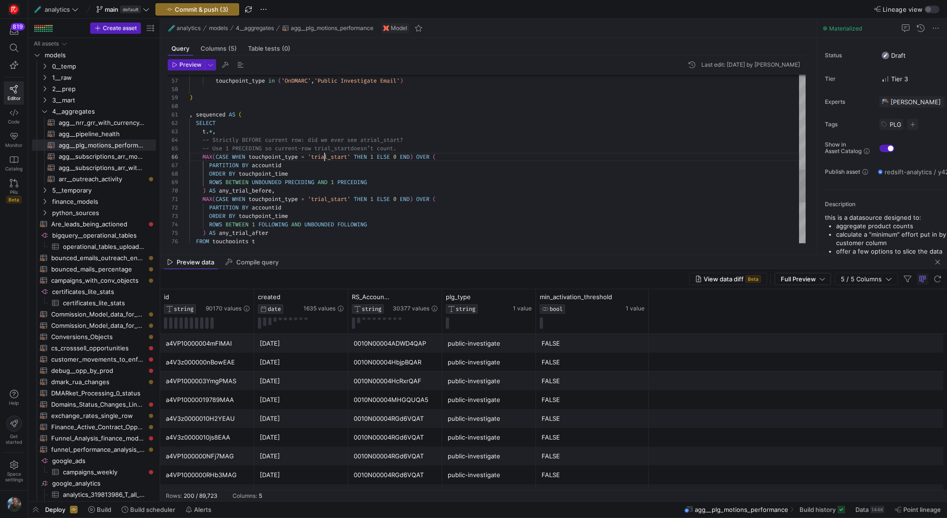
click at [326, 155] on div "t . * , SELECT , sequenced AS ( ) touchpoint_type in ( 'OnDMARC' , 'Public Inve…" at bounding box center [497, 21] width 616 height 853
click at [332, 200] on div "t . * , SELECT , sequenced AS ( ) touchpoint_type in ( 'OnDMARC' , 'Public Inve…" at bounding box center [497, 21] width 616 height 853
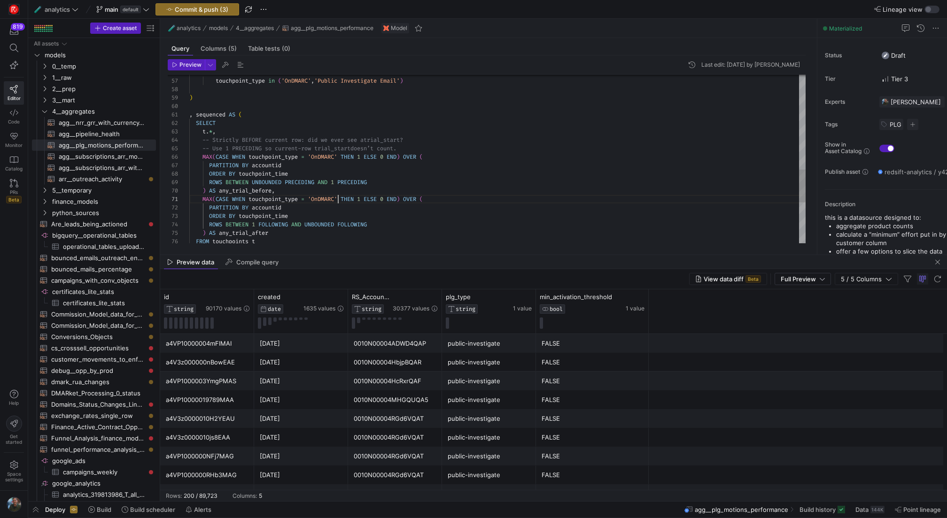
scroll to position [0, 149]
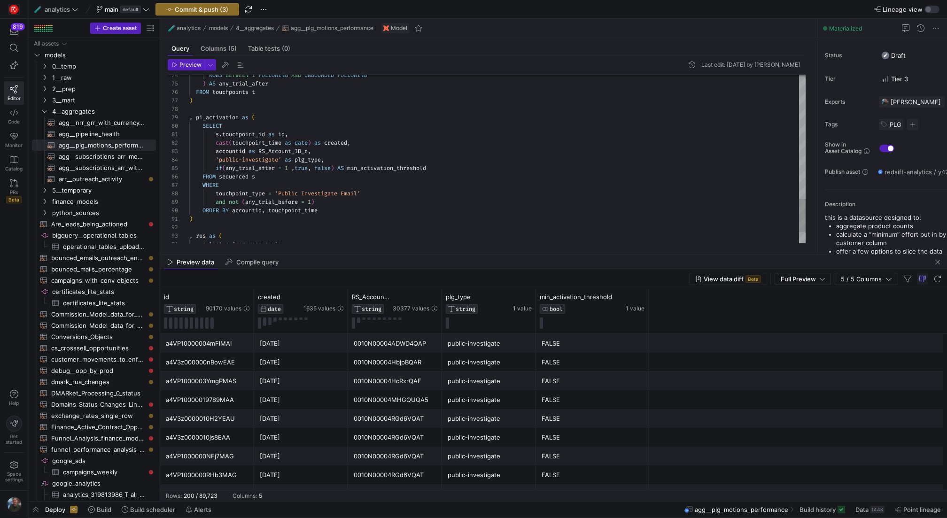
click at [194, 65] on span "Preview" at bounding box center [190, 65] width 22 height 7
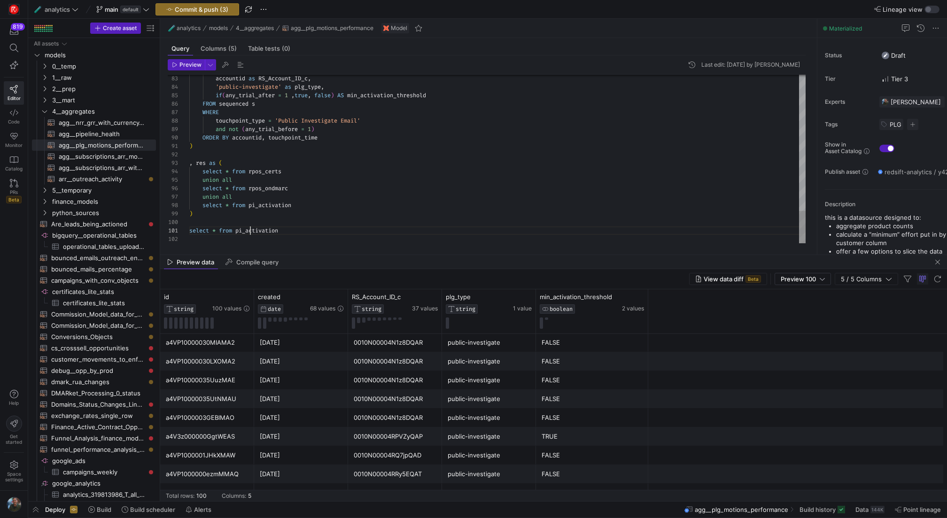
type textarea ") , res as ( select * from rpos_certs union all select * from rpos_ondmarc unio…"
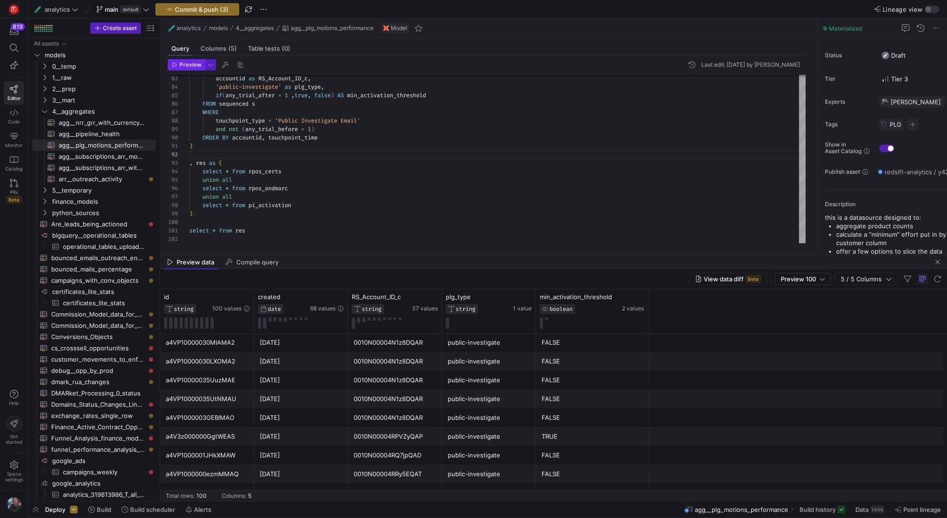
click at [184, 60] on span "button" at bounding box center [186, 65] width 36 height 10
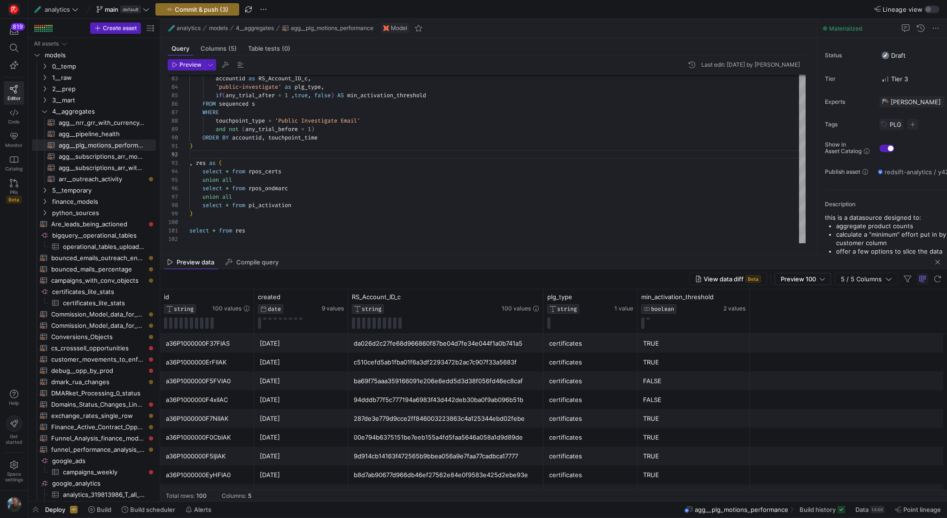
scroll to position [120, 0]
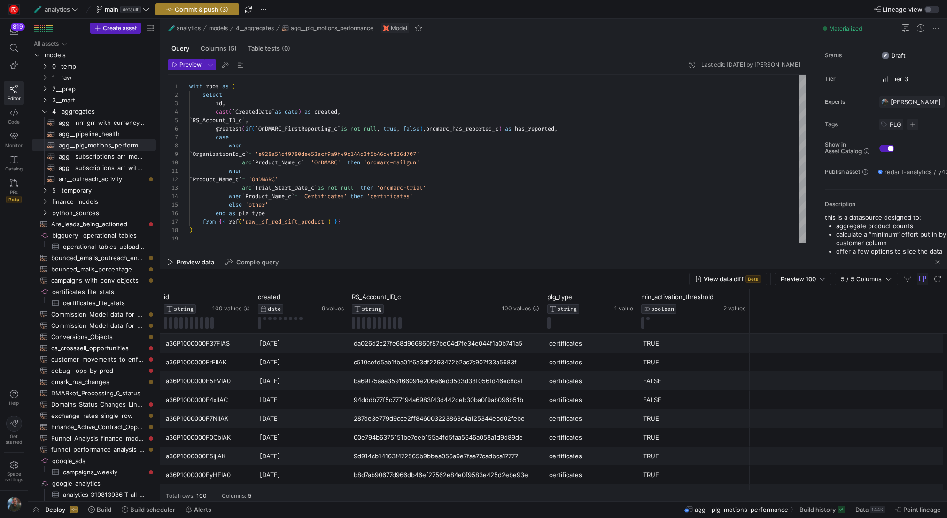
click at [200, 9] on span "Commit & push (3)" at bounding box center [202, 10] width 54 height 8
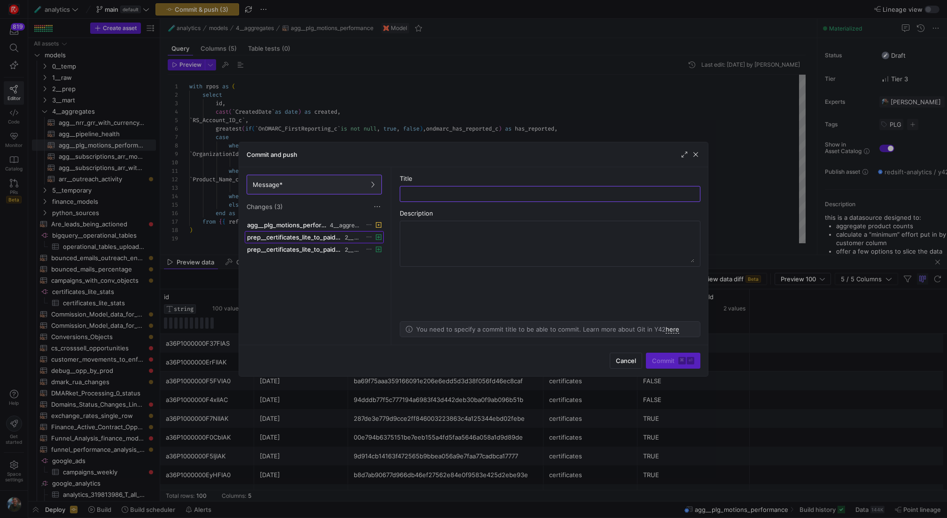
click at [305, 240] on span at bounding box center [314, 237] width 138 height 11
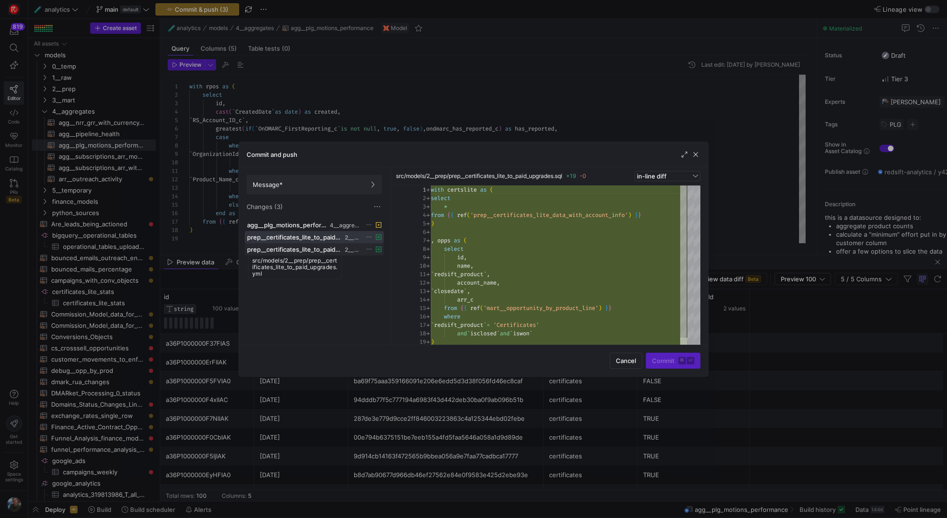
click at [305, 255] on div "src/models/2__prep/prep__certificates_lite_to_paid_upgrades.yml" at bounding box center [295, 267] width 94 height 24
click at [312, 248] on span "prep__certificates_lite_to_paid_upgrades.yml" at bounding box center [295, 250] width 96 height 8
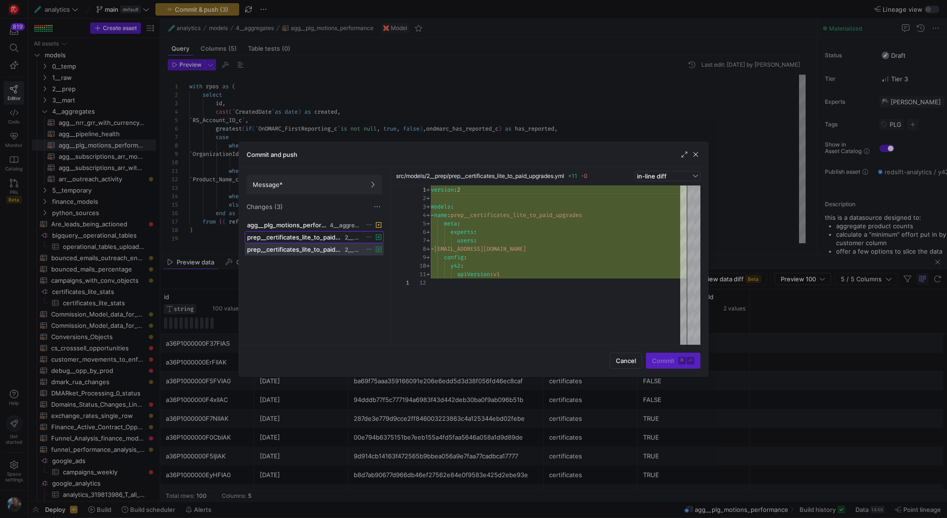
click at [315, 232] on span at bounding box center [314, 237] width 138 height 11
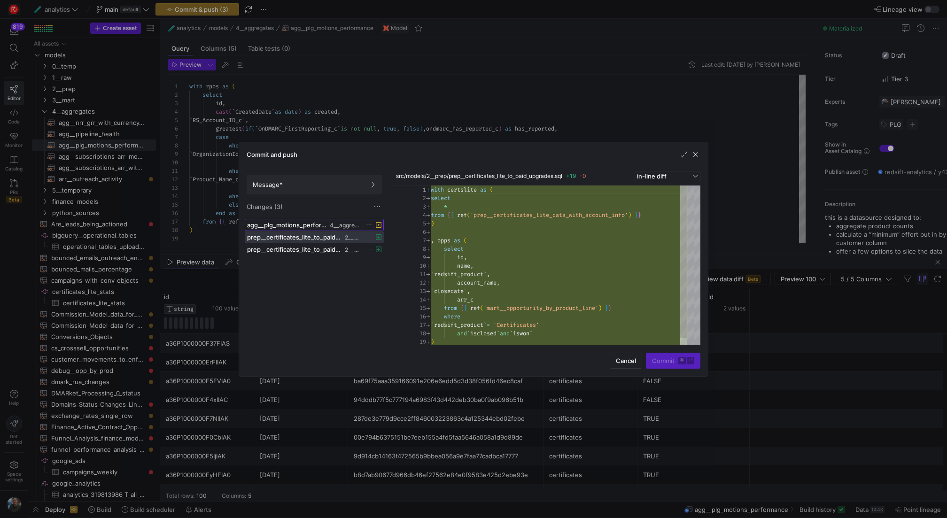
click at [293, 225] on span "agg__plg_motions_performance.sql" at bounding box center [287, 225] width 81 height 8
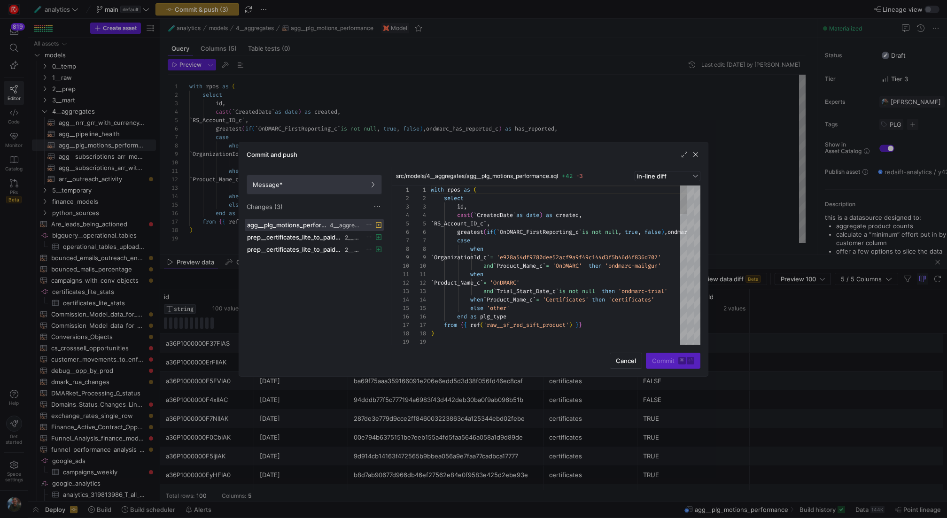
click at [295, 179] on span at bounding box center [314, 184] width 134 height 19
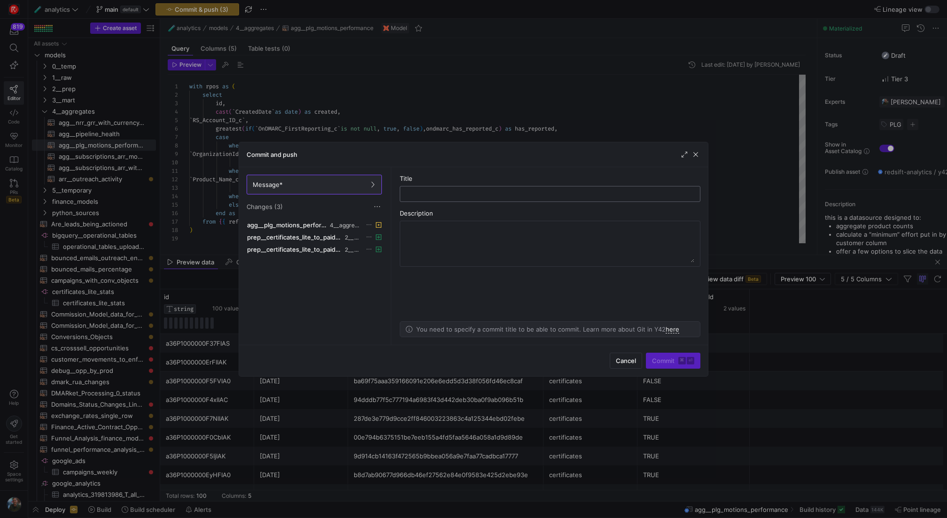
click at [437, 196] on input "text" at bounding box center [550, 194] width 285 height 8
type input "added pis to PLG kpis"
click at [671, 362] on span "Commit ⌘ ⏎" at bounding box center [673, 361] width 42 height 8
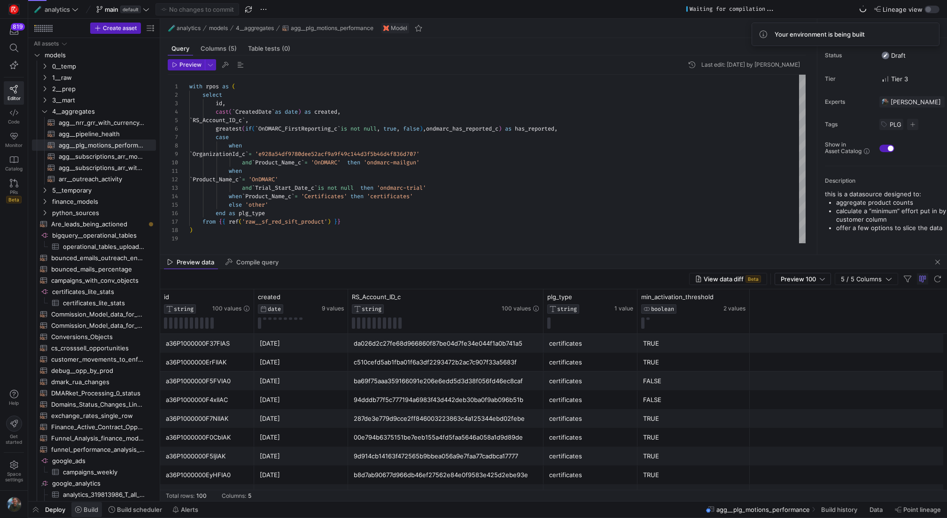
click at [98, 509] on span "Build" at bounding box center [91, 510] width 15 height 8
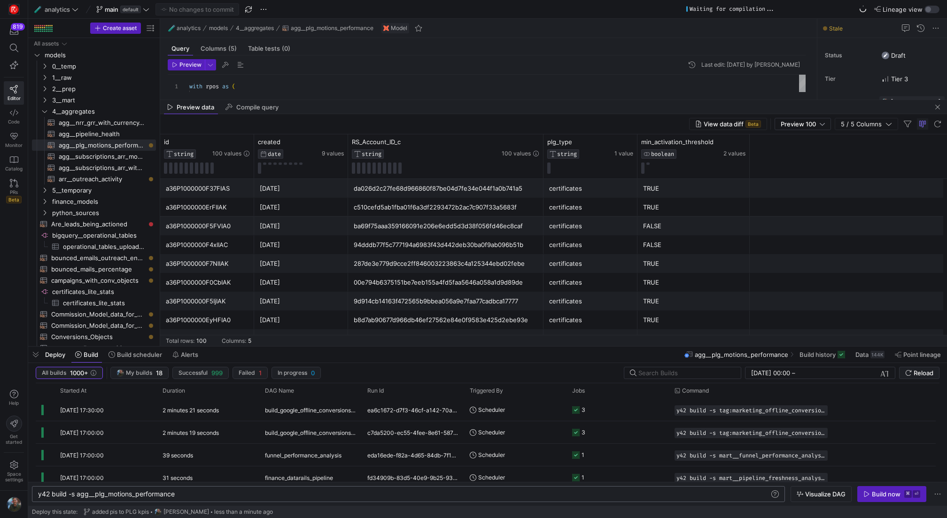
click at [193, 491] on div "y42 build -s agg__plg_motions_performance" at bounding box center [404, 495] width 733 height 8
click at [37, 356] on span "button" at bounding box center [35, 355] width 15 height 16
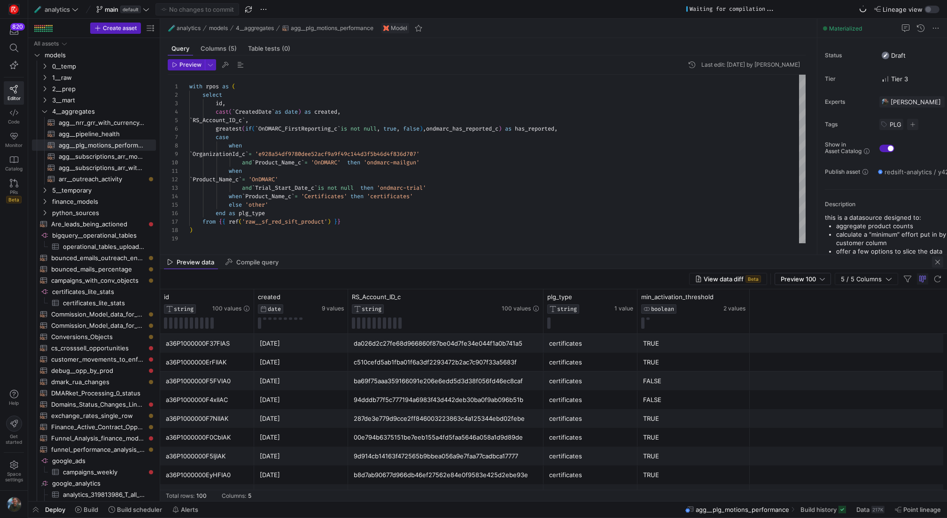
click at [934, 260] on span "button" at bounding box center [937, 262] width 11 height 11
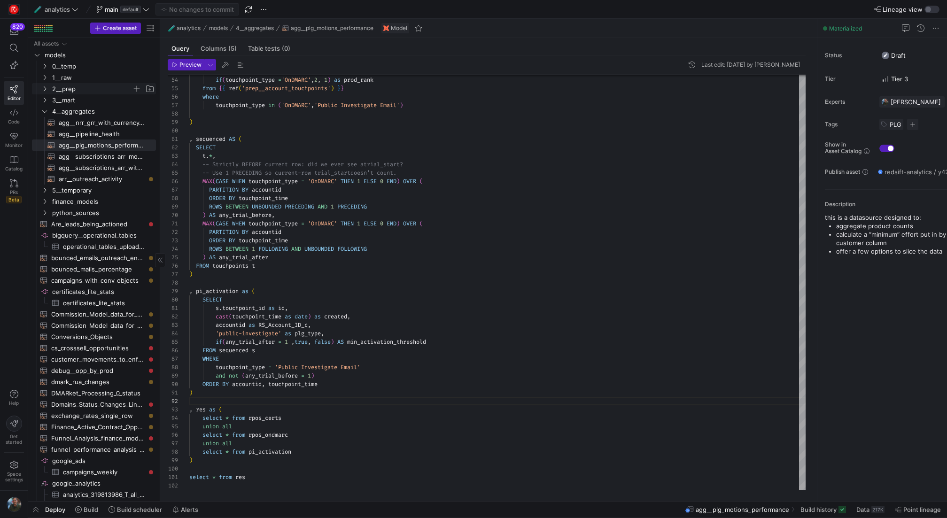
click at [46, 89] on icon "Press SPACE to select this row." at bounding box center [44, 89] width 7 height 6
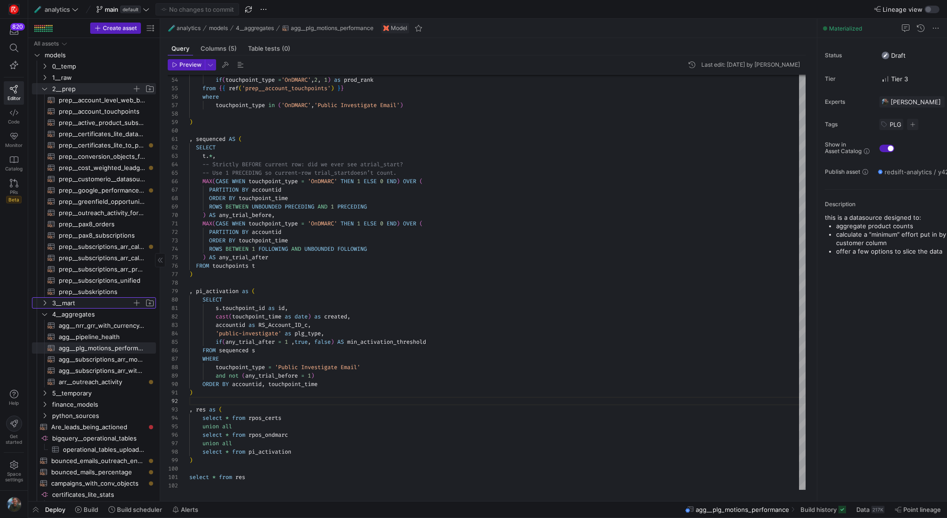
click at [45, 302] on icon "Press SPACE to select this row." at bounding box center [44, 303] width 7 height 6
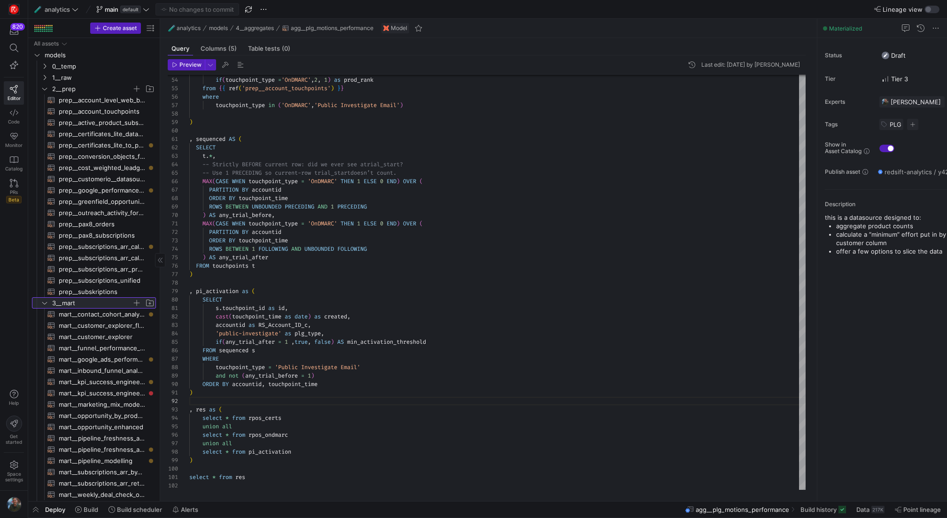
click at [137, 304] on span "button" at bounding box center [136, 302] width 9 height 9
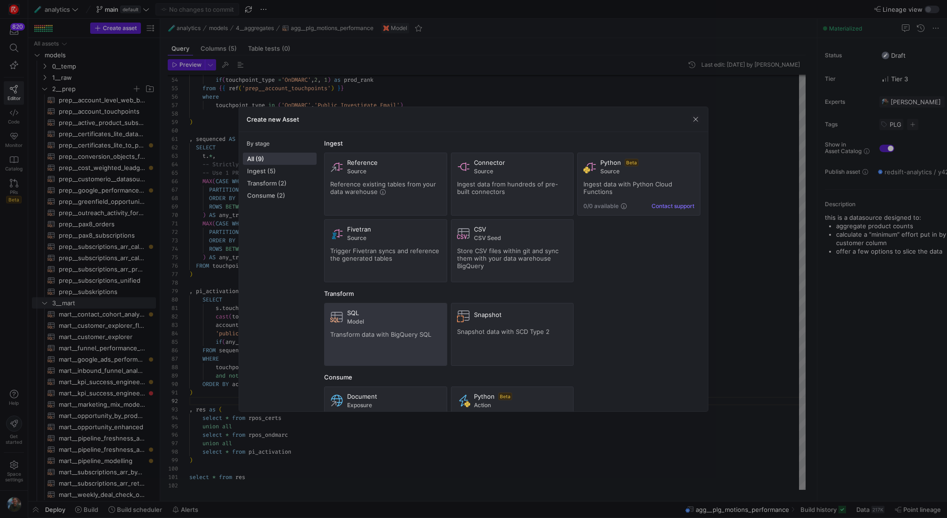
click at [410, 325] on div "SQL Model Transform data with BigQuery SQL" at bounding box center [385, 334] width 111 height 51
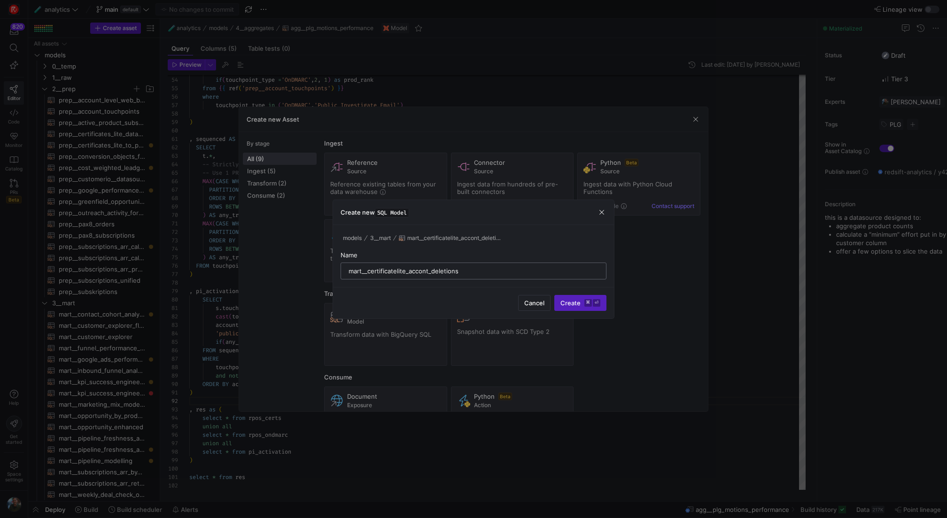
drag, startPoint x: 421, startPoint y: 271, endPoint x: 446, endPoint y: 271, distance: 24.9
click at [421, 271] on input "mart__certificatelite_accont_deletions" at bounding box center [474, 271] width 250 height 8
click at [396, 273] on input "mart__certificatelite_account_deletions" at bounding box center [474, 271] width 250 height 8
type input "mart__certificates_lite_account_deletions"
click at [568, 302] on span "Create ⌘ ⏎" at bounding box center [581, 303] width 40 height 8
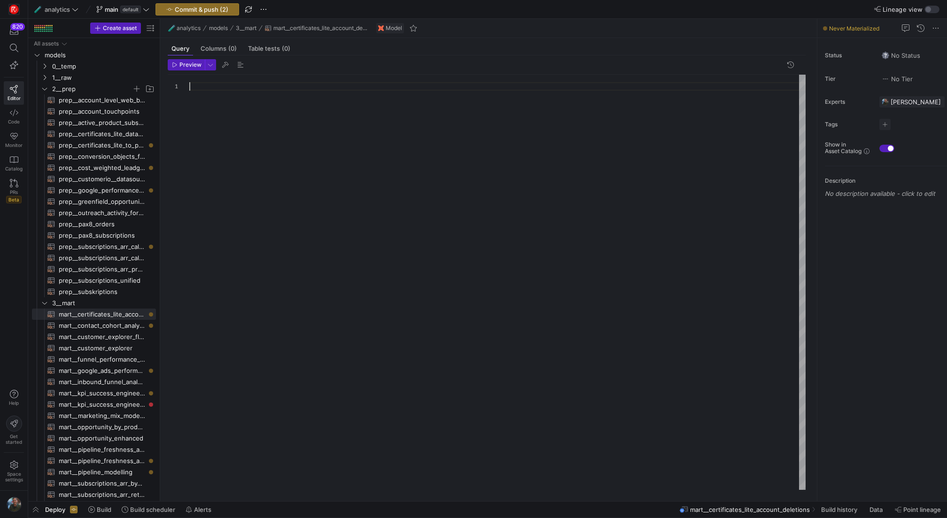
click at [268, 144] on div at bounding box center [497, 282] width 616 height 415
type textarea "s"
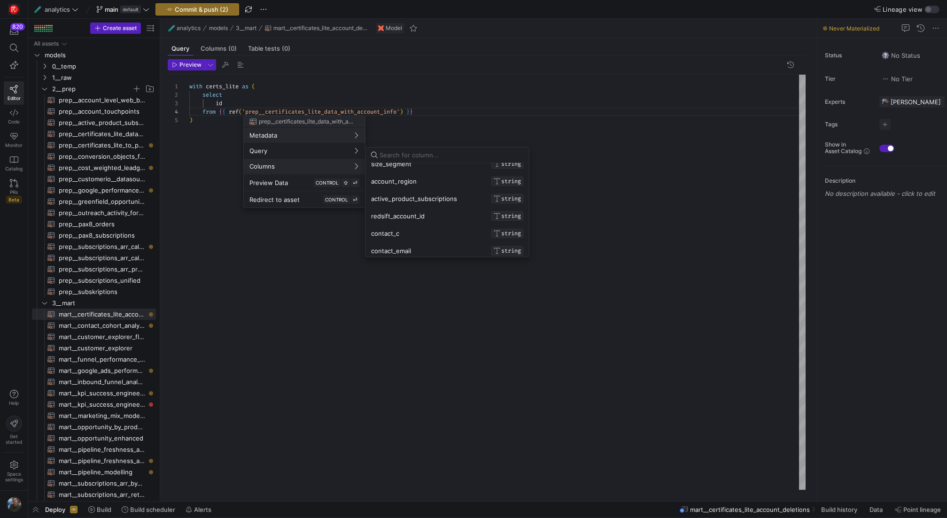
scroll to position [0, 0]
click at [390, 110] on div at bounding box center [473, 259] width 947 height 518
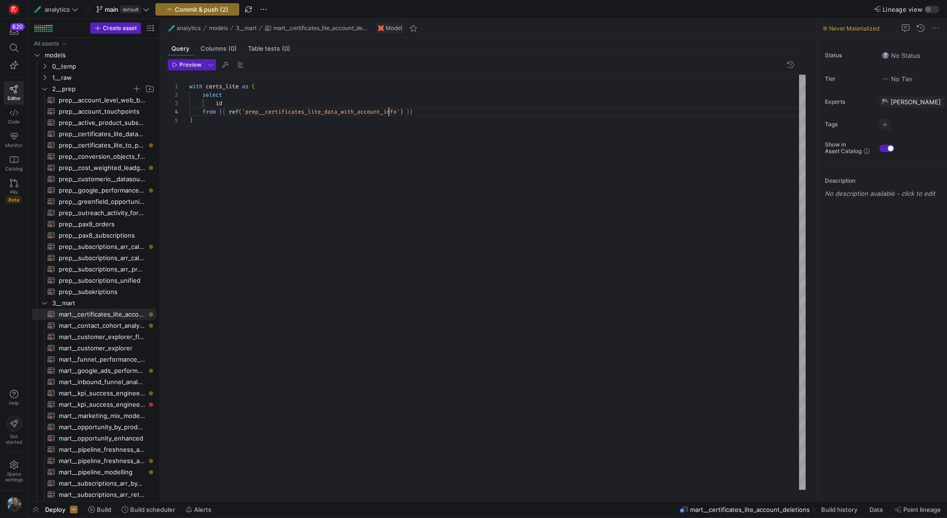
scroll to position [25, 200]
click at [390, 110] on div "with certs_lite as ( select id from { { ref ( 'prep__certificates_lite_data_wit…" at bounding box center [497, 282] width 616 height 415
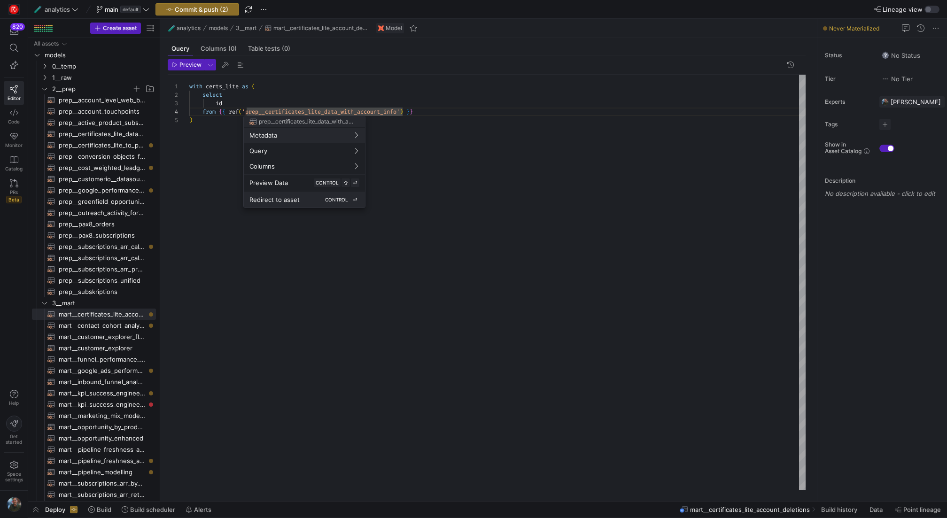
click at [334, 203] on kbd "CONTROL" at bounding box center [336, 199] width 27 height 8
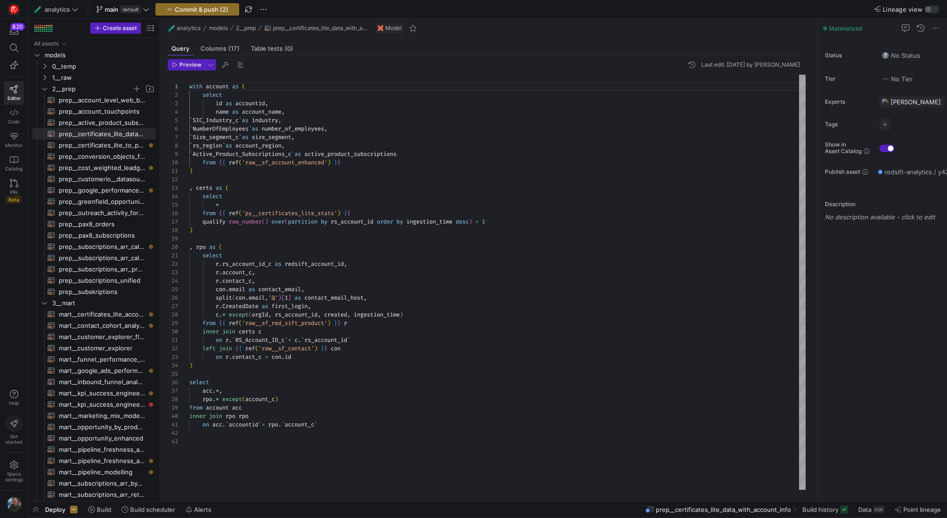
scroll to position [0, 34]
click at [231, 257] on div "with account as ( select id as accountid , name as account_name , ` SIC_Industr…" at bounding box center [497, 282] width 616 height 415
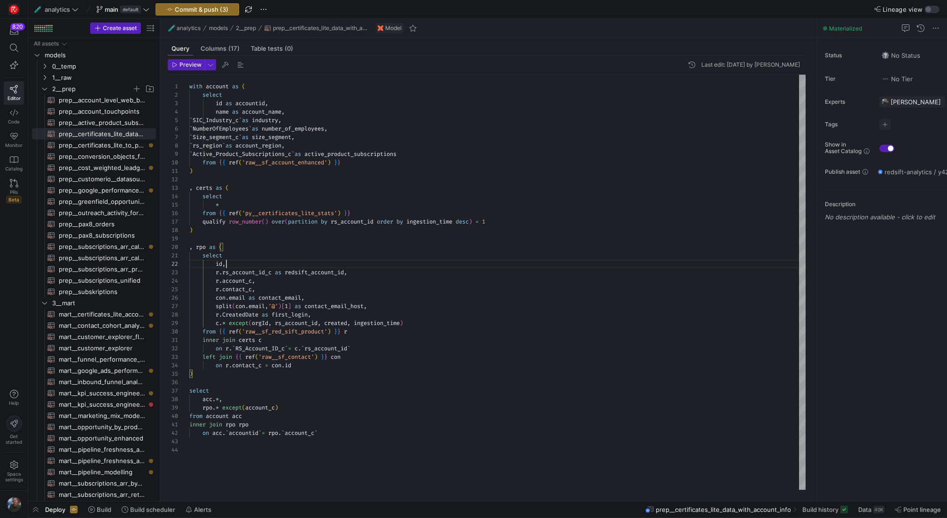
scroll to position [8, 37]
click at [442, 361] on div "with account as ( select id as accountid , name as account_name , ` SIC_Industr…" at bounding box center [497, 282] width 616 height 415
click at [187, 63] on span "Preview" at bounding box center [190, 65] width 22 height 7
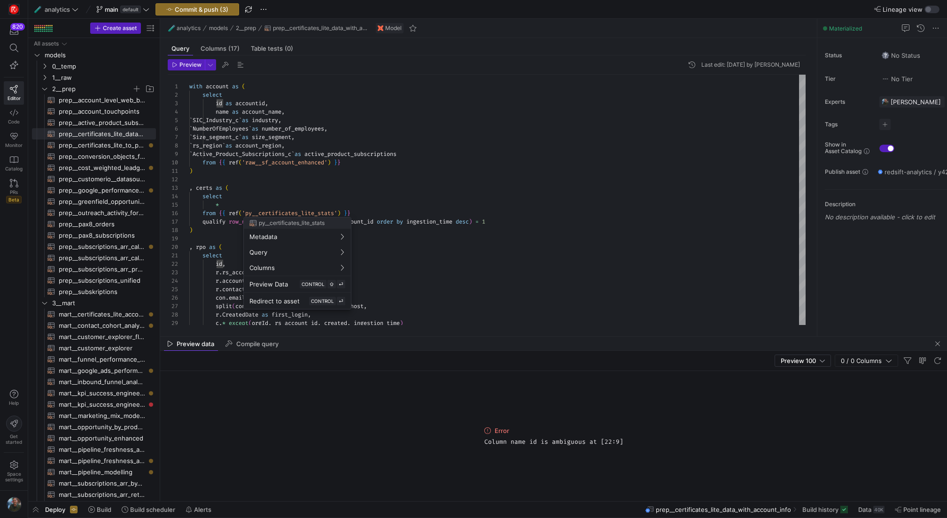
click at [339, 165] on div at bounding box center [473, 259] width 947 height 518
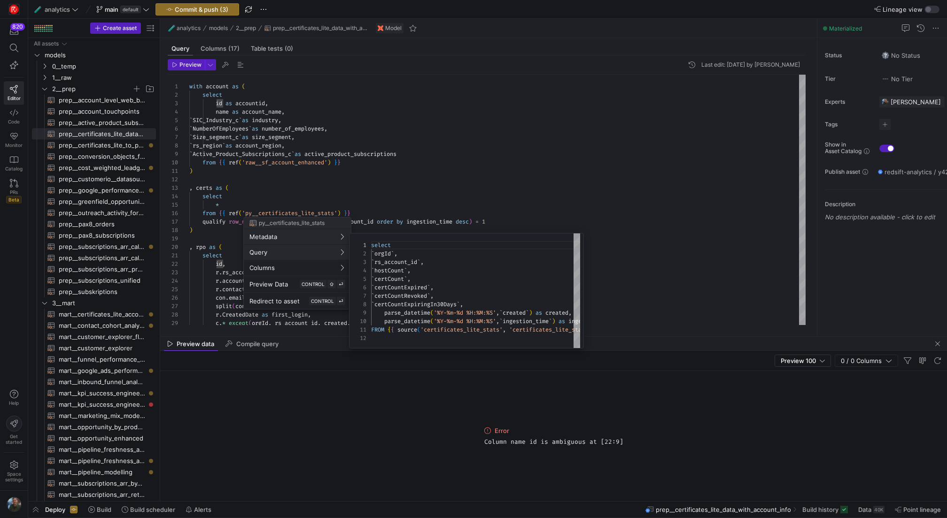
scroll to position [85, 0]
click at [423, 174] on div at bounding box center [473, 259] width 947 height 518
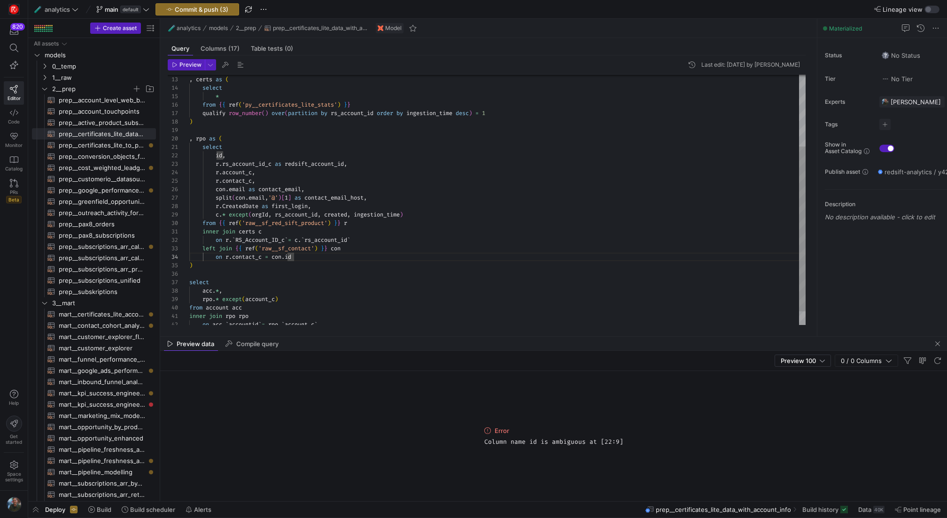
scroll to position [8, 27]
click at [216, 155] on div ", certs as ( select * from { { ref ( 'py__certificates_lite_stats' ) } } qualif…" at bounding box center [497, 156] width 616 height 380
click at [457, 268] on div ", certs as ( select * from { { ref ( 'py__certificates_lite_stats' ) } } qualif…" at bounding box center [497, 156] width 616 height 380
type textarea "inner join certs c on r.`RS_Account_ID_c` = c.`rs_account_id` left join {{ ref(…"
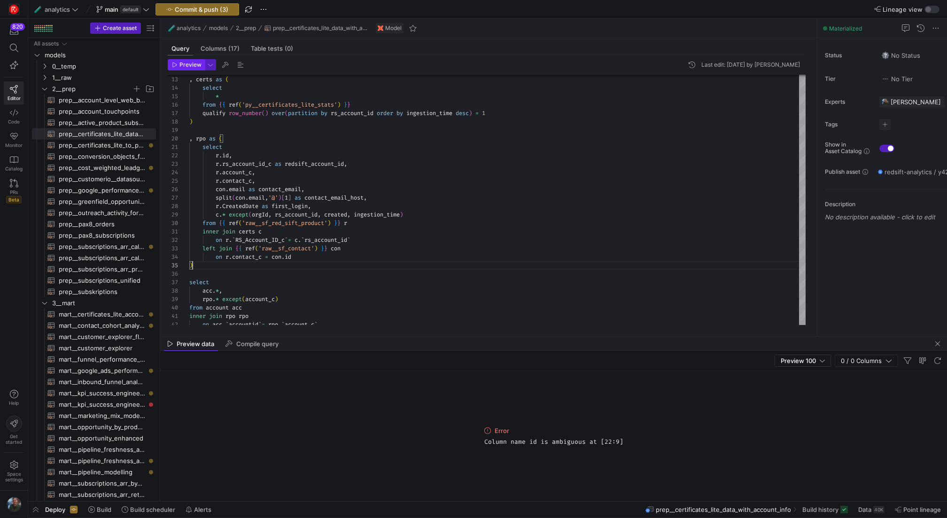
click at [191, 65] on span "Preview" at bounding box center [190, 65] width 22 height 7
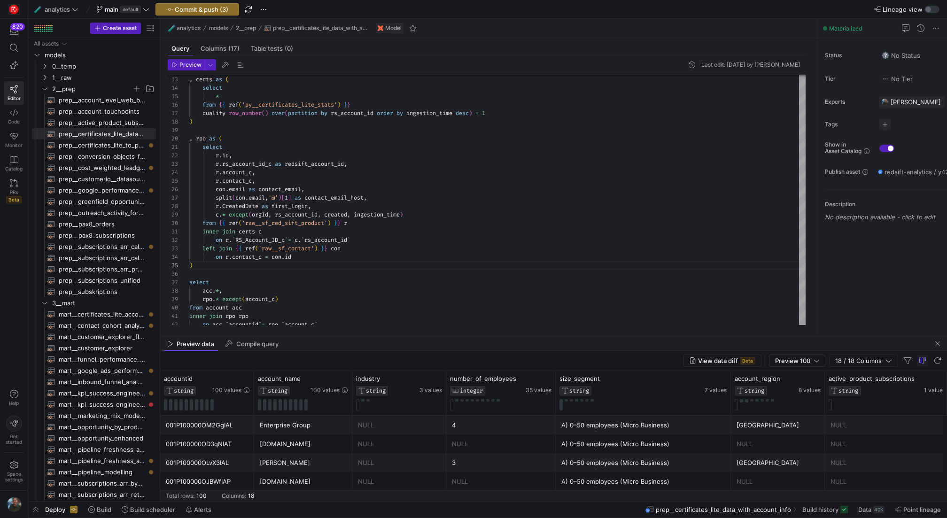
click at [475, 479] on div "NULL" at bounding box center [501, 482] width 98 height 18
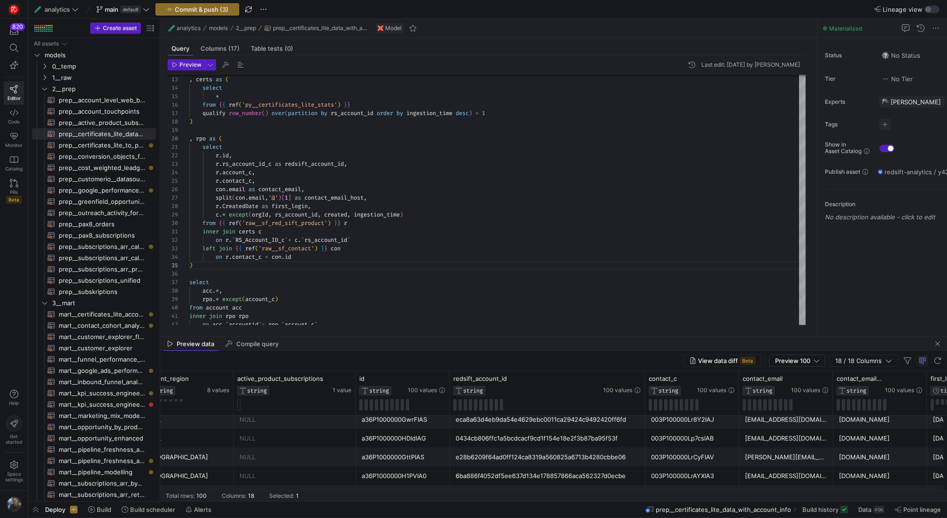
scroll to position [919, 0]
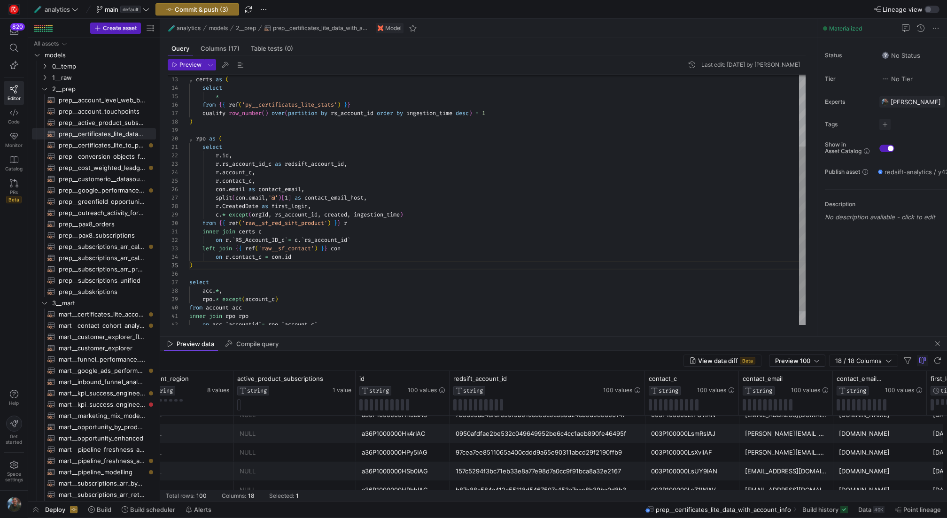
click at [452, 145] on div ", certs as ( select * from { { ref ( 'py__certificates_lite_stats' ) } } qualif…" at bounding box center [497, 156] width 616 height 380
click at [435, 230] on div ", certs as ( select * from { { ref ( 'py__certificates_lite_stats' ) } } qualif…" at bounding box center [497, 156] width 616 height 380
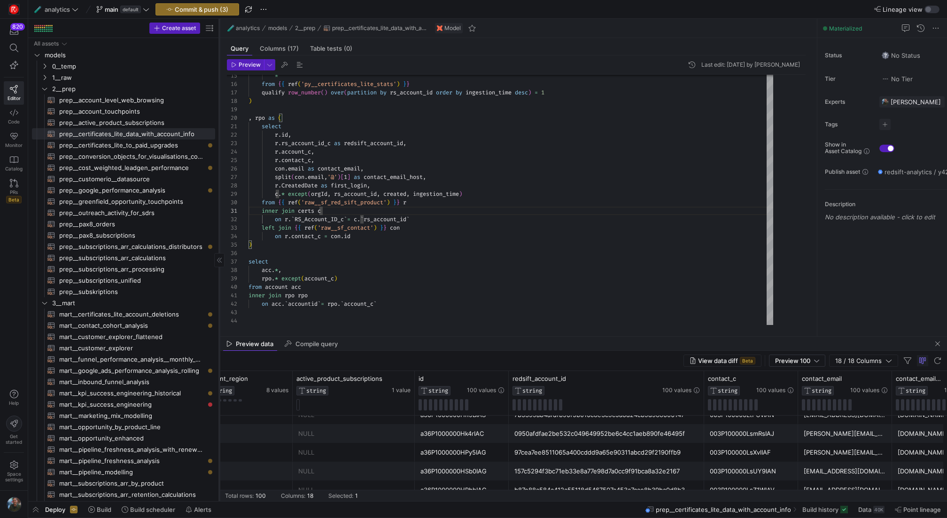
drag, startPoint x: 159, startPoint y: 125, endPoint x: 218, endPoint y: 128, distance: 59.3
click at [219, 128] on div at bounding box center [219, 260] width 0 height 483
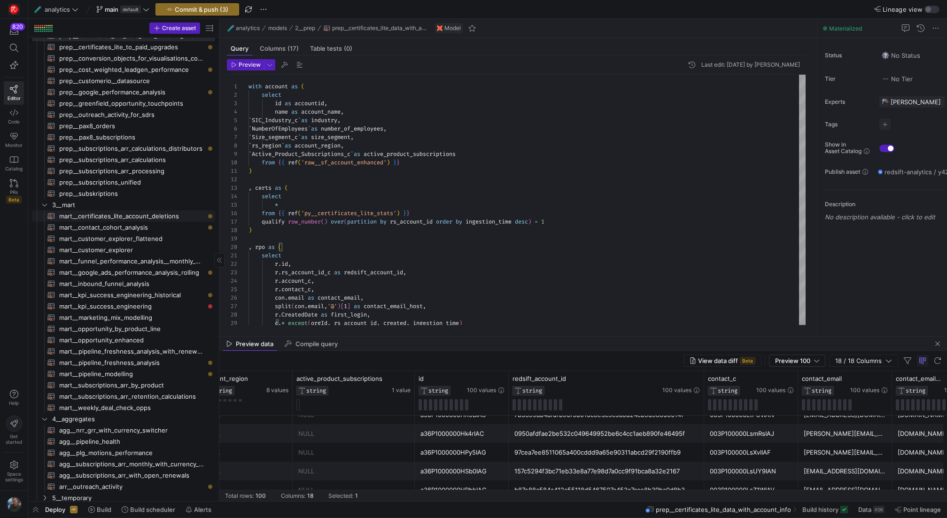
click at [162, 215] on span "mart__certificates_lite_account_deletions​​​​​​​​​​" at bounding box center [131, 216] width 145 height 11
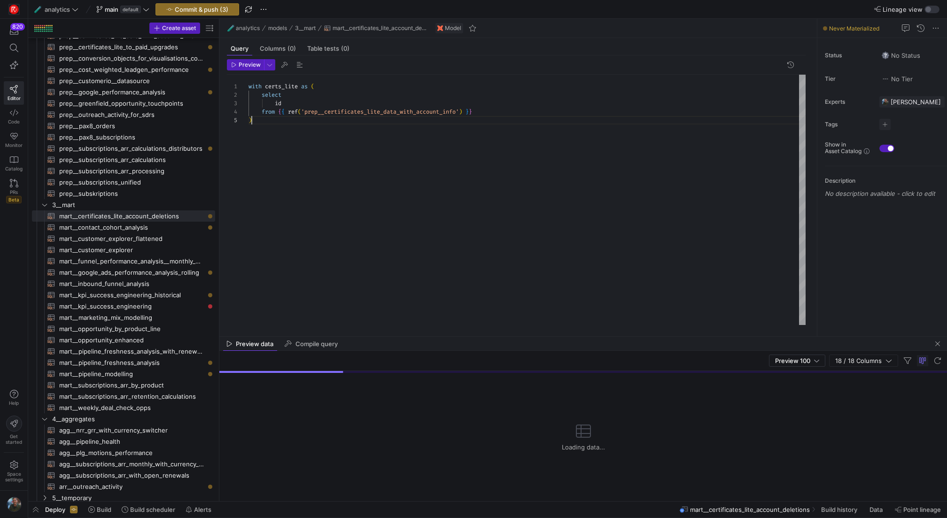
click at [344, 129] on div "with certs_lite as ( select id from { { ref ( 'prep__certificates_lite_data_wit…" at bounding box center [527, 200] width 557 height 250
click at [940, 344] on span "button" at bounding box center [937, 343] width 11 height 11
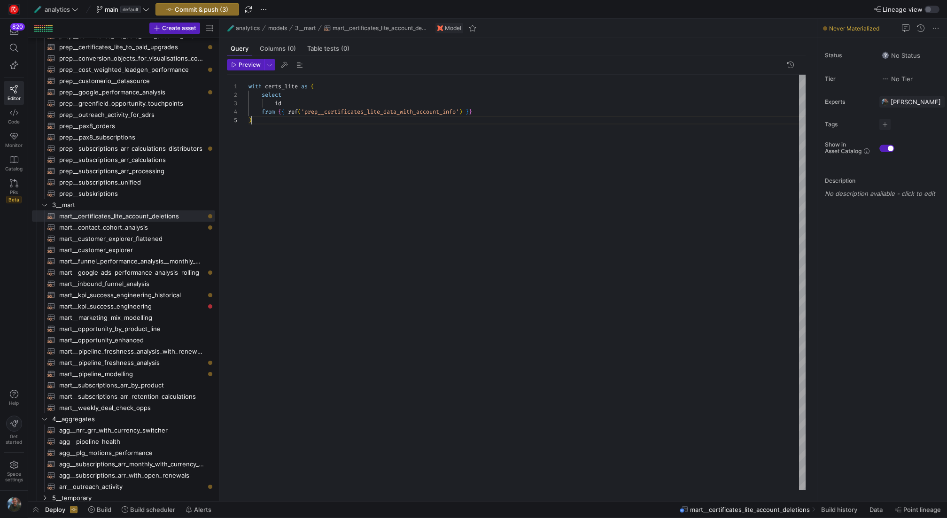
click at [443, 127] on div "with certs_lite as ( select id from { { ref ( 'prep__certificates_lite_data_wit…" at bounding box center [527, 282] width 557 height 415
click at [298, 85] on div "with certs_lite as ( select id from { { ref ( 'prep__certificates_lite_data_wit…" at bounding box center [527, 282] width 557 height 415
click at [312, 144] on div "with certs_lite as ( select id from { { ref ( 'prep__certificates_lite_data_wit…" at bounding box center [527, 282] width 557 height 415
type textarea "with certs_lite as ( select id from {{ ref('prep__certificates_lite_data_with_a…"
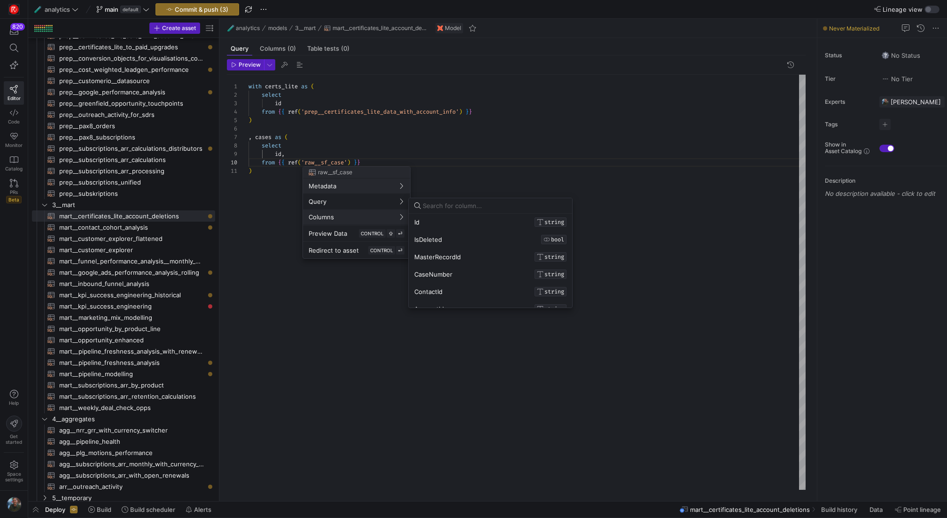
click at [449, 206] on input at bounding box center [495, 206] width 144 height 8
type input "isde"
click at [293, 151] on div at bounding box center [473, 259] width 947 height 518
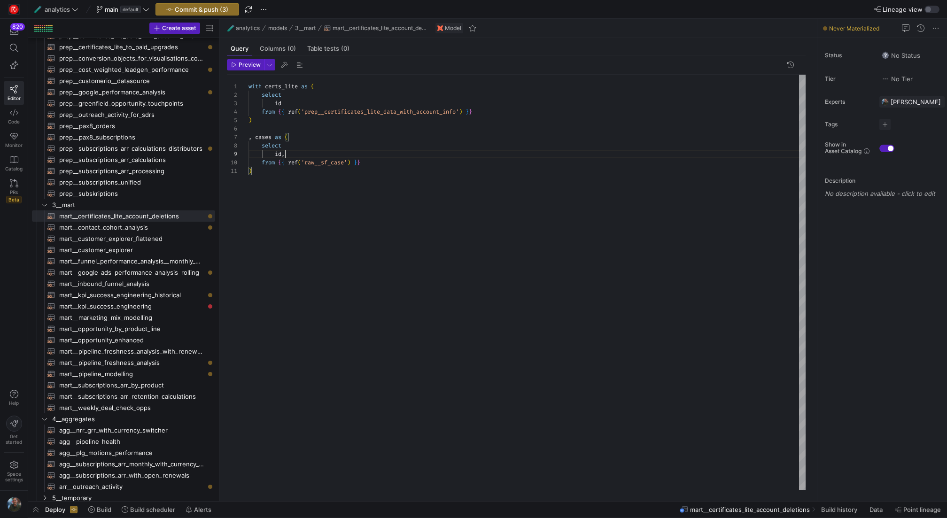
scroll to position [68, 37]
click at [295, 151] on div "with certs_lite as ( select id from { { ref ( 'prep__certificates_lite_data_wit…" at bounding box center [527, 282] width 557 height 415
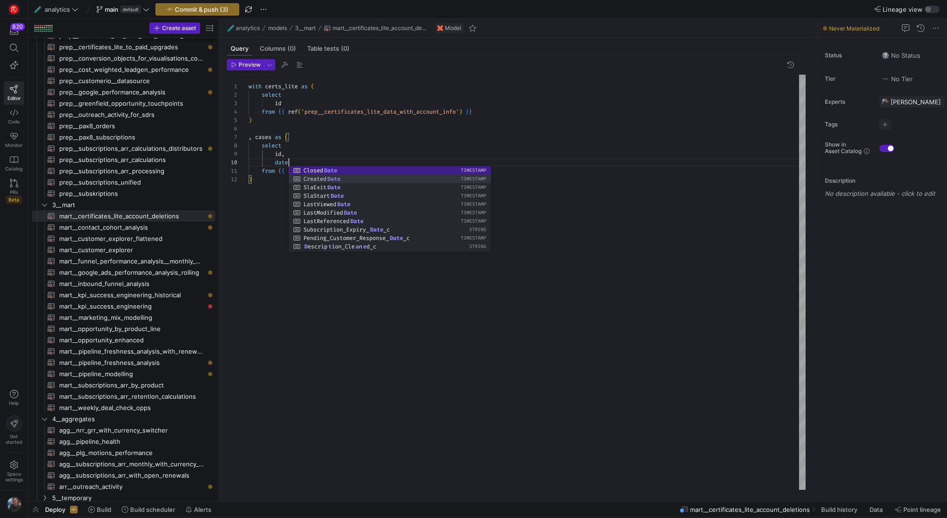
scroll to position [76, 71]
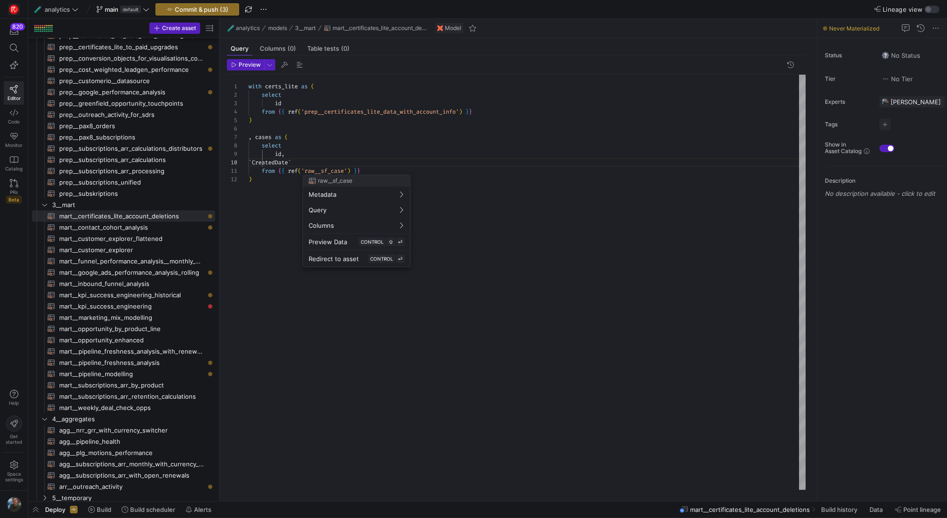
click at [326, 162] on div at bounding box center [473, 259] width 947 height 518
click at [326, 162] on div "with certs_lite as ( select id from { { ref ( 'prep__certificates_lite_data_wit…" at bounding box center [527, 282] width 557 height 415
click at [356, 168] on div at bounding box center [473, 259] width 947 height 518
click at [352, 168] on div "with certs_lite as ( select id from { { ref ( 'prep__certificates_lite_data_wit…" at bounding box center [527, 282] width 557 height 415
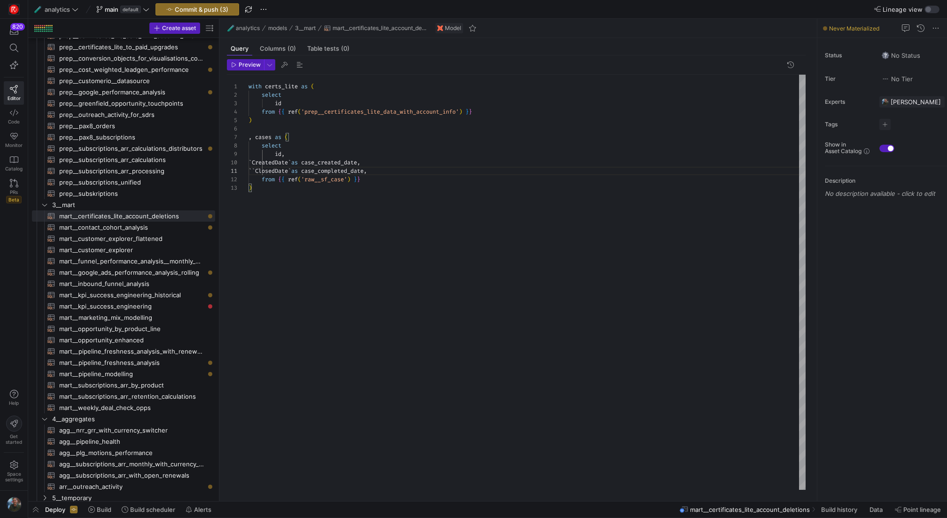
scroll to position [0, 148]
click at [277, 168] on div "with certs_lite as ( select id from { { ref ( 'prep__certificates_lite_data_wit…" at bounding box center [527, 282] width 557 height 415
click at [383, 182] on div "with certs_lite as ( select id from { { ref ( 'prep__certificates_lite_data_wit…" at bounding box center [527, 282] width 557 height 415
click at [405, 168] on div "with certs_lite as ( select id from { { ref ( 'prep__certificates_lite_data_wit…" at bounding box center [527, 282] width 557 height 415
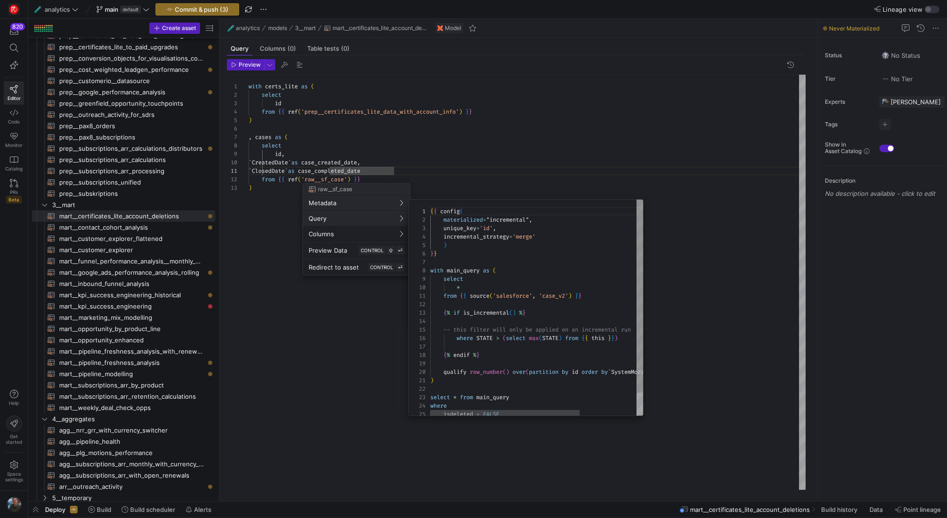
scroll to position [85, 0]
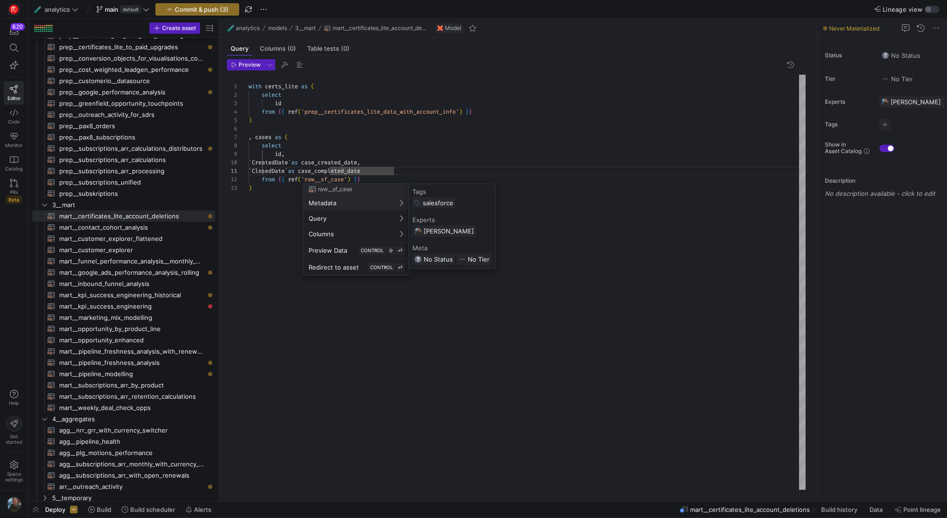
click at [419, 177] on div at bounding box center [473, 259] width 947 height 518
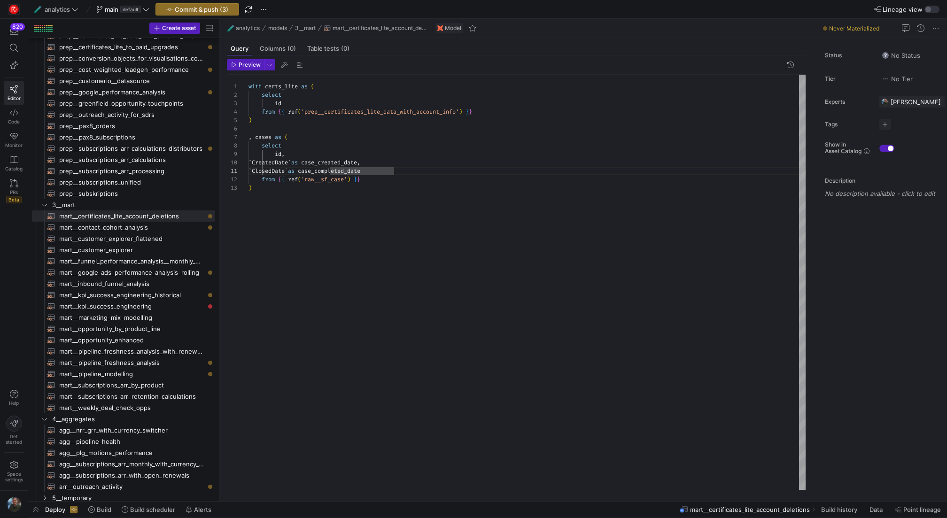
click at [417, 179] on div "with certs_lite as ( select id from { { ref ( 'prep__certificates_lite_data_wit…" at bounding box center [527, 282] width 557 height 415
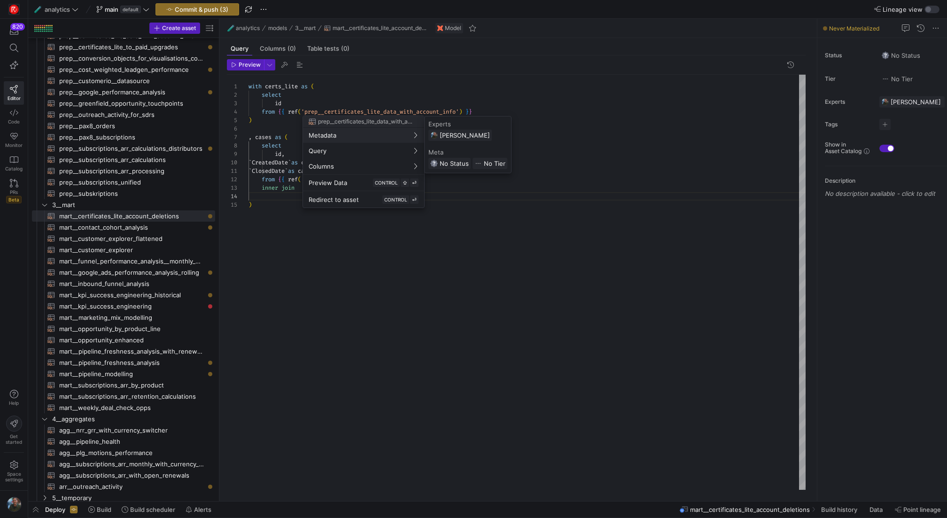
click at [531, 104] on div at bounding box center [473, 259] width 947 height 518
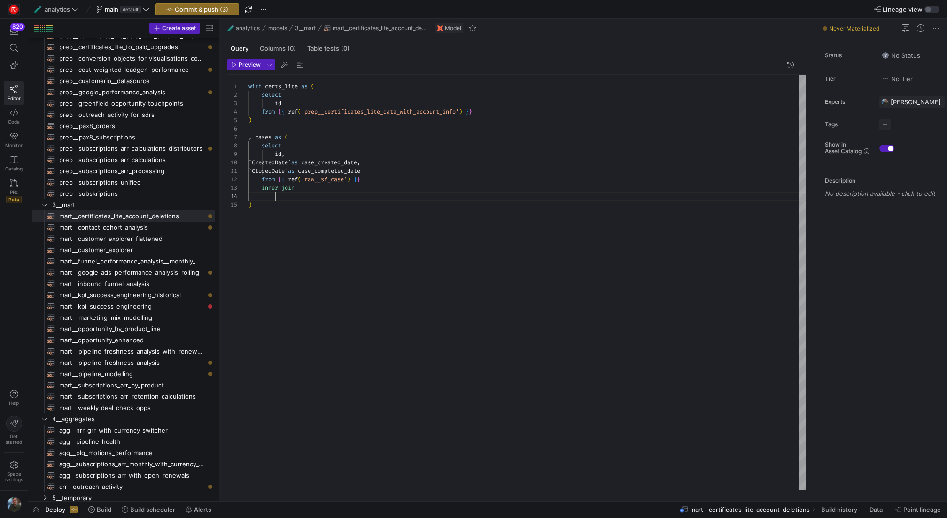
scroll to position [25, 27]
click at [302, 197] on div "with certs_lite as ( select id from { { ref ( 'prep__certificates_lite_data_wit…" at bounding box center [527, 282] width 557 height 415
click at [406, 179] on div "with certs_lite as ( select id from { { ref ( 'prep__certificates_lite_data_wit…" at bounding box center [527, 282] width 557 height 415
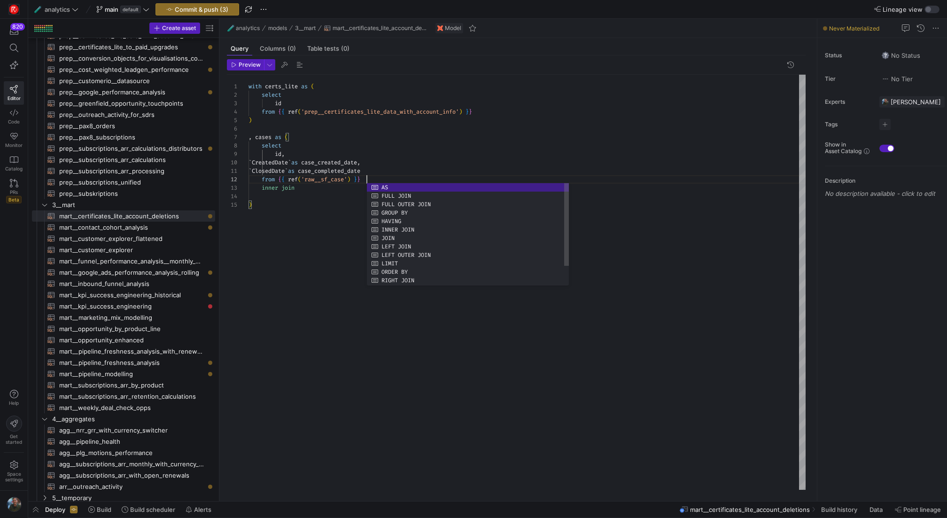
scroll to position [8, 122]
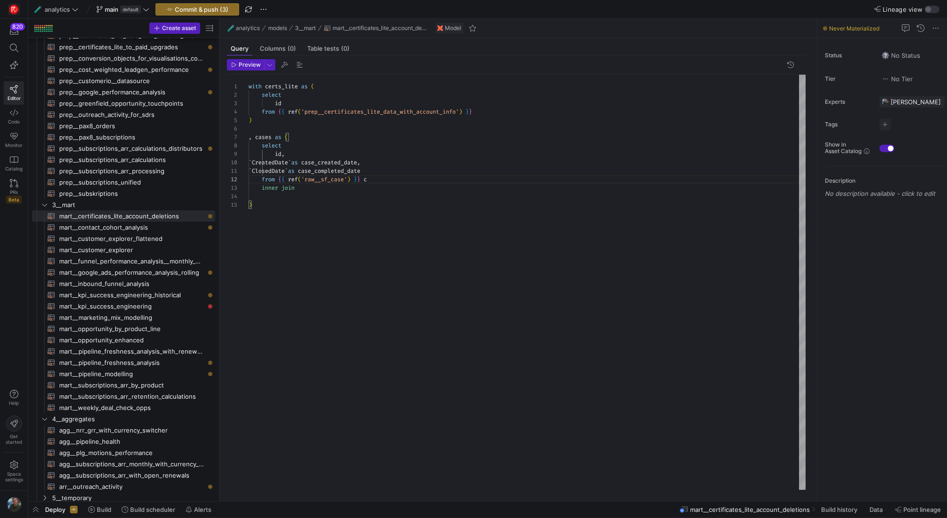
click at [340, 193] on div "with certs_lite as ( select id from { { ref ( 'prep__certificates_lite_data_wit…" at bounding box center [527, 282] width 557 height 415
click at [340, 191] on div "with certs_lite as ( select id from { { ref ( 'prep__certificates_lite_data_wit…" at bounding box center [527, 282] width 557 height 415
click at [389, 180] on div "with certs_lite as ( select id from { { ref ( 'prep__certificates_lite_data_wit…" at bounding box center [527, 282] width 557 height 415
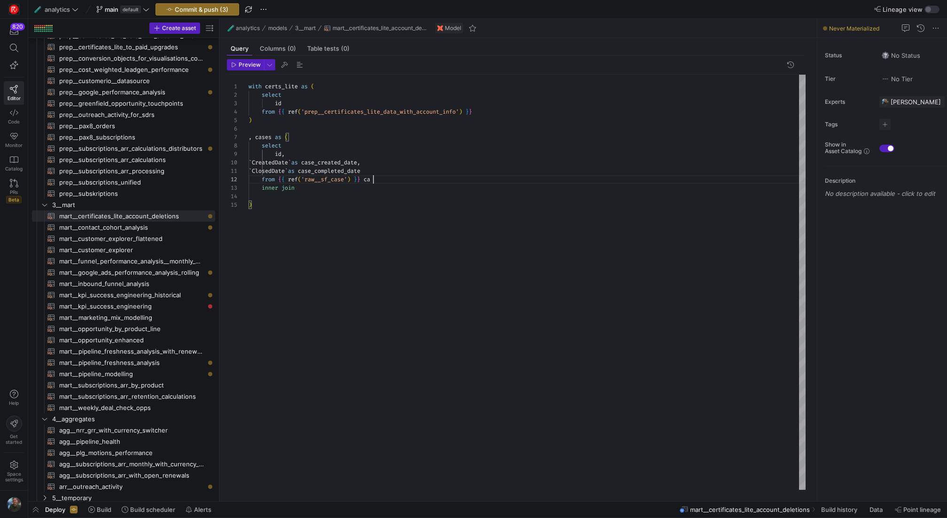
scroll to position [8, 129]
click at [347, 191] on div "with certs_lite as ( select id from { { ref ( 'prep__certificates_lite_data_wit…" at bounding box center [527, 282] width 557 height 415
click at [286, 86] on div "with certs_lite as ( select id from { { ref ( 'prep__certificates_lite_data_wit…" at bounding box center [527, 282] width 557 height 415
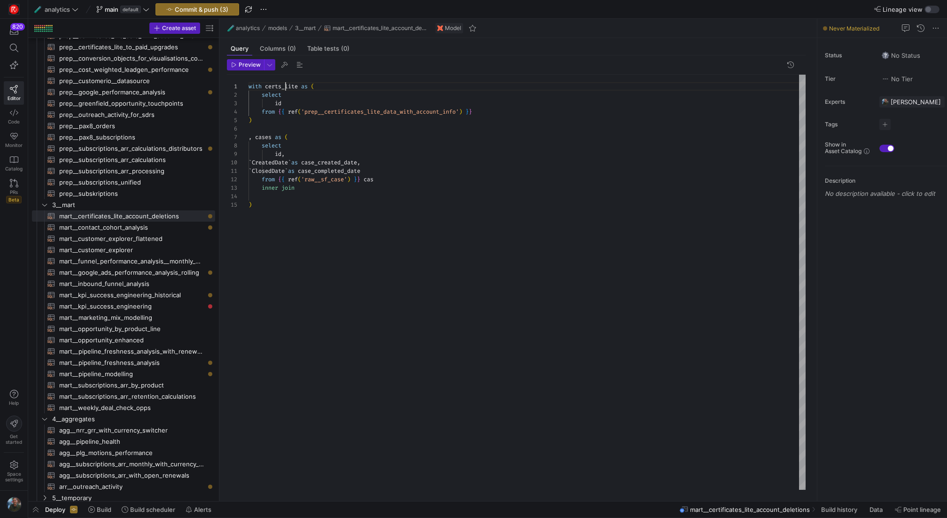
scroll to position [0, 51]
click at [328, 183] on div "with certs_lite as ( select id from { { ref ( 'prep__certificates_lite_data_wit…" at bounding box center [527, 282] width 557 height 415
click at [327, 187] on div "with certs_lite as ( select id from { { ref ( 'prep__certificates_lite_data_wit…" at bounding box center [527, 282] width 557 height 415
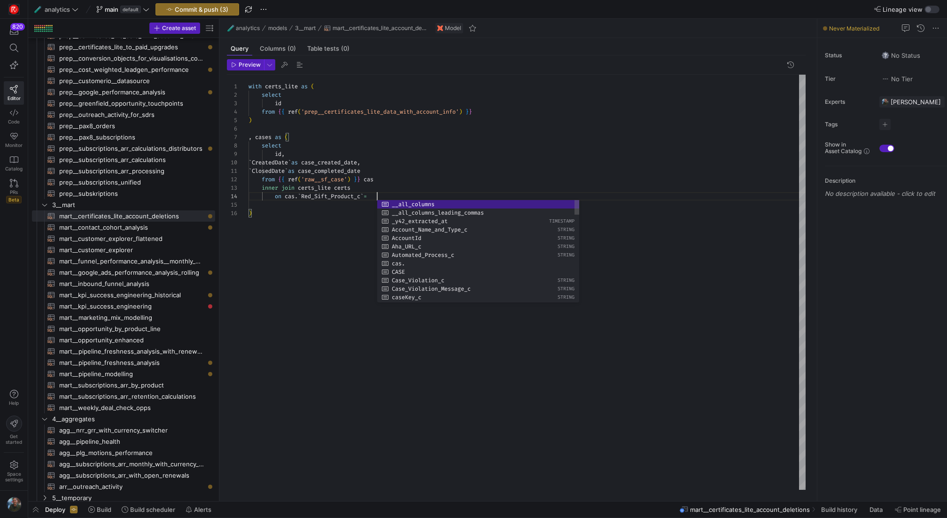
scroll to position [25, 129]
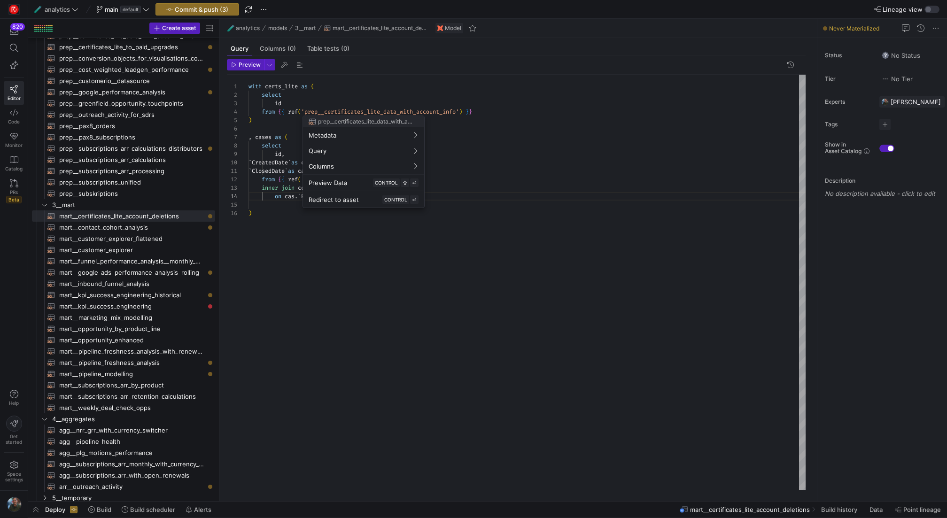
click at [404, 307] on div at bounding box center [473, 259] width 947 height 518
click at [392, 200] on div "with certs_lite as ( select id from { { ref ( 'prep__certificates_lite_data_wit…" at bounding box center [527, 282] width 557 height 415
click at [350, 266] on div "with certs_lite as ( select id from { { ref ( 'prep__certificates_lite_data_wit…" at bounding box center [527, 282] width 557 height 415
click at [281, 212] on div "with certs_lite as ( select id from { { ref ( 'prep__certificates_lite_data_wit…" at bounding box center [527, 282] width 557 height 415
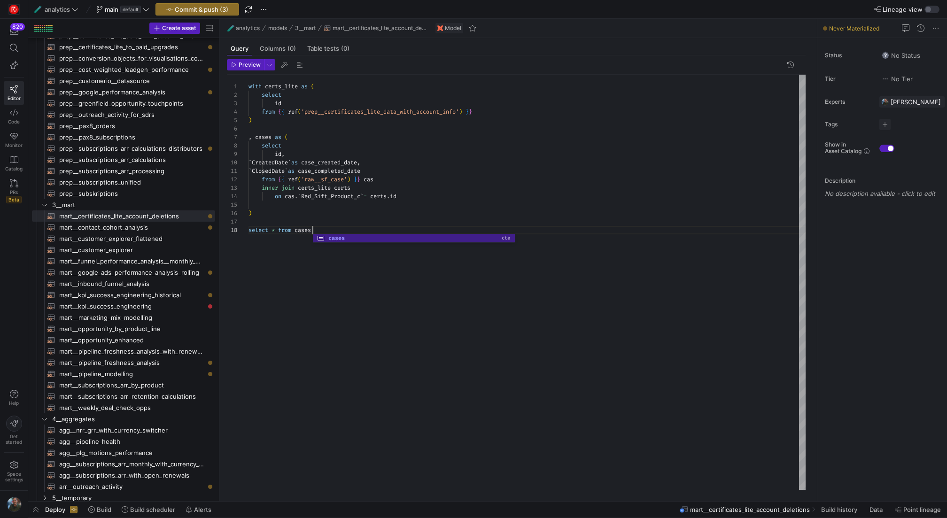
scroll to position [59, 64]
click at [304, 203] on div "with certs_lite as ( select id from { { ref ( 'prep__certificates_lite_data_wit…" at bounding box center [527, 282] width 557 height 415
click at [323, 222] on div "with certs_lite as ( select id from { { ref ( 'prep__certificates_lite_data_wit…" at bounding box center [527, 282] width 557 height 415
click at [323, 230] on div "with certs_lite as ( select id from { { ref ( 'prep__certificates_lite_data_wit…" at bounding box center [527, 282] width 557 height 415
type textarea "`ClosedDate` as case_completed_date from {{ ref('raw__sf_case') }} cas inner jo…"
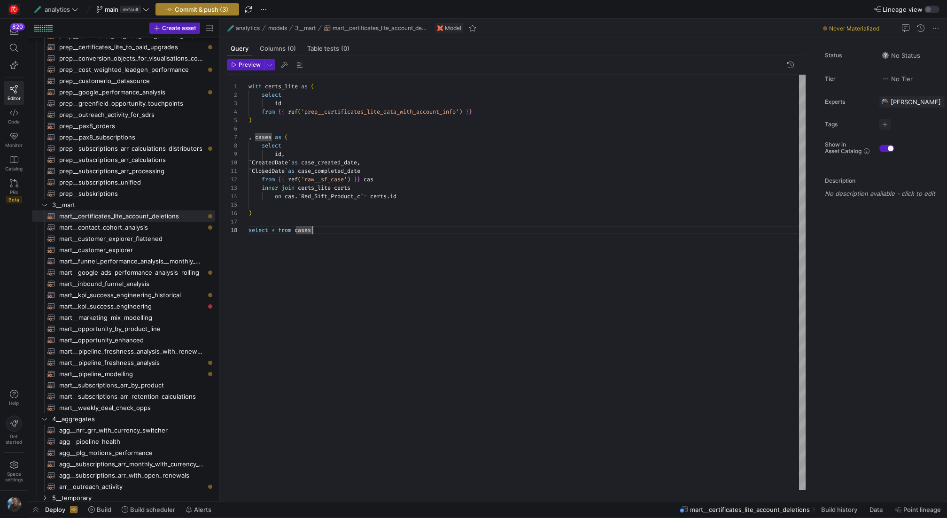
click at [189, 9] on span "Commit & push (3)" at bounding box center [202, 10] width 54 height 8
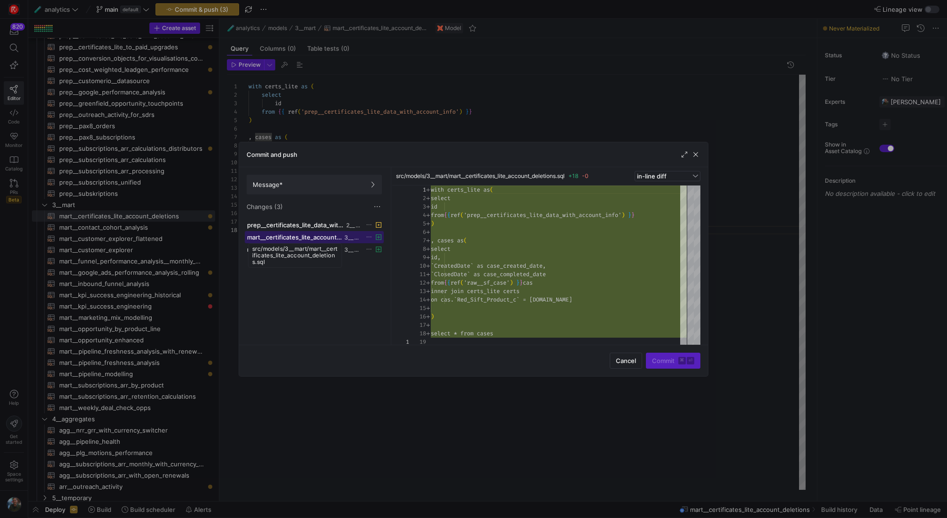
click at [336, 239] on span "mart__certificates_lite_account_deletions.sql" at bounding box center [294, 238] width 95 height 8
click at [332, 254] on div "src/models/3__mart/mart__certificates_lite_account_deletions.sql" at bounding box center [295, 255] width 94 height 24
click at [336, 225] on span "prep__certificates_lite_data_with_account_info.sql" at bounding box center [295, 225] width 97 height 8
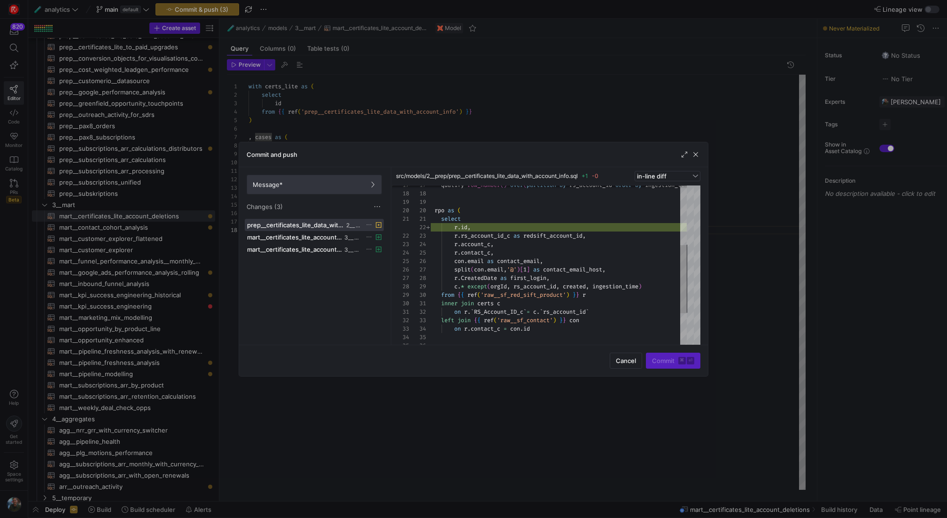
click at [333, 186] on span "Message*" at bounding box center [314, 185] width 123 height 8
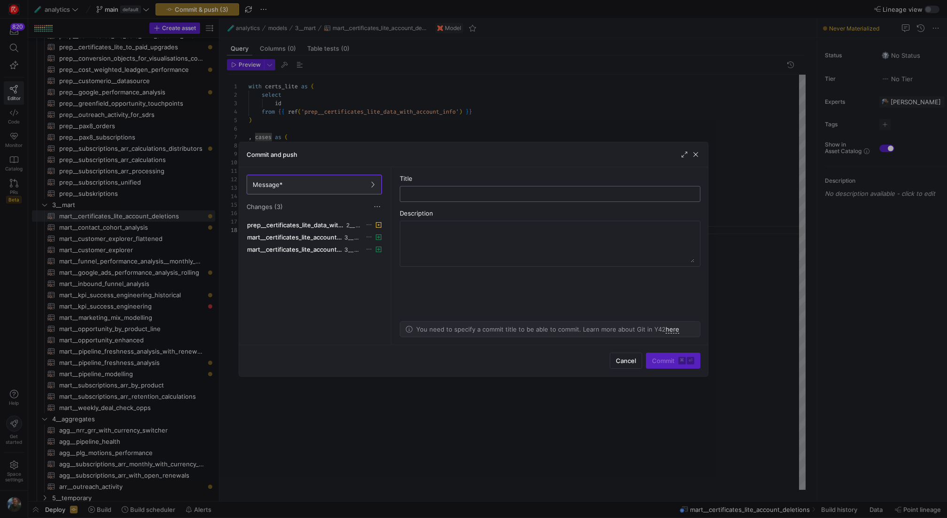
click at [458, 189] on div at bounding box center [550, 194] width 285 height 15
type input "added RPO id to certs lite dataset"
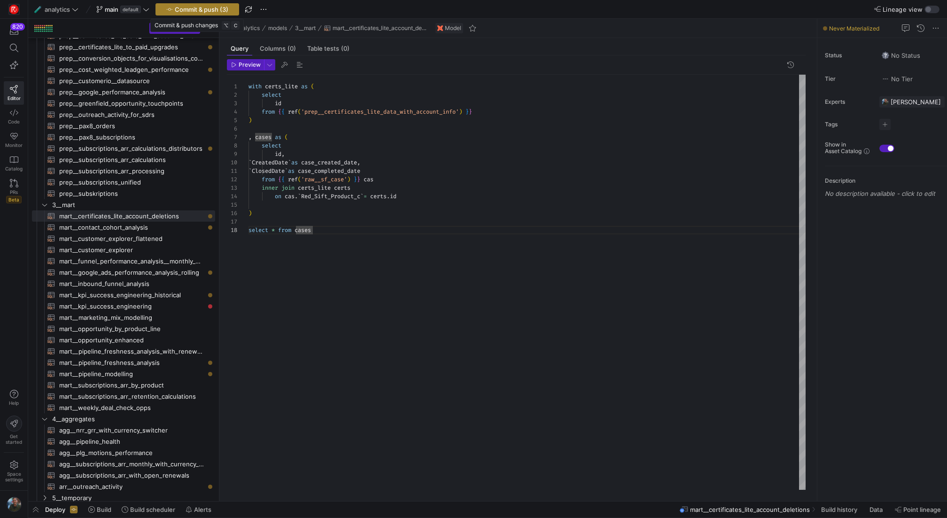
click at [221, 9] on span "Commit & push (3)" at bounding box center [202, 10] width 54 height 8
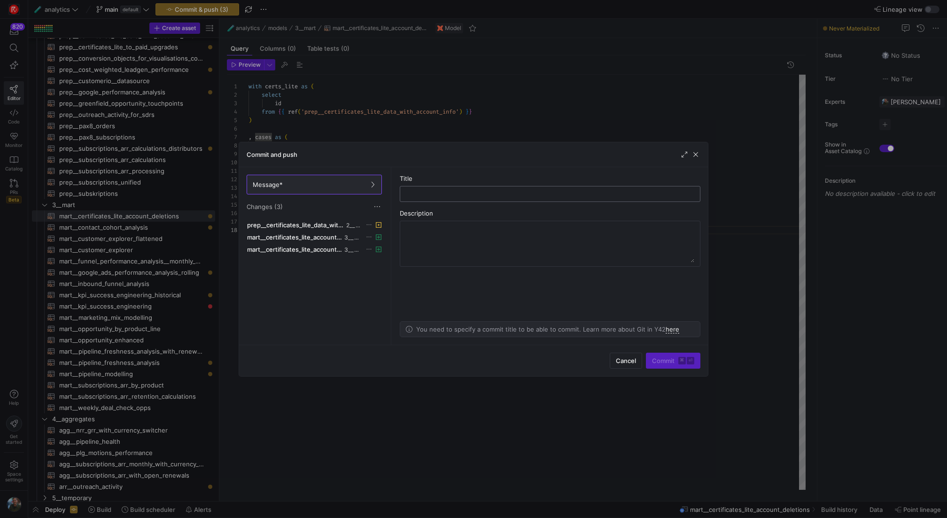
click at [462, 197] on div at bounding box center [550, 194] width 285 height 15
type input "added rpo id to certs lite dataset"
click at [676, 362] on span "Commit ⌘ ⏎" at bounding box center [673, 361] width 42 height 8
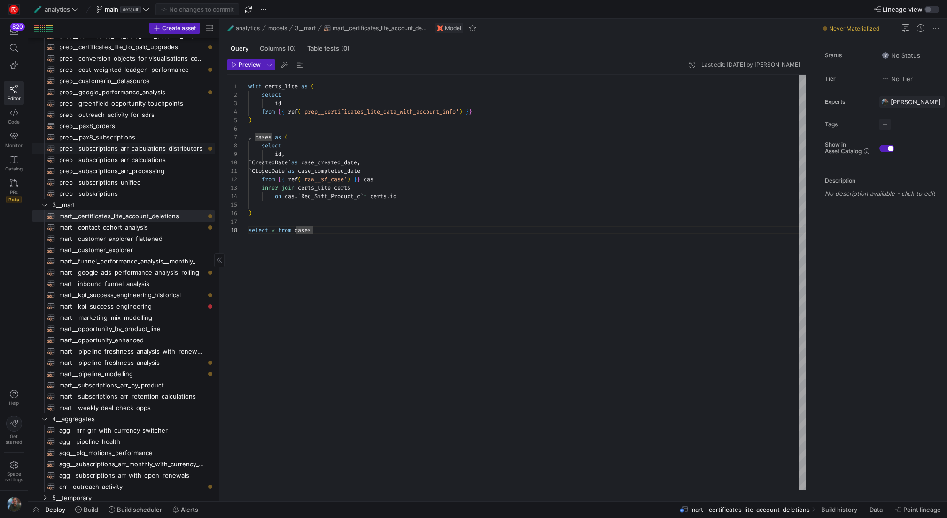
scroll to position [0, 0]
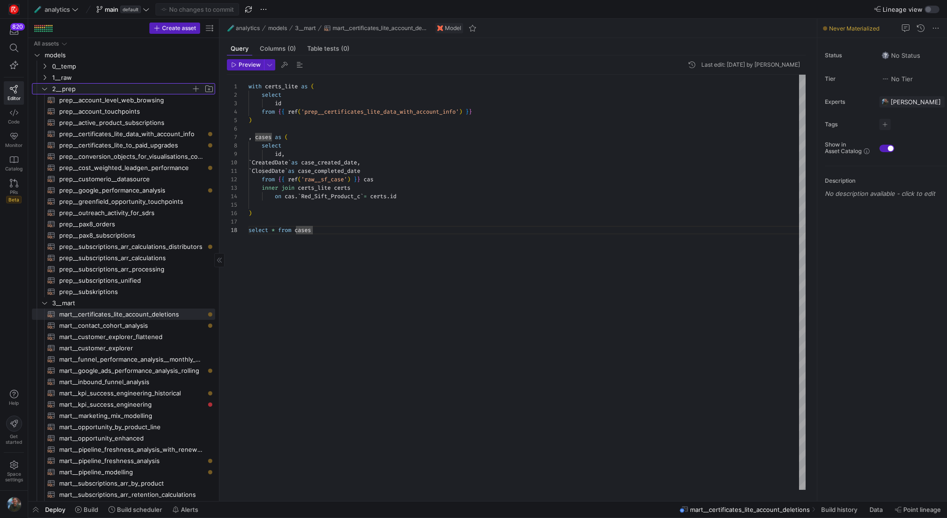
click at [85, 84] on span "2__prep" at bounding box center [121, 89] width 139 height 11
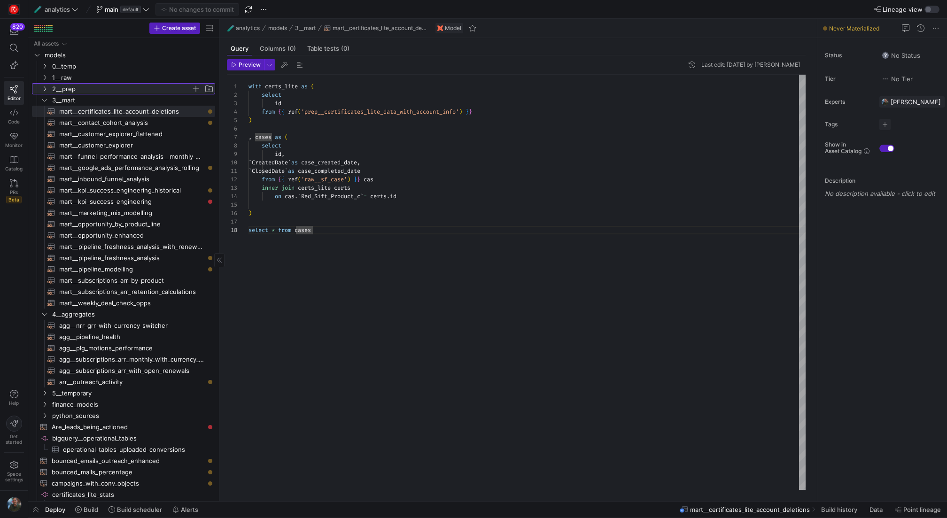
click at [85, 84] on span "2__prep" at bounding box center [121, 89] width 139 height 11
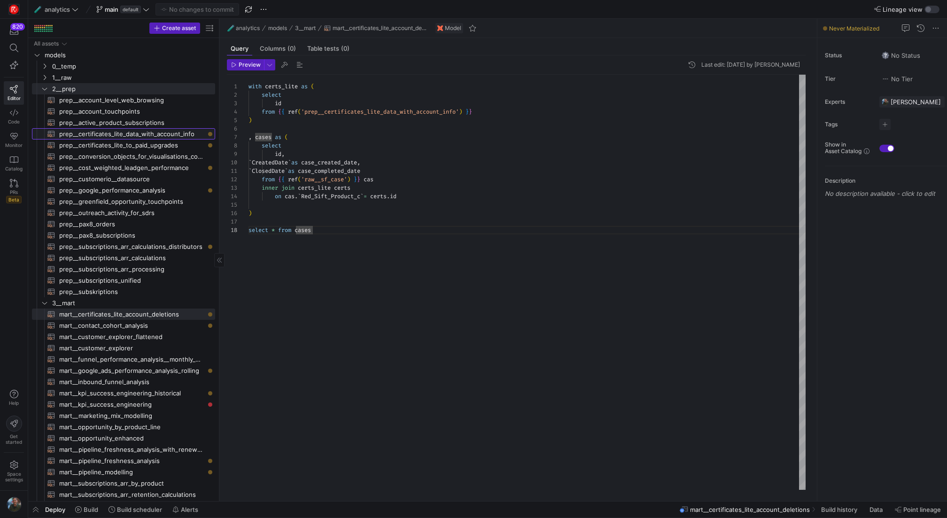
click at [180, 129] on span "prep__certificates_lite_data_with_account_info​​​​​​​​​​" at bounding box center [131, 134] width 145 height 11
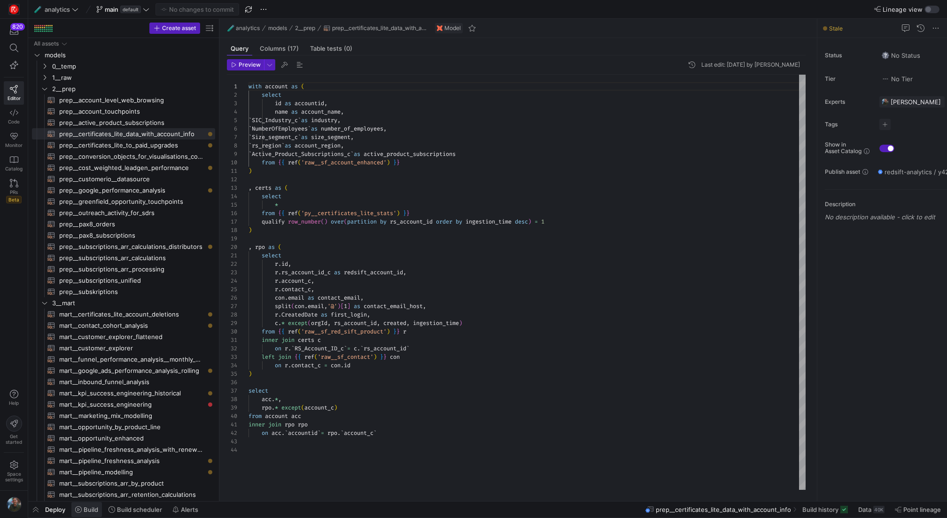
click at [91, 509] on span "Build" at bounding box center [91, 510] width 15 height 8
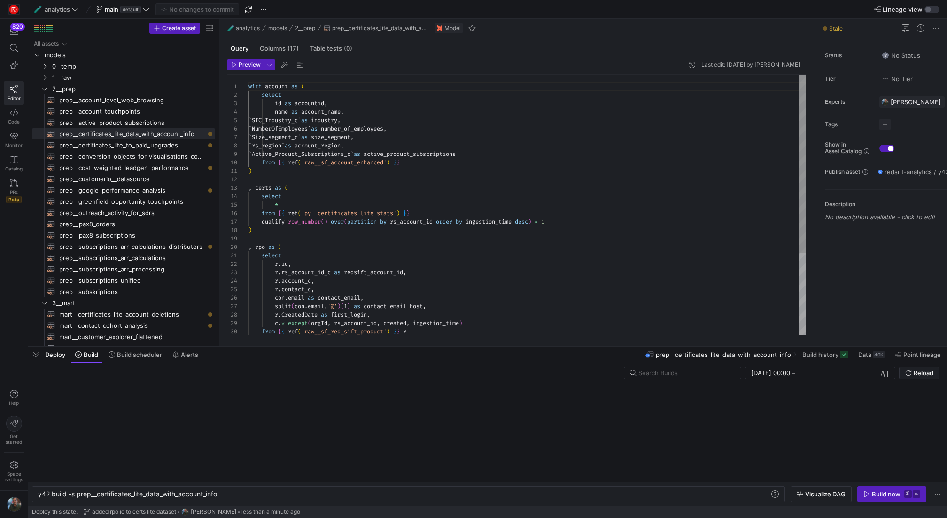
scroll to position [0, 181]
click at [308, 490] on div "y42 build -s prep__certificates_lite_data_with_acc ount_info y42 build -s prep_…" at bounding box center [408, 494] width 753 height 16
click at [303, 494] on div "y42 build -s prep__certificates_lite_data_with_acc ount_info" at bounding box center [404, 495] width 733 height 8
click at [36, 358] on span "button" at bounding box center [35, 355] width 15 height 16
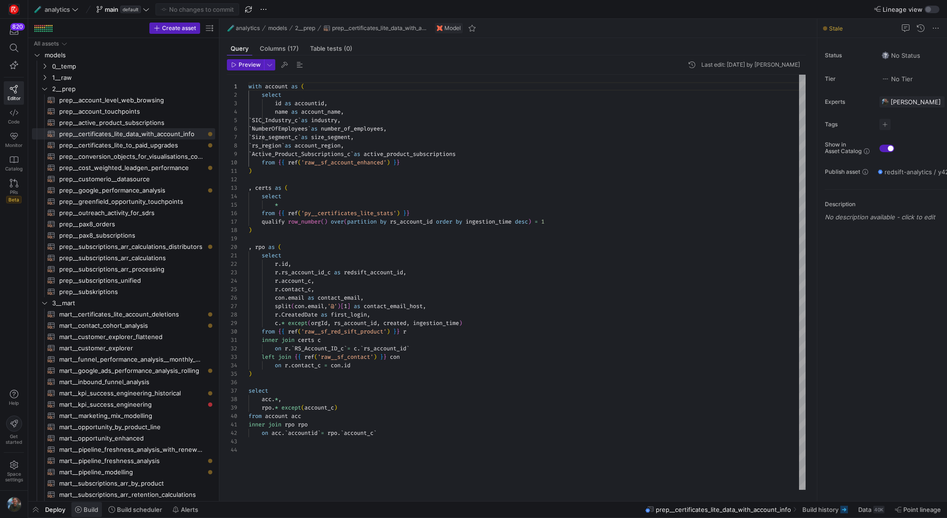
click at [75, 509] on icon at bounding box center [78, 510] width 7 height 7
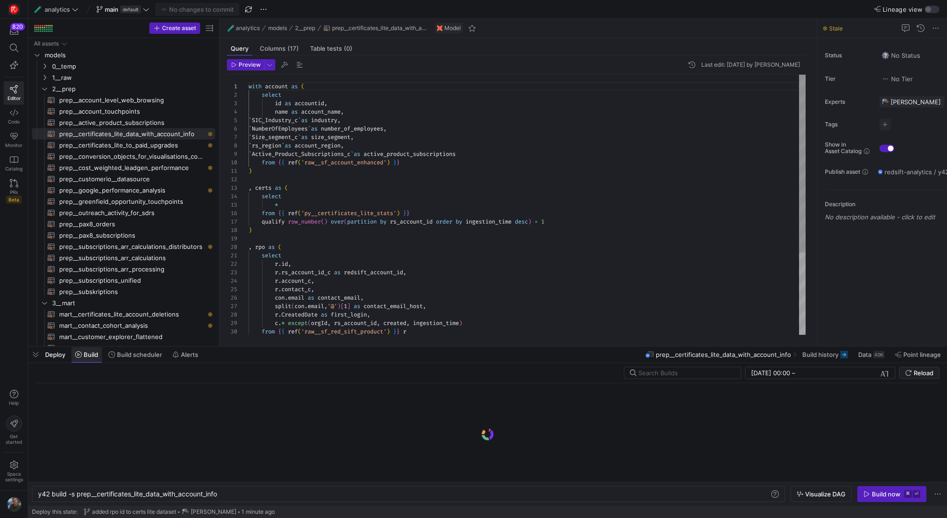
scroll to position [0, 181]
click at [39, 359] on span "button" at bounding box center [35, 355] width 15 height 16
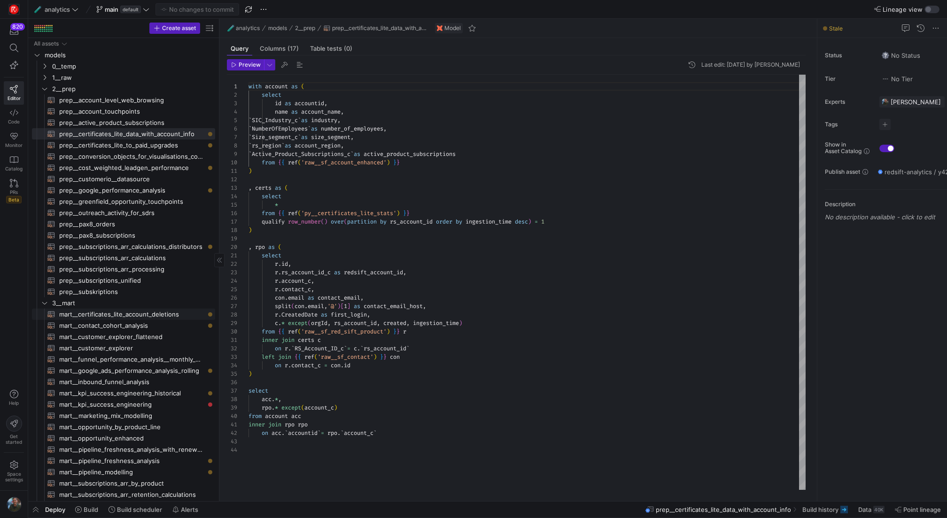
click at [133, 312] on span "mart__certificates_lite_account_deletions​​​​​​​​​​" at bounding box center [131, 314] width 145 height 11
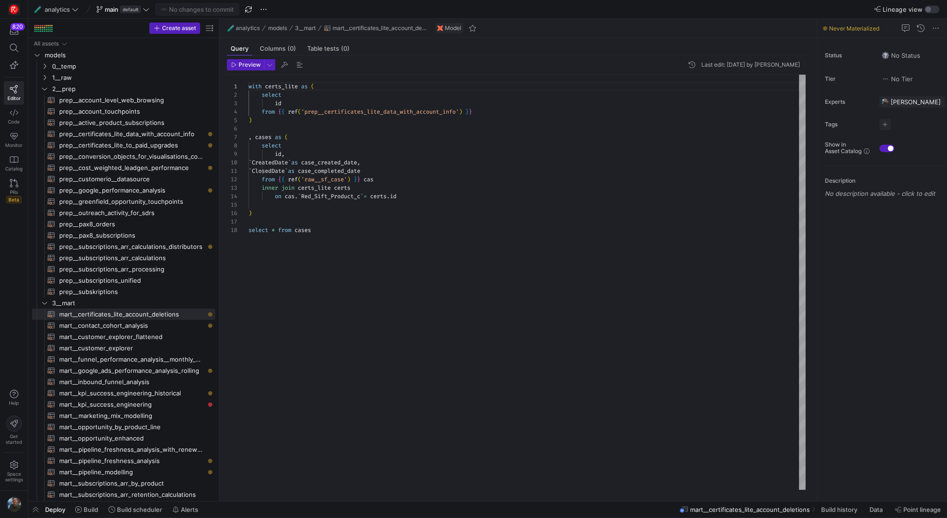
type textarea "`ClosedDate` as case_completed_date from {{ ref('raw__sf_case') }} cas inner jo…"
click at [466, 312] on div "with certs_lite as ( select id from { { ref ( 'prep__certificates_lite_data_wit…" at bounding box center [527, 282] width 557 height 415
click at [239, 64] on span "Preview" at bounding box center [250, 65] width 22 height 7
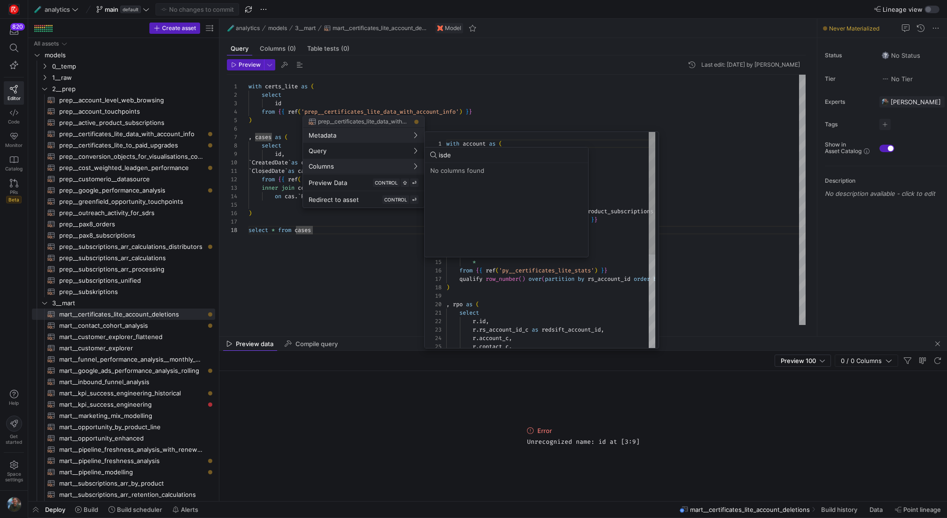
scroll to position [0, 0]
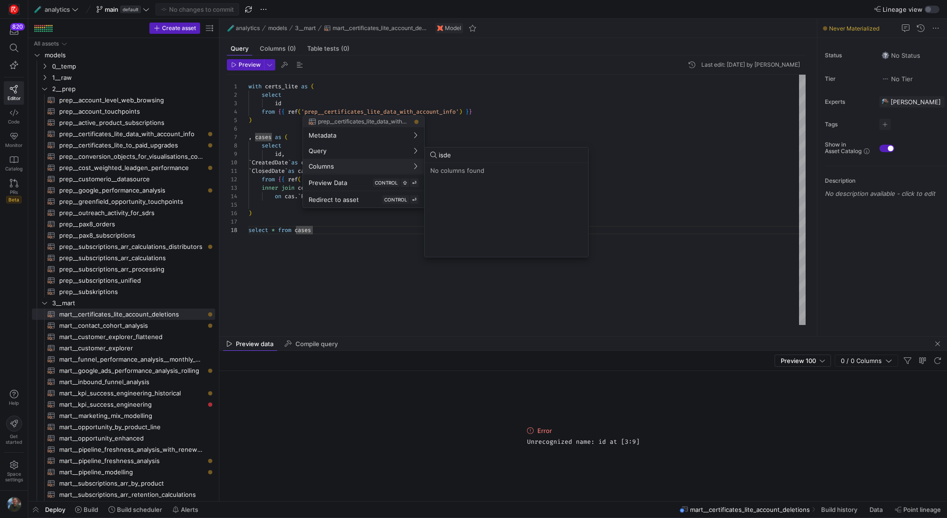
click at [94, 508] on div at bounding box center [473, 259] width 947 height 518
click at [94, 508] on span "Build" at bounding box center [91, 510] width 15 height 8
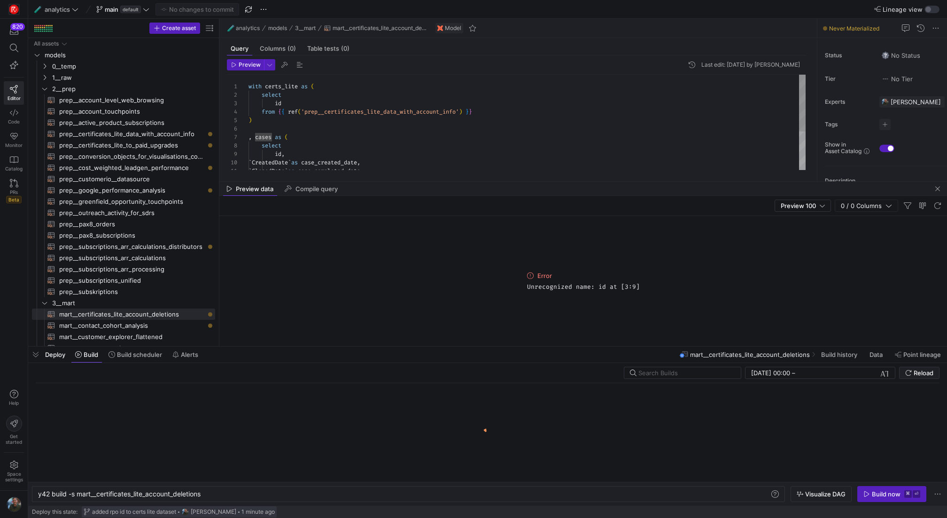
scroll to position [0, 165]
